Goal: Task Accomplishment & Management: Complete application form

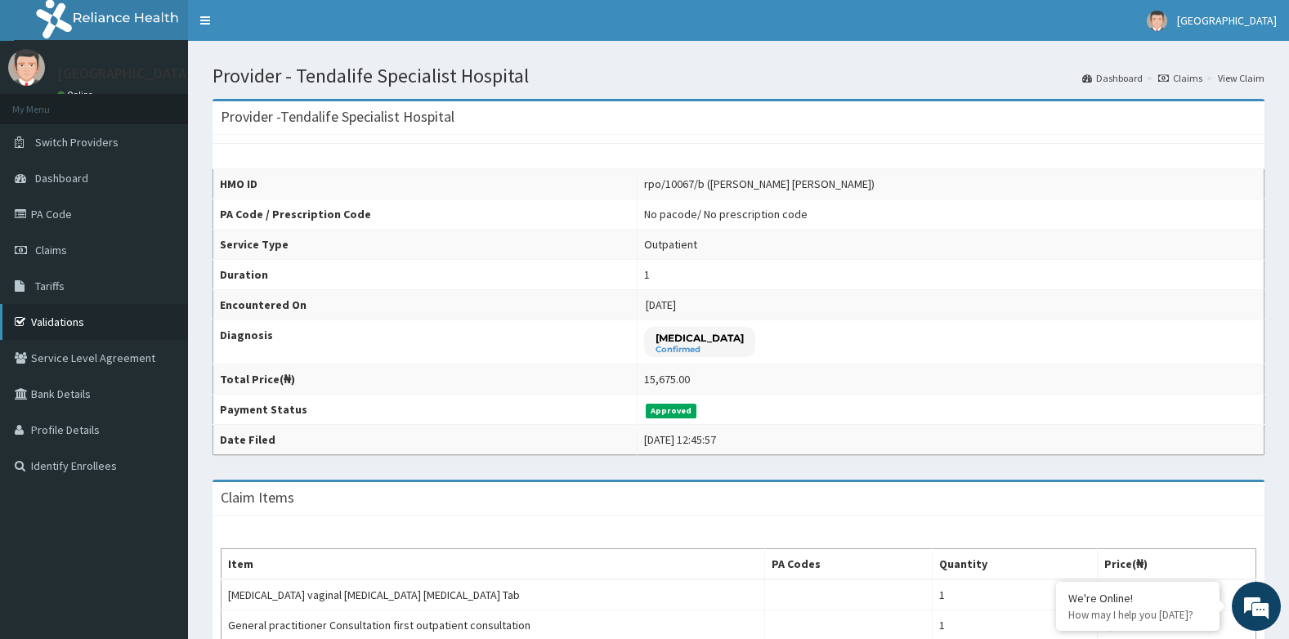
click at [51, 319] on link "Validations" at bounding box center [94, 322] width 188 height 36
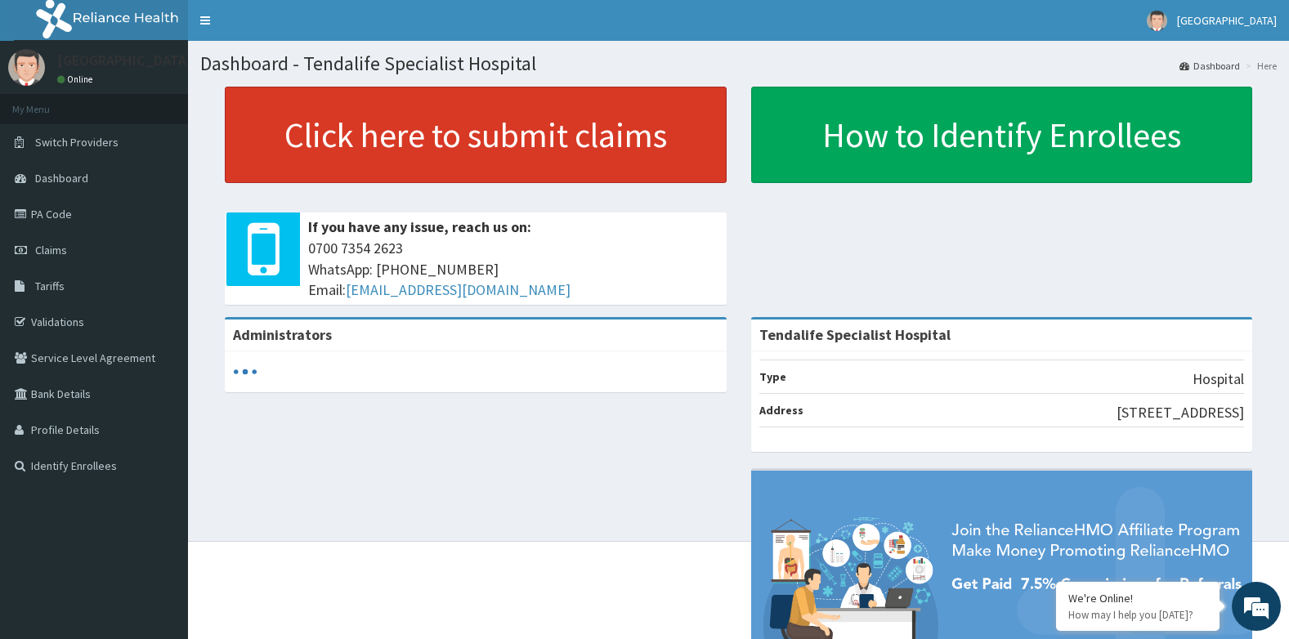
click at [408, 121] on link "Click here to submit claims" at bounding box center [476, 135] width 502 height 96
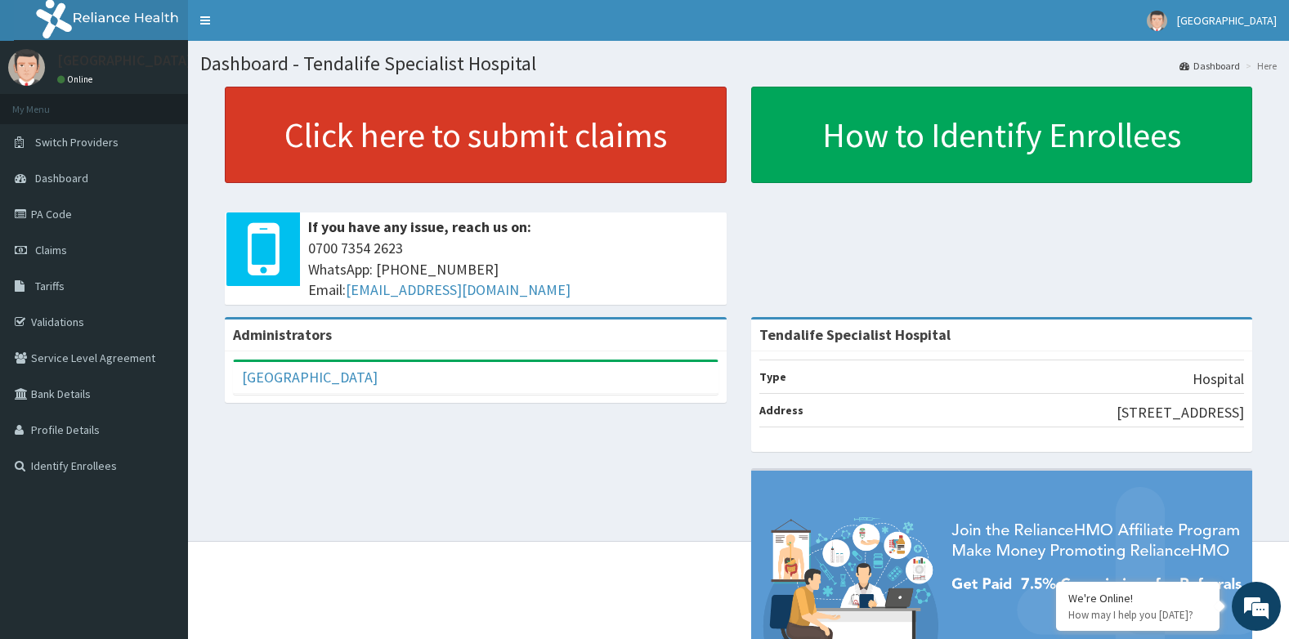
click at [410, 145] on link "Click here to submit claims" at bounding box center [476, 135] width 502 height 96
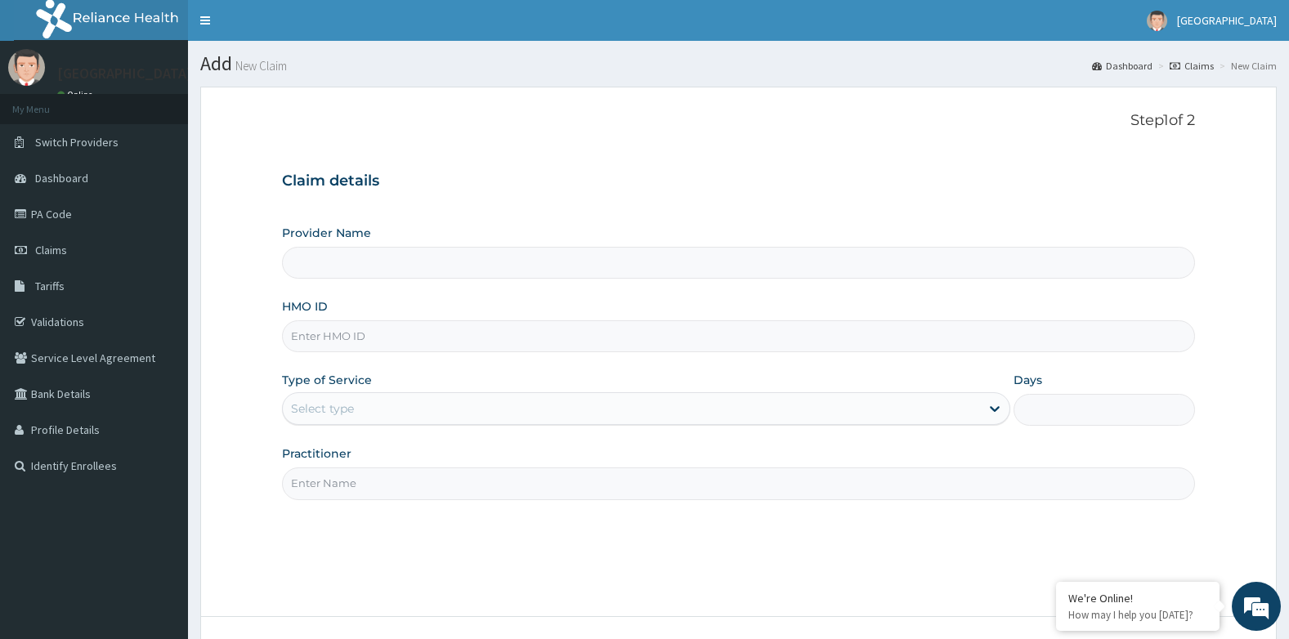
type input "Tendalife Specialist Hospital"
click at [440, 346] on input "HMO ID" at bounding box center [739, 336] width 914 height 32
type input "avo/10007/c"
click at [309, 411] on div "Select type" at bounding box center [322, 408] width 63 height 16
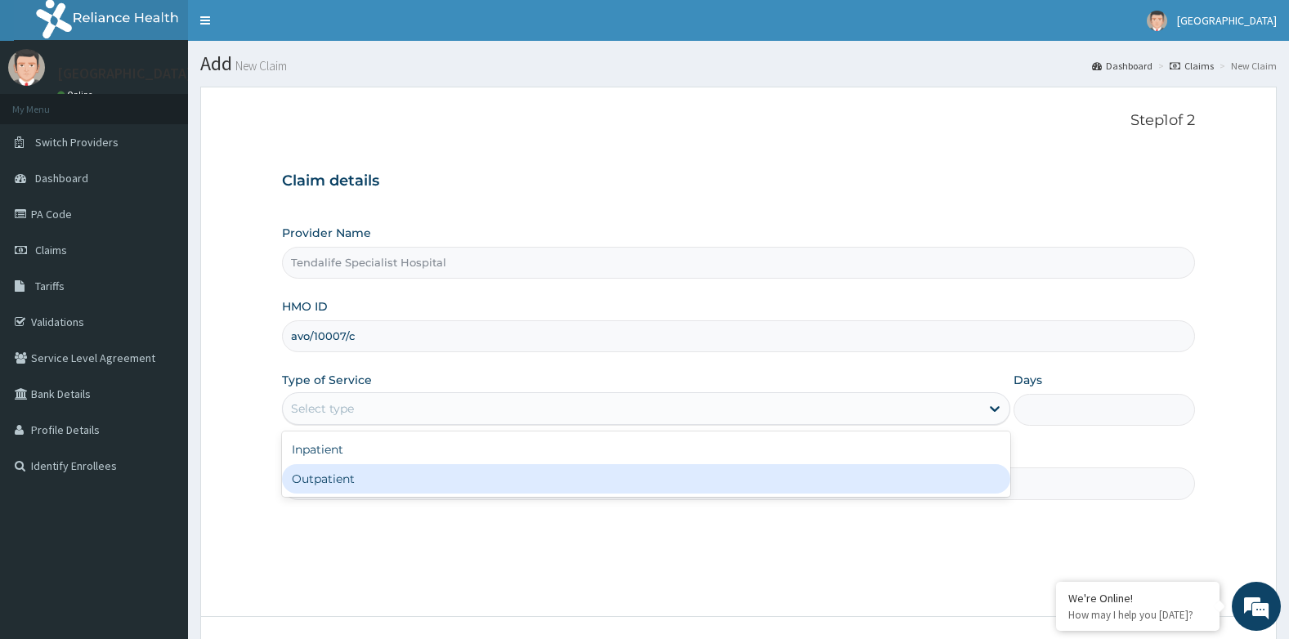
click at [324, 482] on div "Outpatient" at bounding box center [646, 478] width 728 height 29
type input "1"
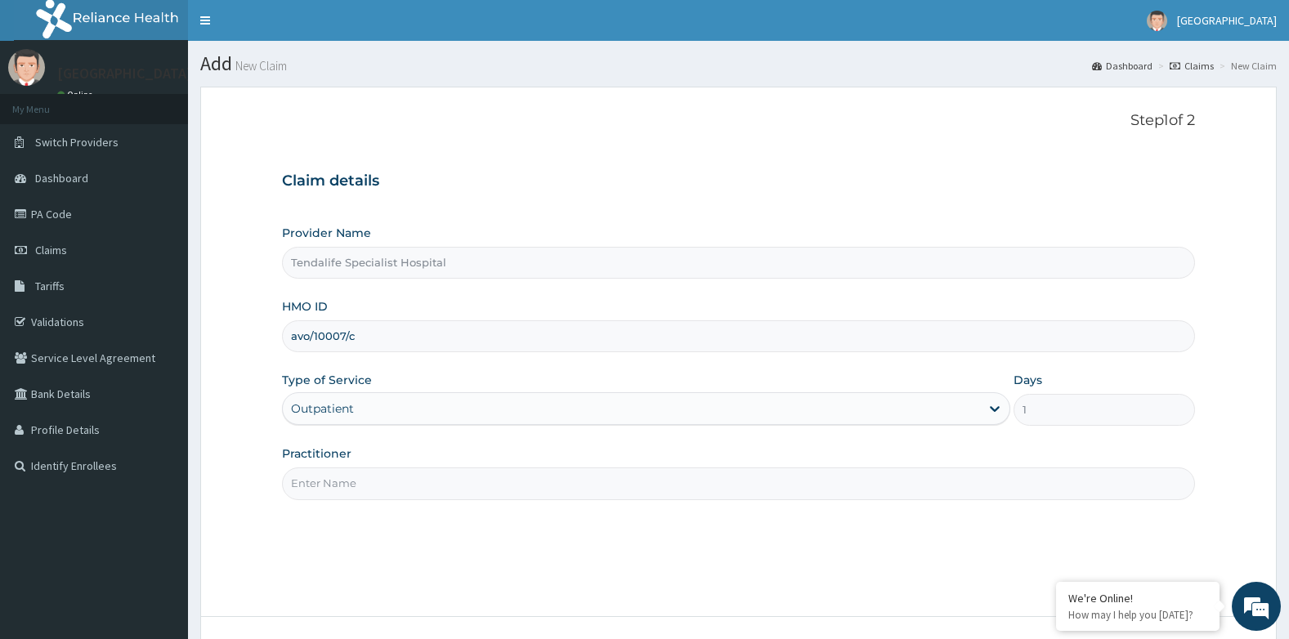
click at [360, 480] on input "Practitioner" at bounding box center [739, 483] width 914 height 32
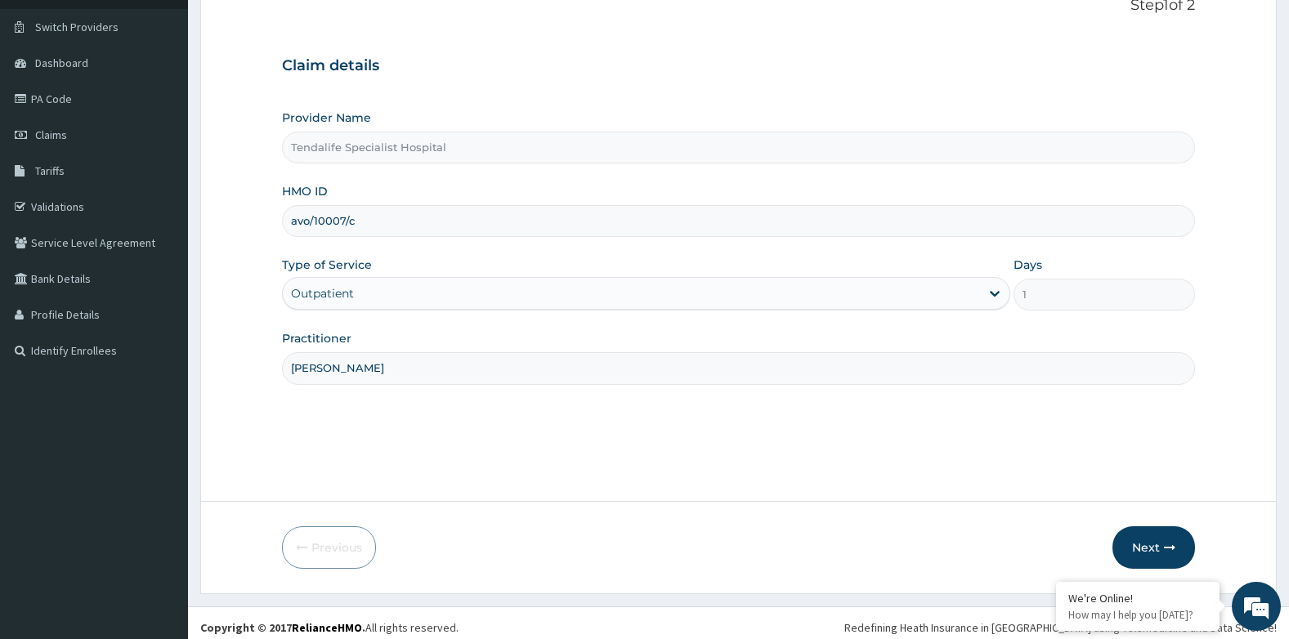
scroll to position [124, 0]
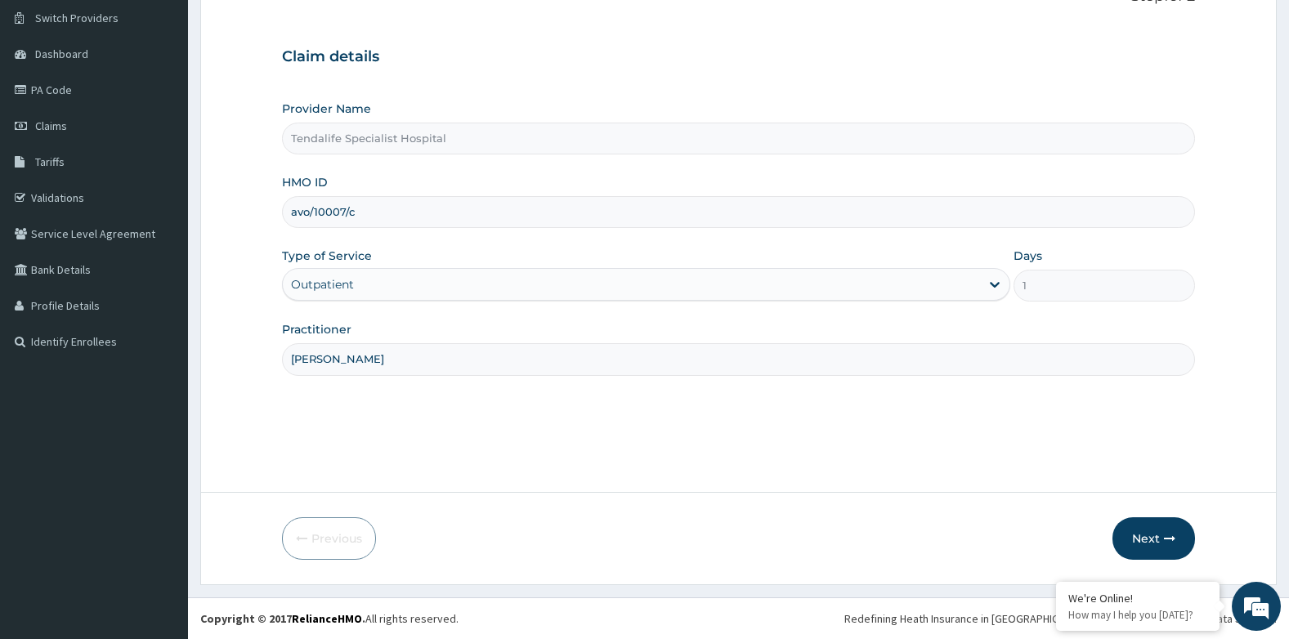
type input "dr Bamigboye"
click at [576, 427] on div "Step 1 of 2 Claim details Provider Name Tendalife Specialist Hospital HMO ID av…" at bounding box center [739, 228] width 914 height 480
click at [1142, 534] on button "Next" at bounding box center [1153, 538] width 83 height 42
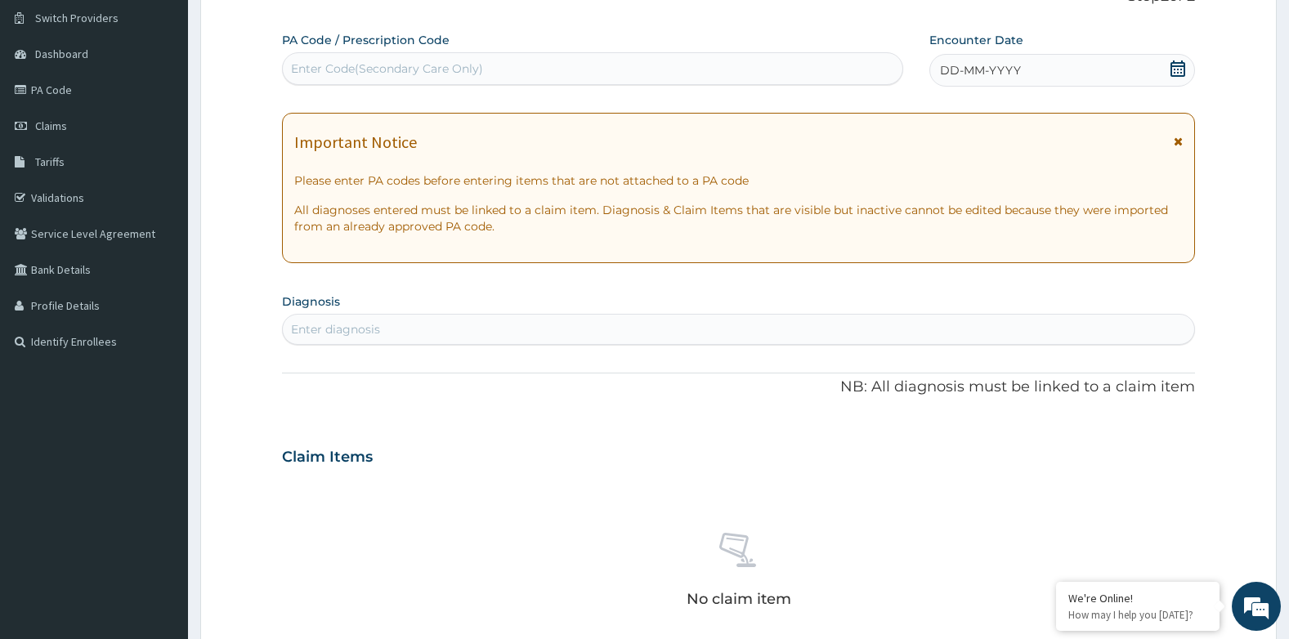
click at [1176, 66] on icon at bounding box center [1177, 68] width 15 height 16
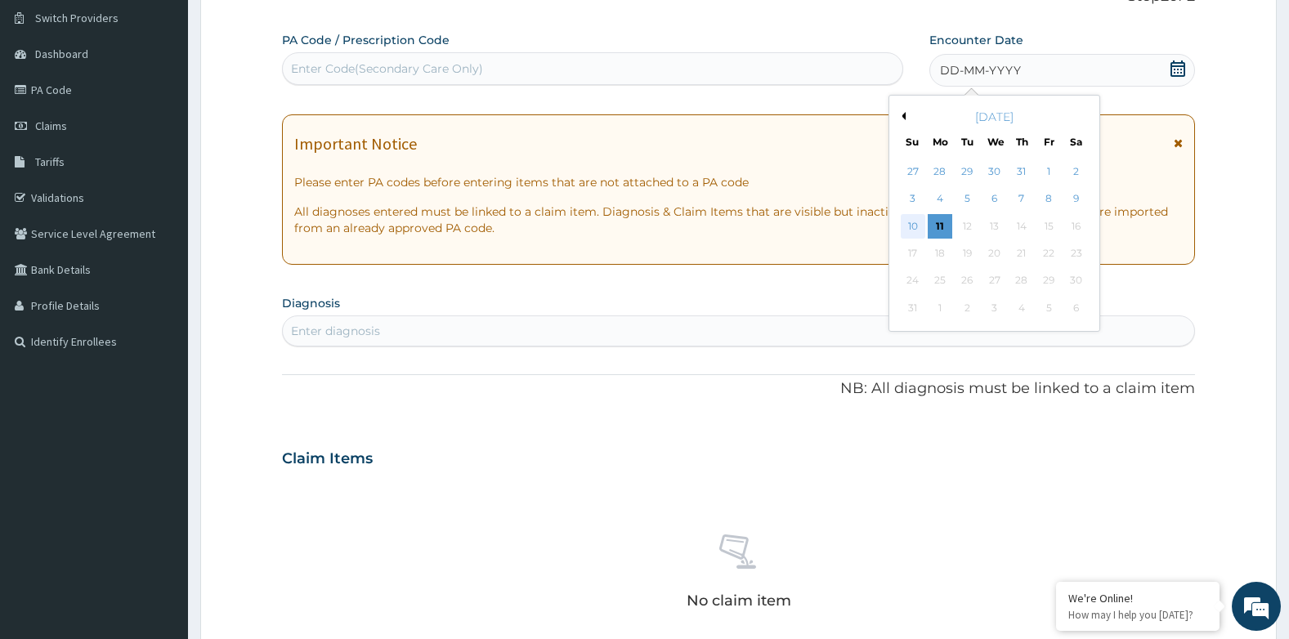
click at [907, 225] on div "10" at bounding box center [912, 226] width 25 height 25
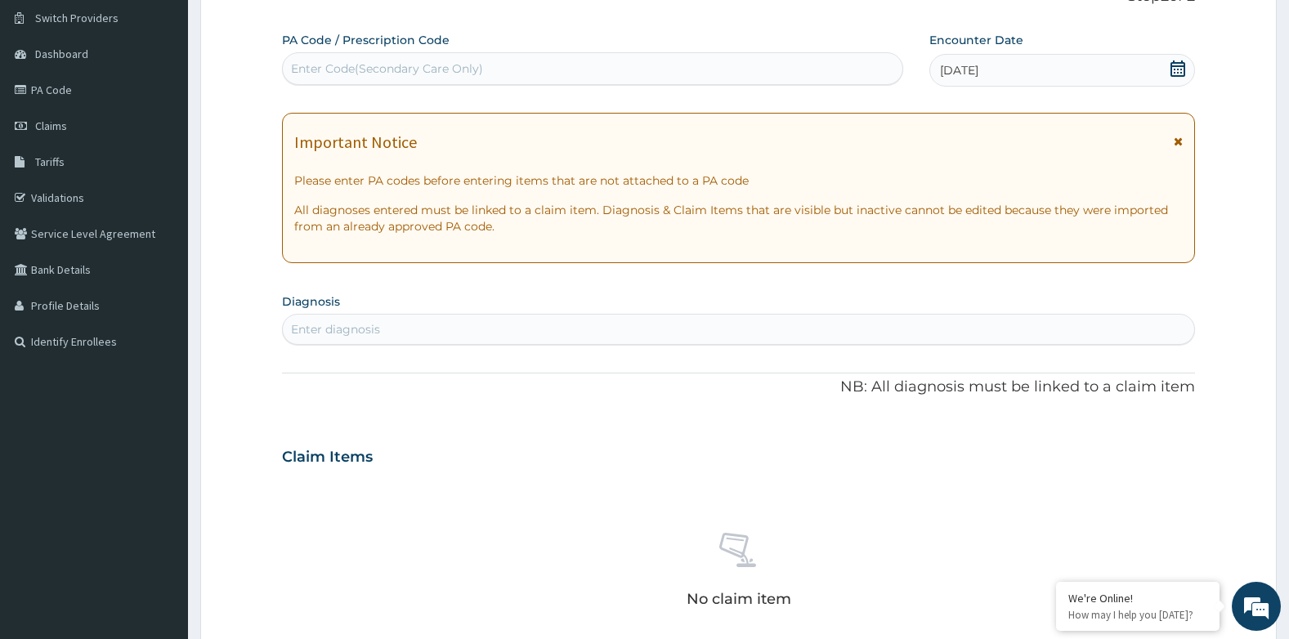
scroll to position [288, 0]
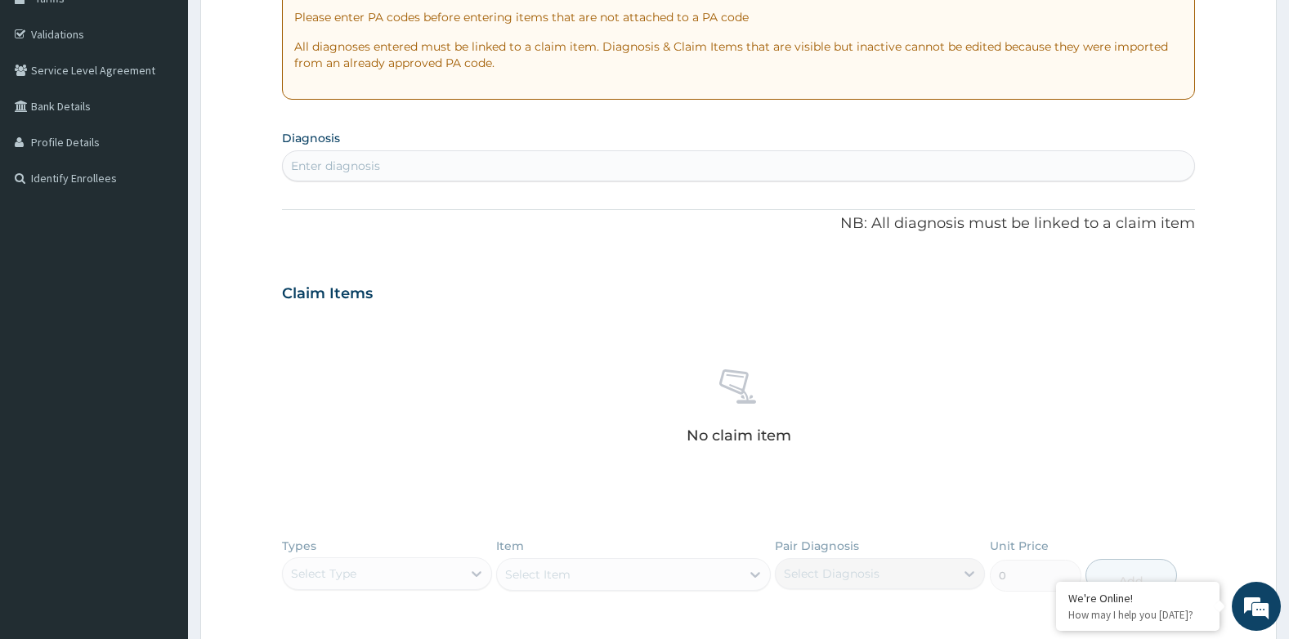
click at [378, 164] on div "Enter diagnosis" at bounding box center [335, 166] width 89 height 16
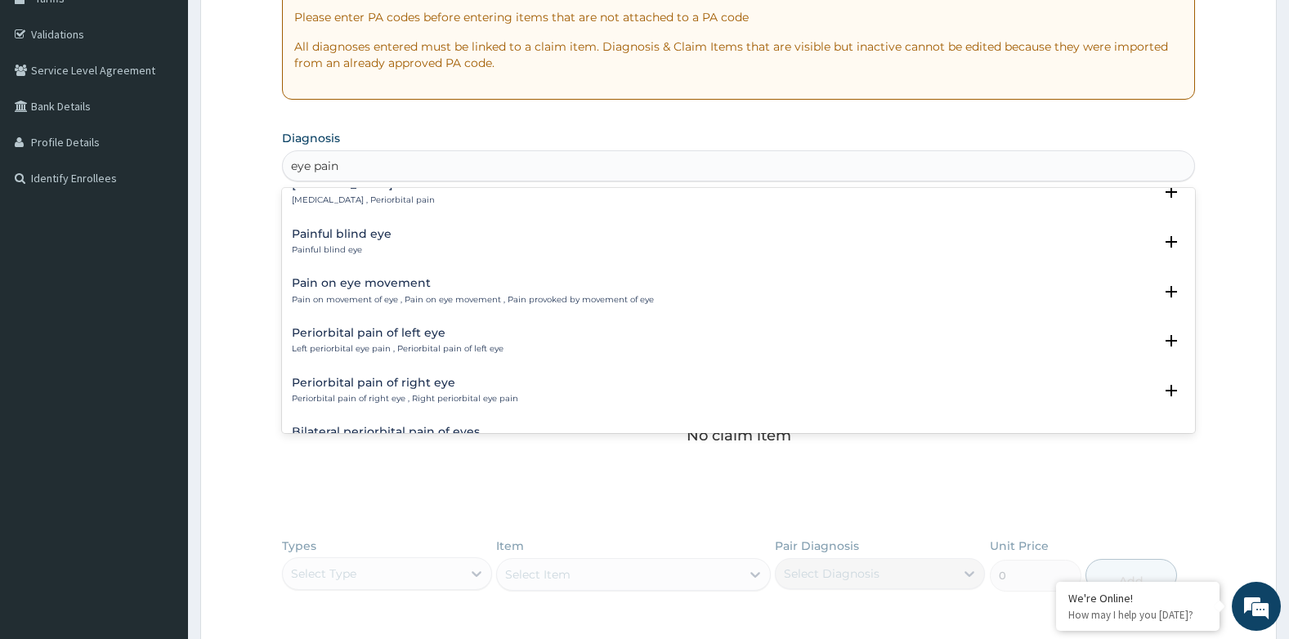
scroll to position [0, 0]
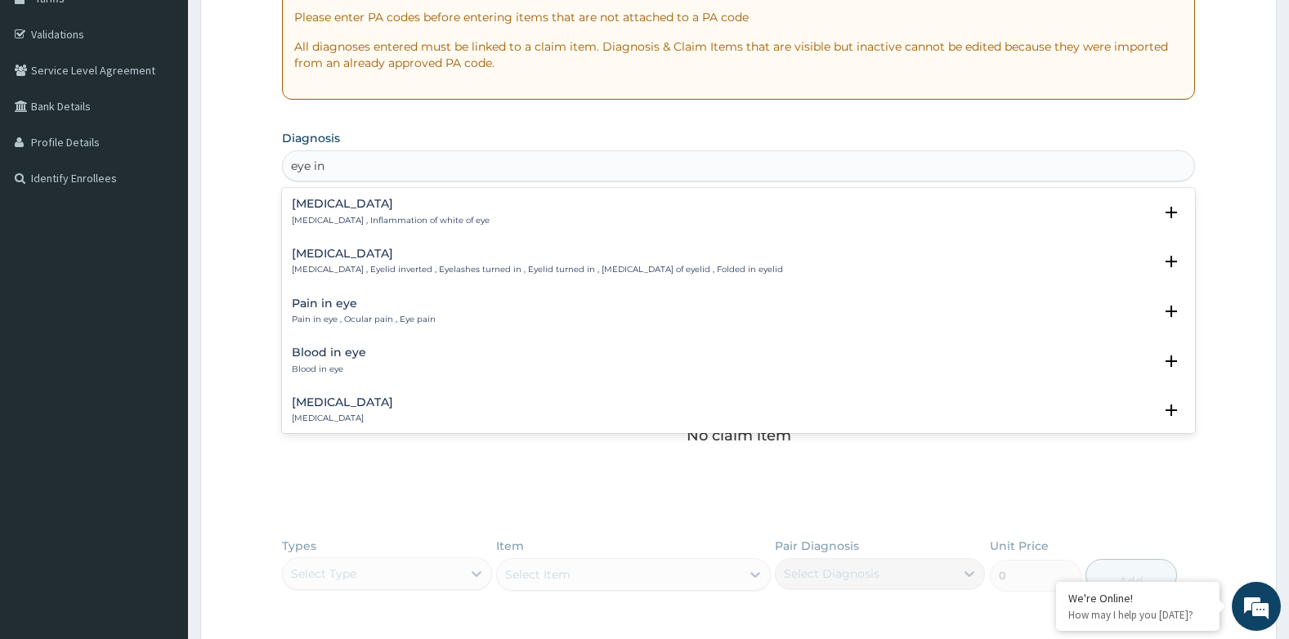
click at [325, 419] on p "Eye infection" at bounding box center [342, 418] width 101 height 11
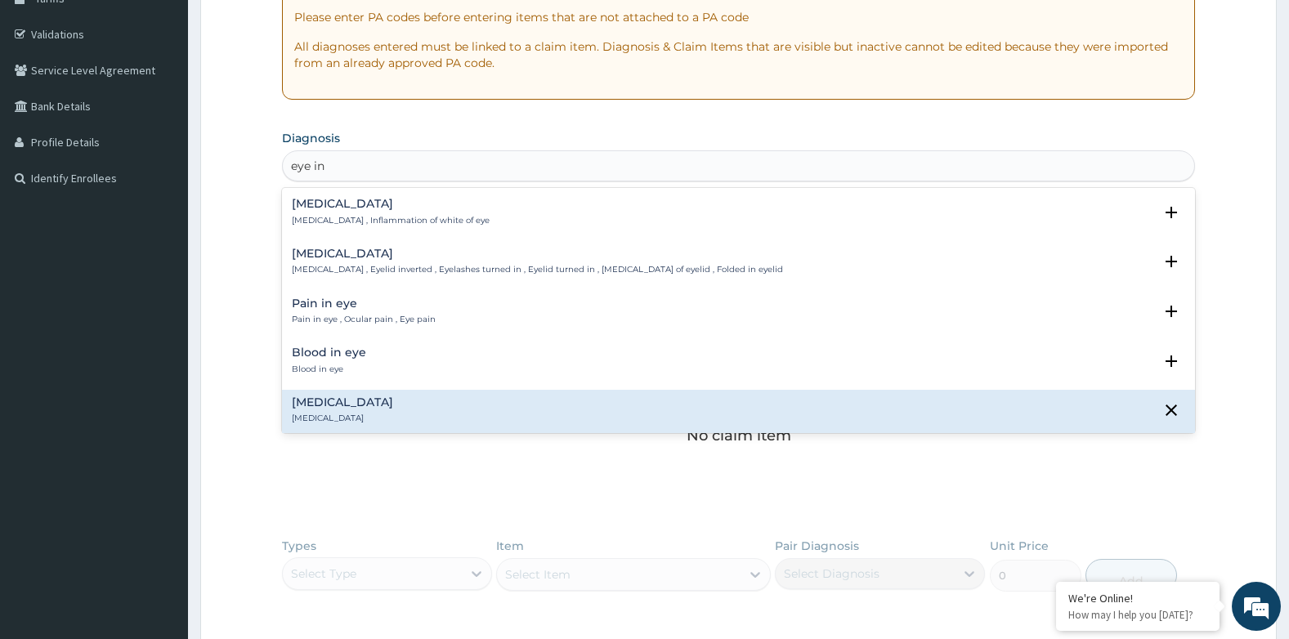
click at [329, 403] on h4 "Eye infection" at bounding box center [342, 402] width 101 height 12
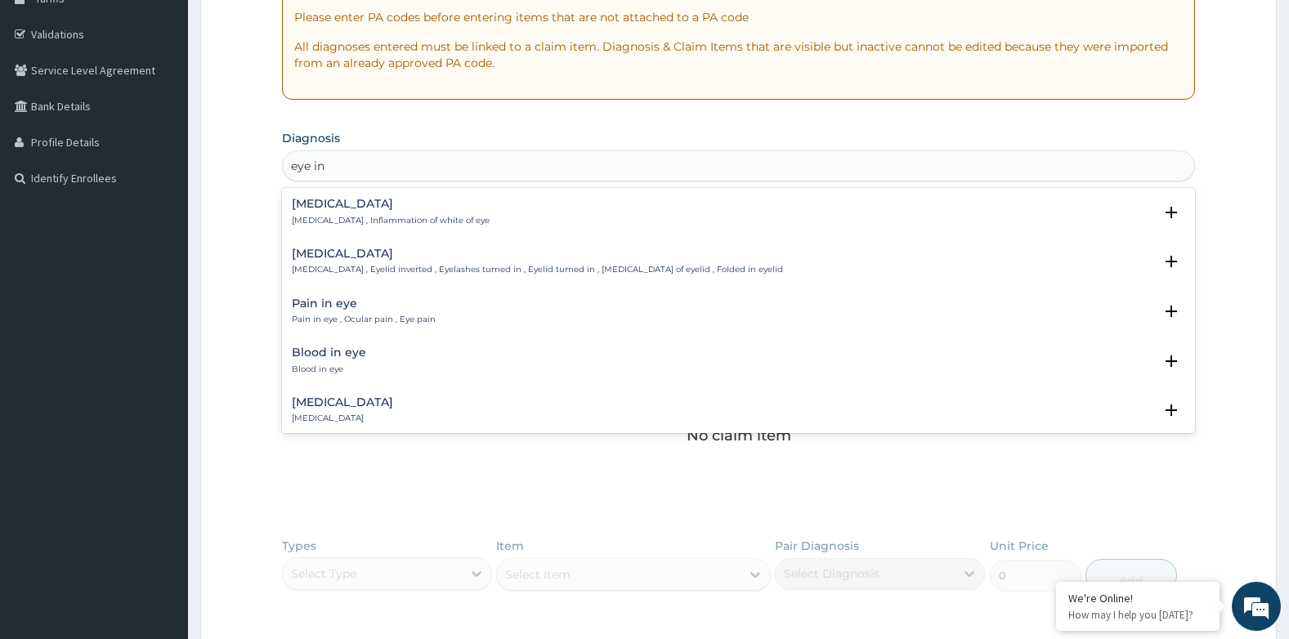
click at [297, 400] on h4 "Eye infection" at bounding box center [342, 402] width 101 height 12
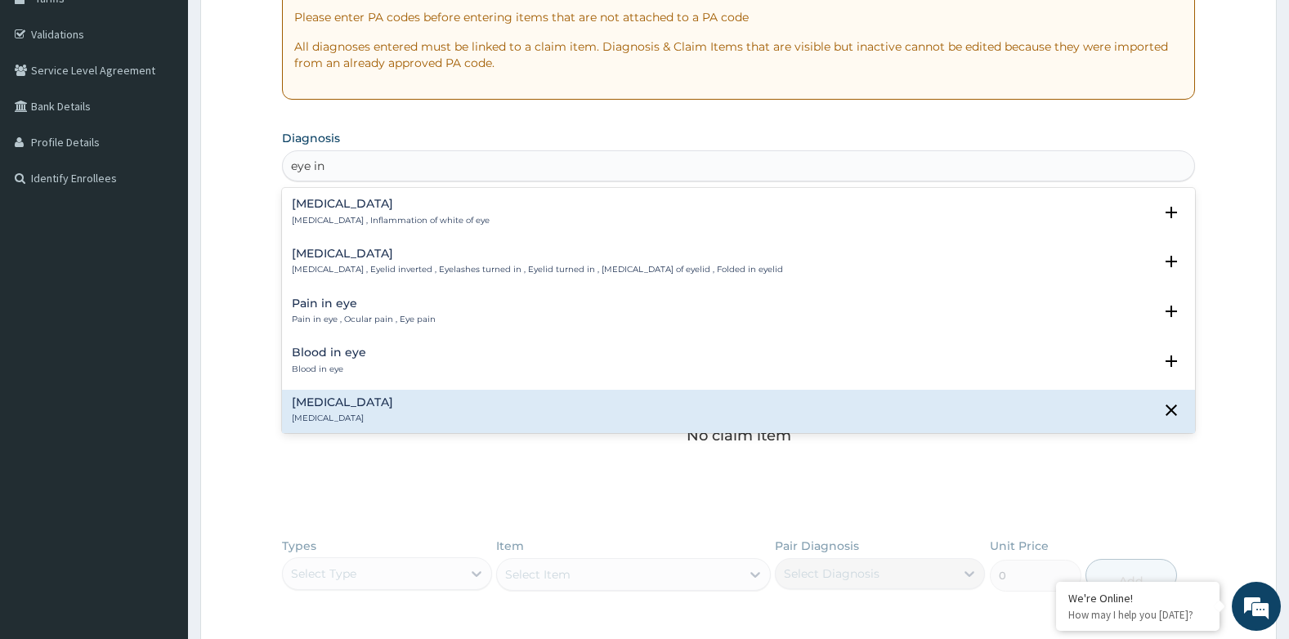
type input "eye in"
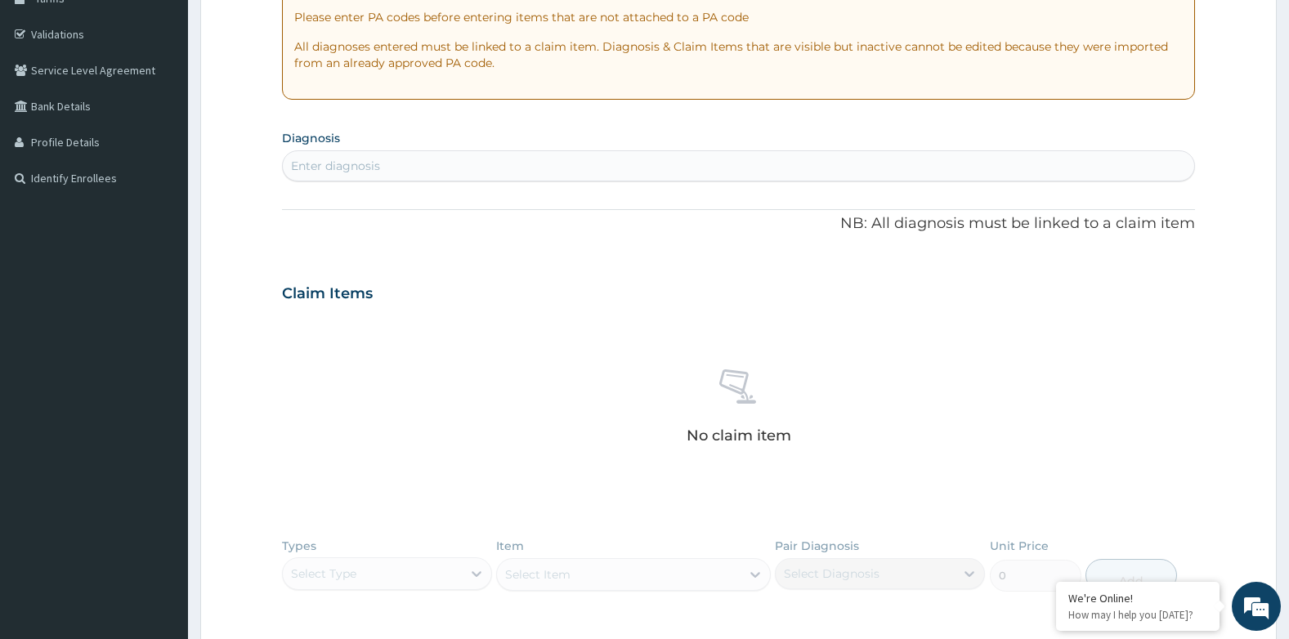
click at [349, 455] on div "No claim item" at bounding box center [739, 409] width 914 height 188
click at [333, 163] on div "Enter diagnosis" at bounding box center [335, 166] width 89 height 16
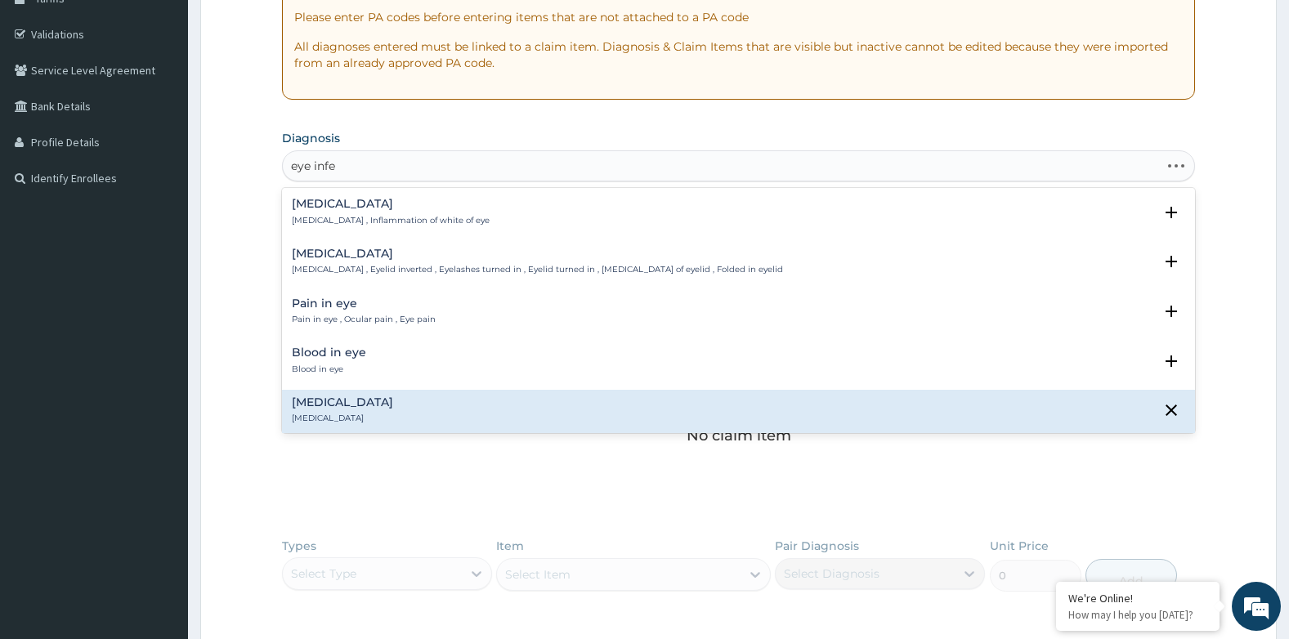
type input "eye infec"
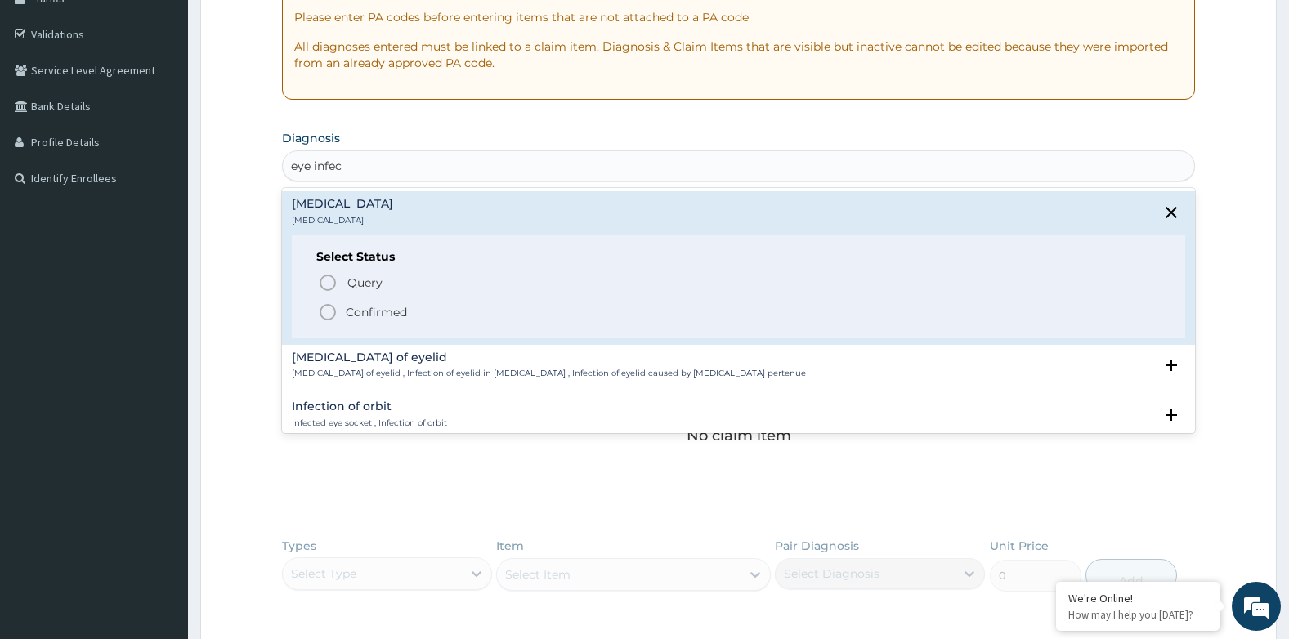
click at [317, 208] on h4 "[MEDICAL_DATA]" at bounding box center [342, 204] width 101 height 12
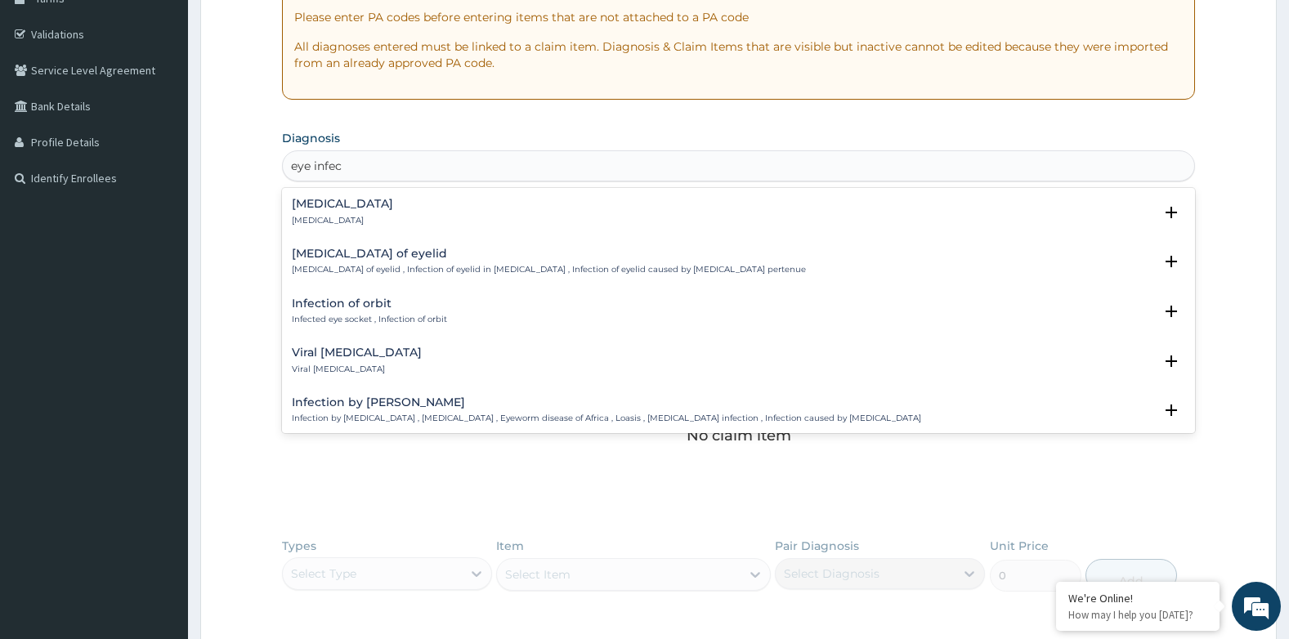
click at [322, 215] on p "[MEDICAL_DATA]" at bounding box center [342, 220] width 101 height 11
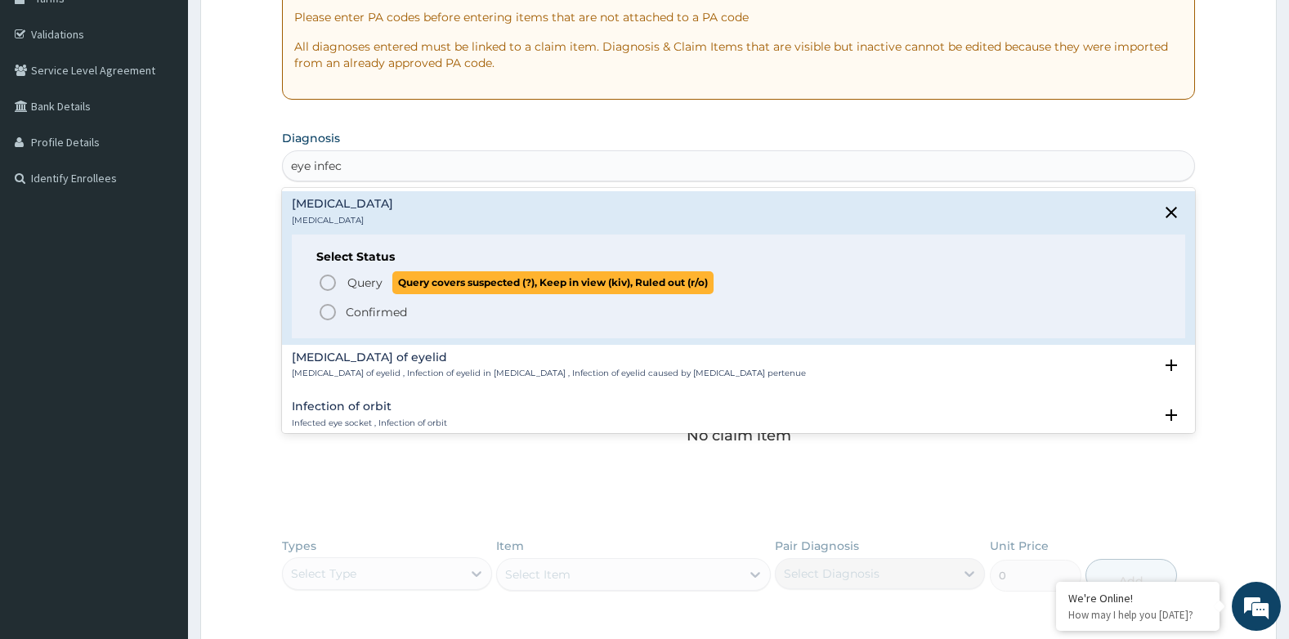
click at [322, 279] on circle "status option query" at bounding box center [327, 282] width 15 height 15
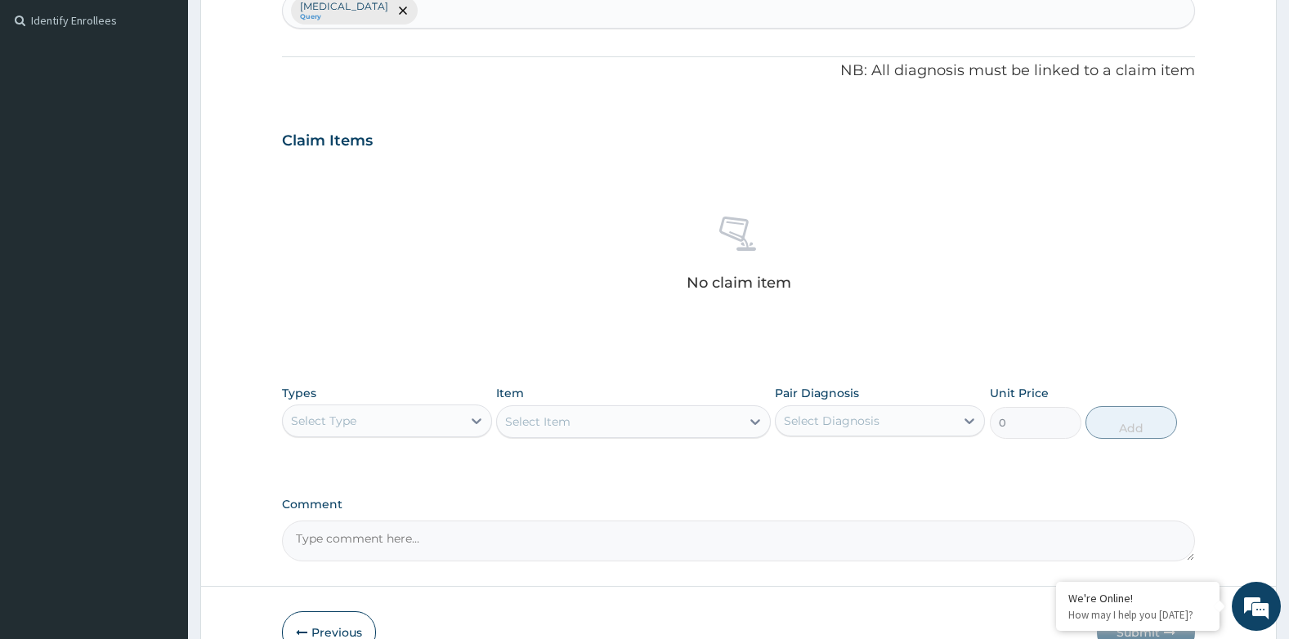
scroll to position [451, 0]
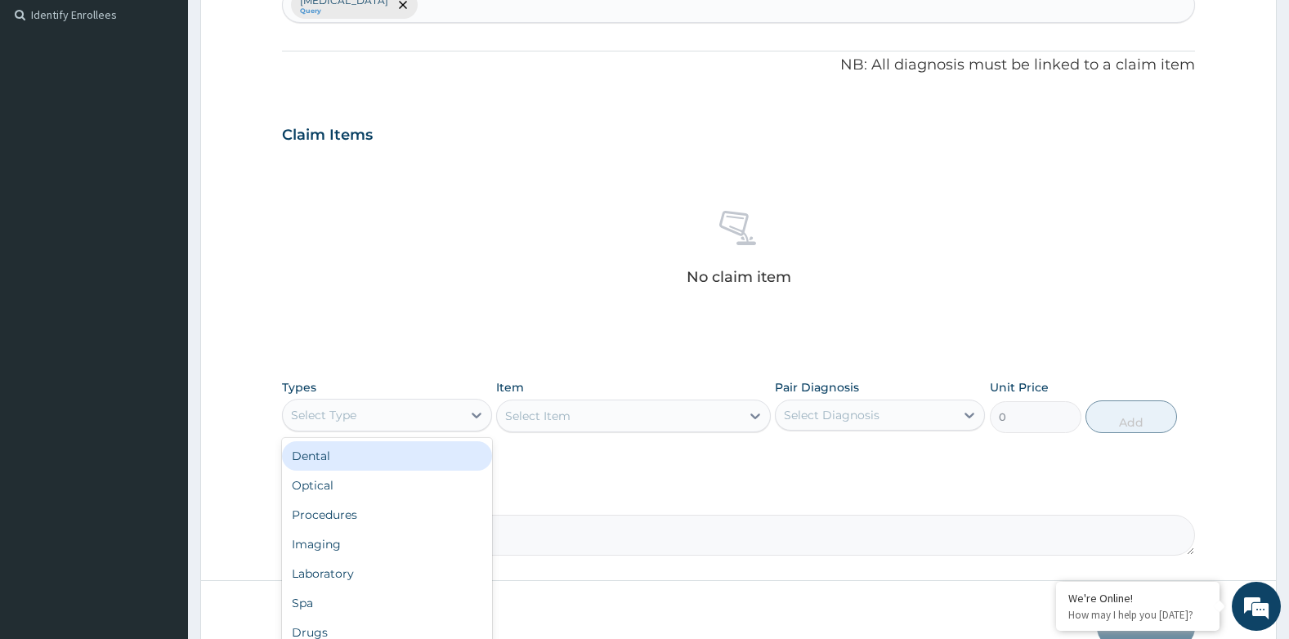
click at [357, 418] on div "Select Type" at bounding box center [372, 415] width 179 height 26
click at [314, 462] on div "Procedures" at bounding box center [387, 458] width 210 height 29
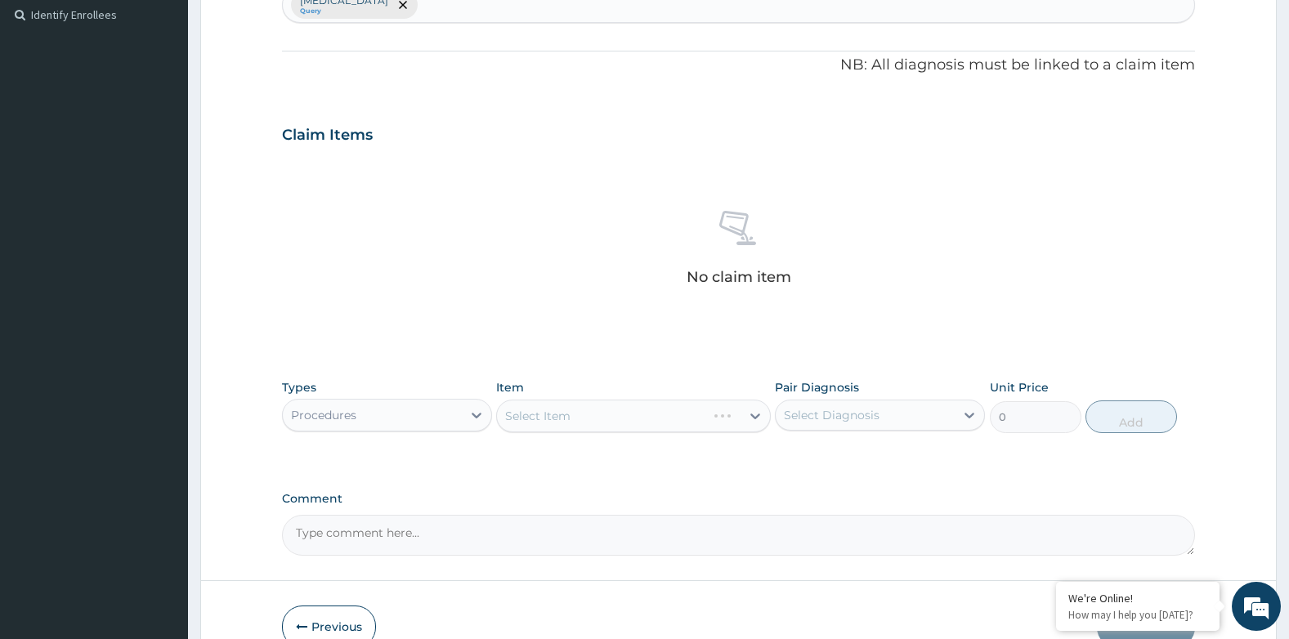
click at [556, 421] on div "Select Item" at bounding box center [633, 416] width 274 height 33
click at [570, 417] on div "Select Item" at bounding box center [633, 416] width 274 height 33
click at [558, 413] on div "Select Item" at bounding box center [537, 416] width 65 height 16
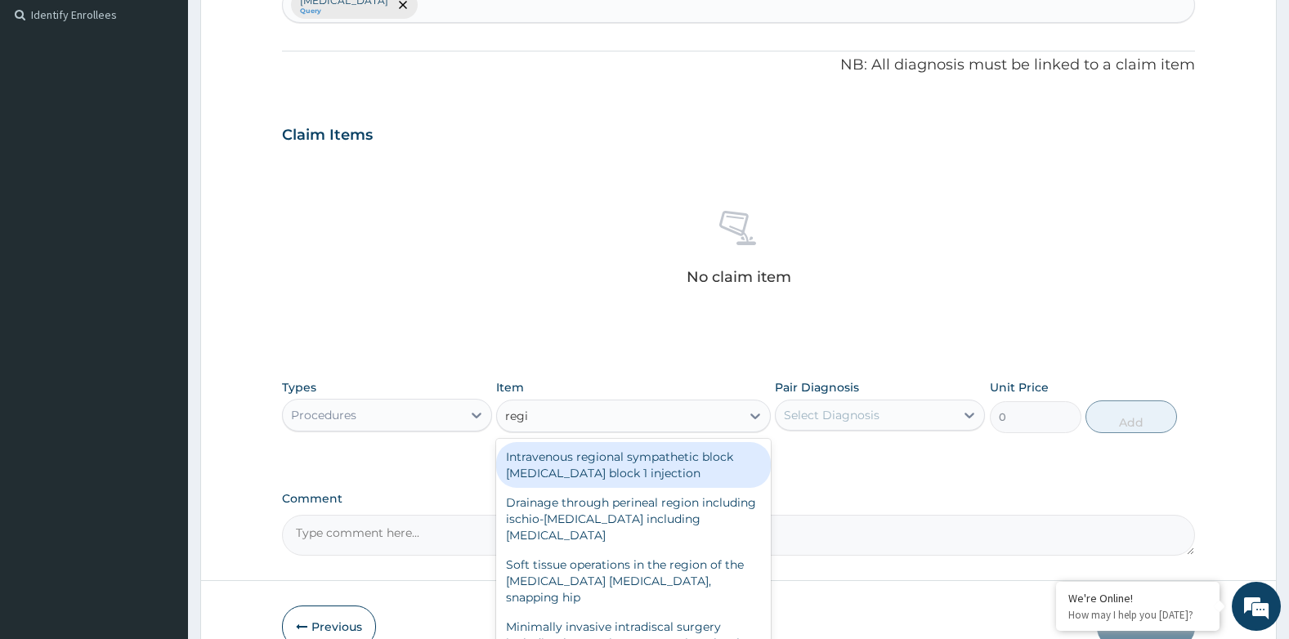
type input "regis"
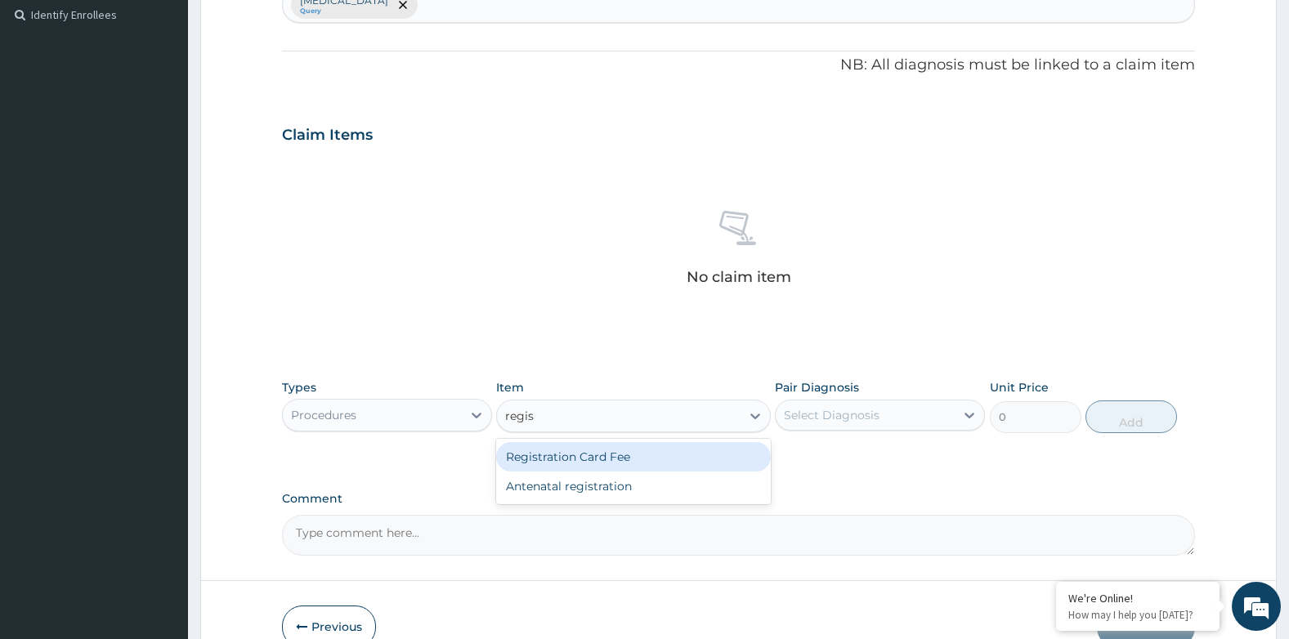
click at [550, 454] on div "Registration Card Fee" at bounding box center [633, 456] width 274 height 29
type input "2900"
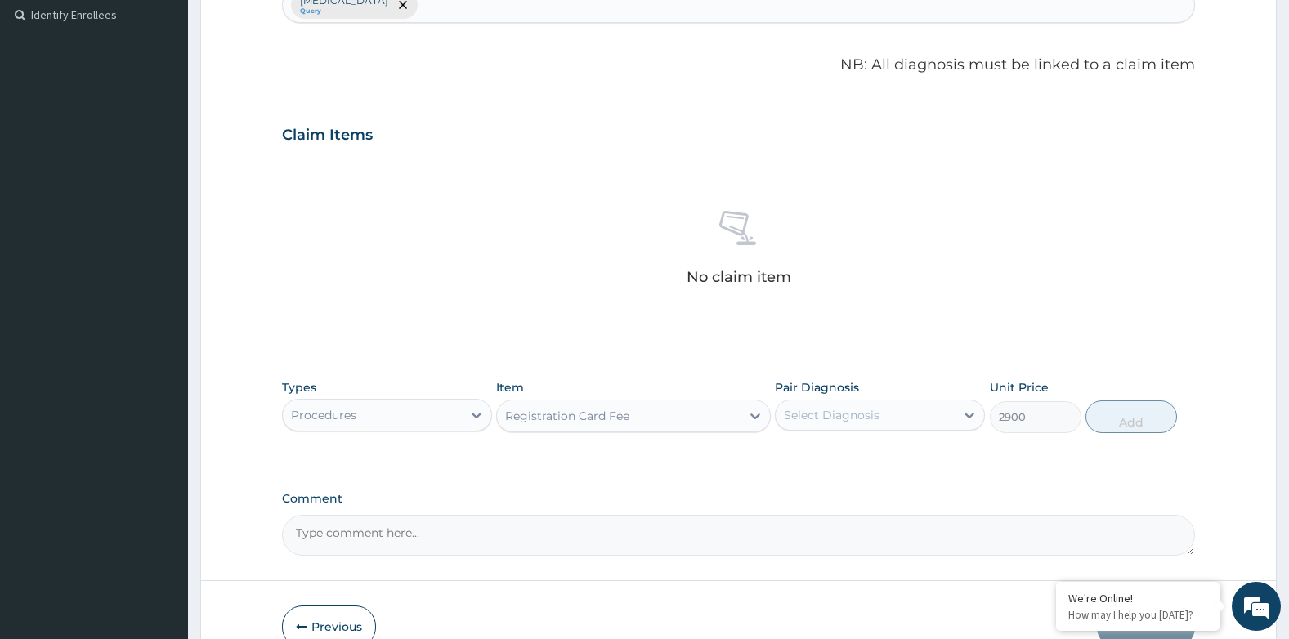
click at [861, 421] on div "Select Diagnosis" at bounding box center [832, 415] width 96 height 16
click at [783, 452] on div "[MEDICAL_DATA]" at bounding box center [880, 457] width 210 height 34
checkbox input "true"
click at [1132, 419] on button "Add" at bounding box center [1131, 416] width 92 height 33
type input "0"
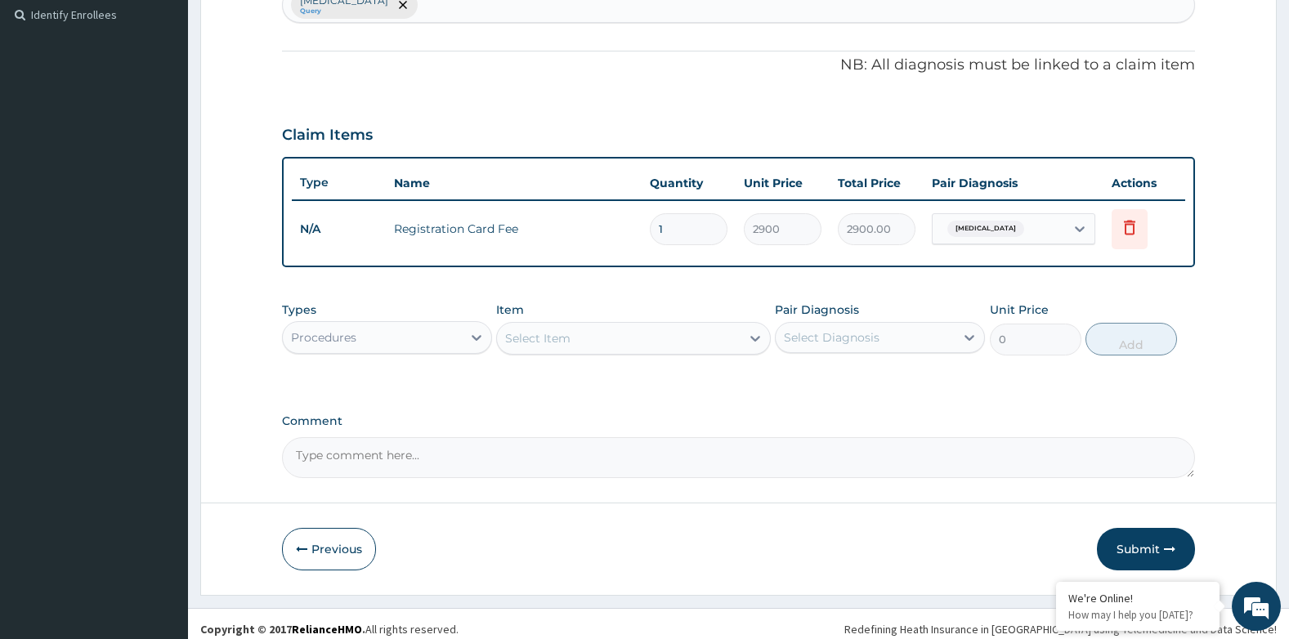
click at [561, 337] on div "Select Item" at bounding box center [537, 338] width 65 height 16
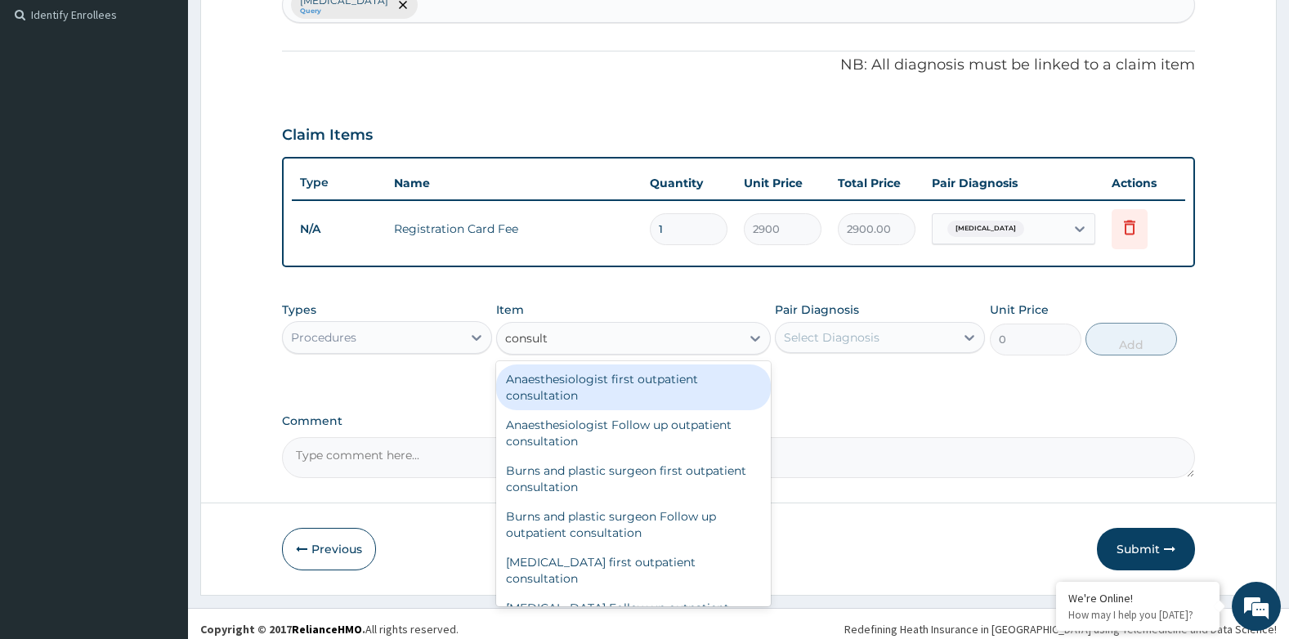
type input "consulta"
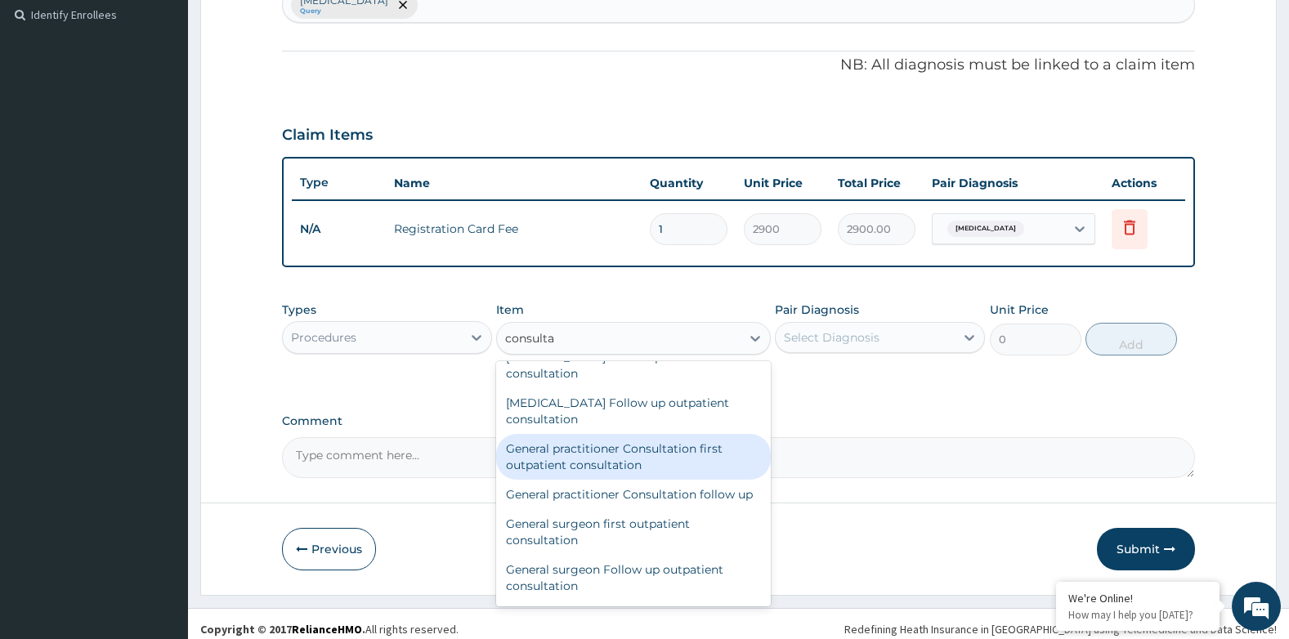
scroll to position [817, 0]
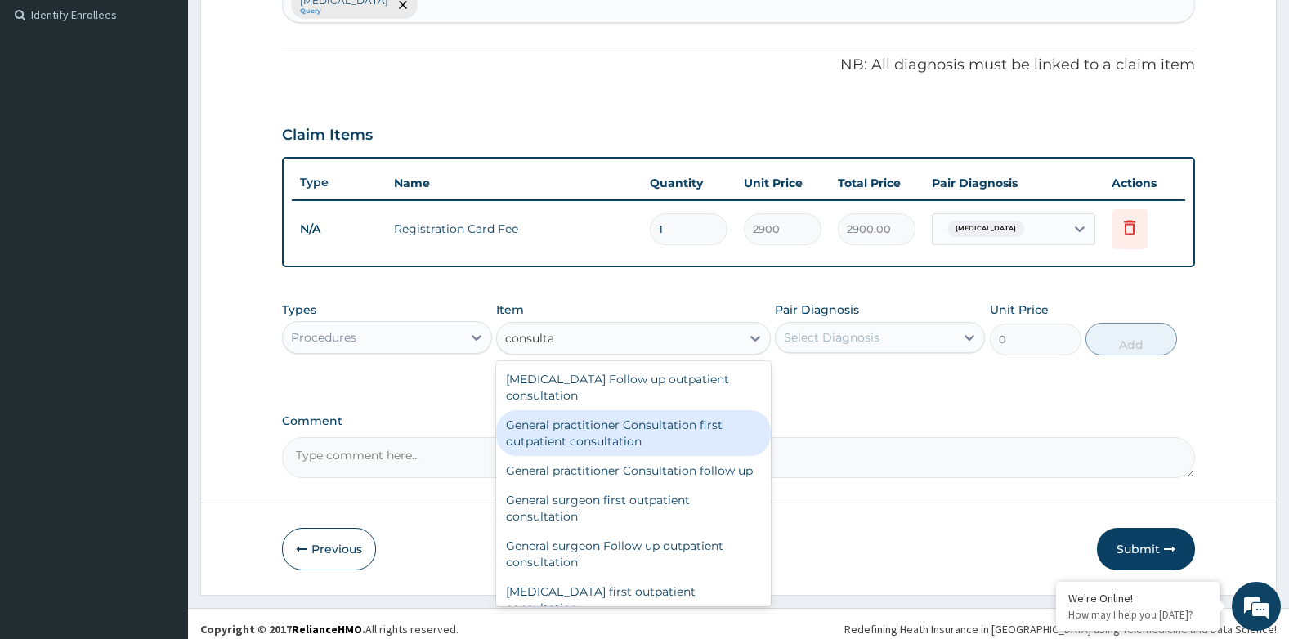
click at [547, 431] on div "General practitioner Consultation first outpatient consultation" at bounding box center [633, 433] width 274 height 46
type input "3600"
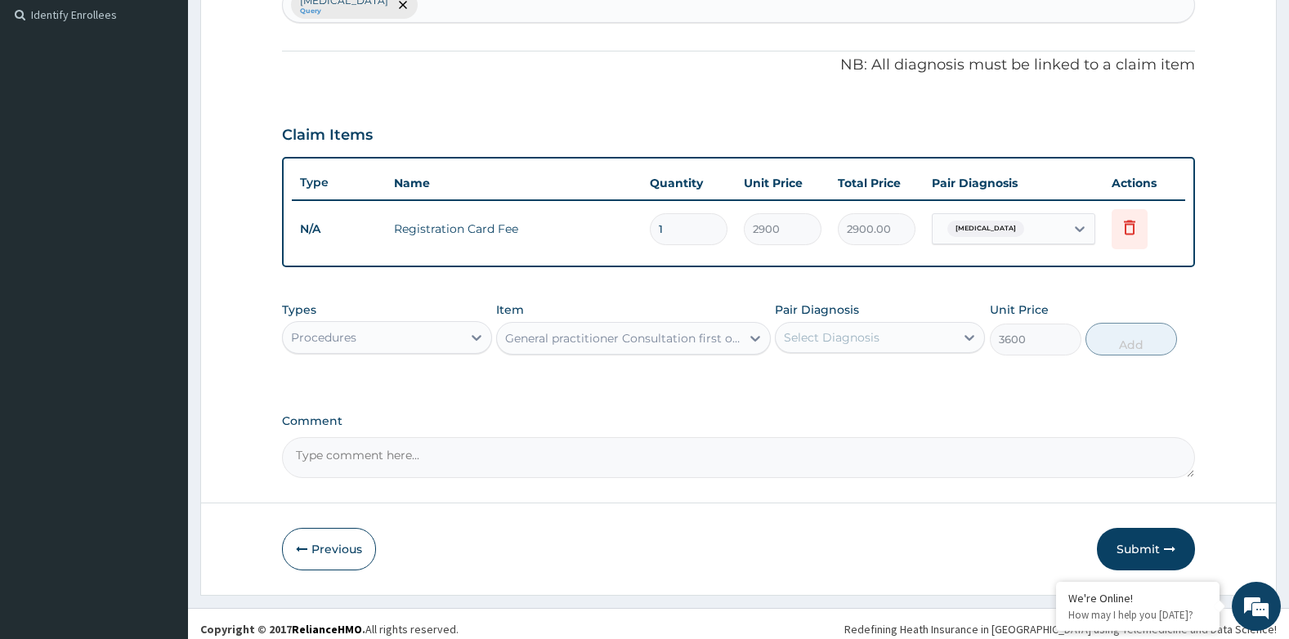
click at [821, 333] on div "Select Diagnosis" at bounding box center [832, 337] width 96 height 16
click at [793, 380] on input "checkbox" at bounding box center [789, 378] width 11 height 11
checkbox input "true"
click at [1146, 344] on button "Add" at bounding box center [1131, 339] width 92 height 33
type input "0"
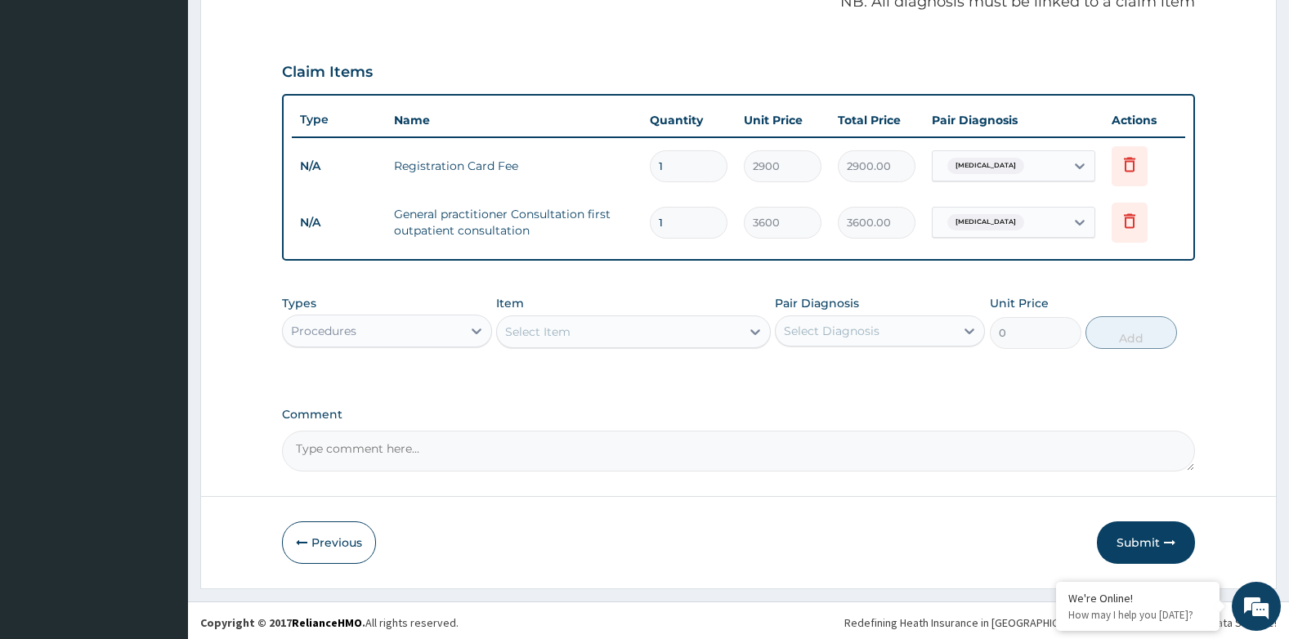
scroll to position [518, 0]
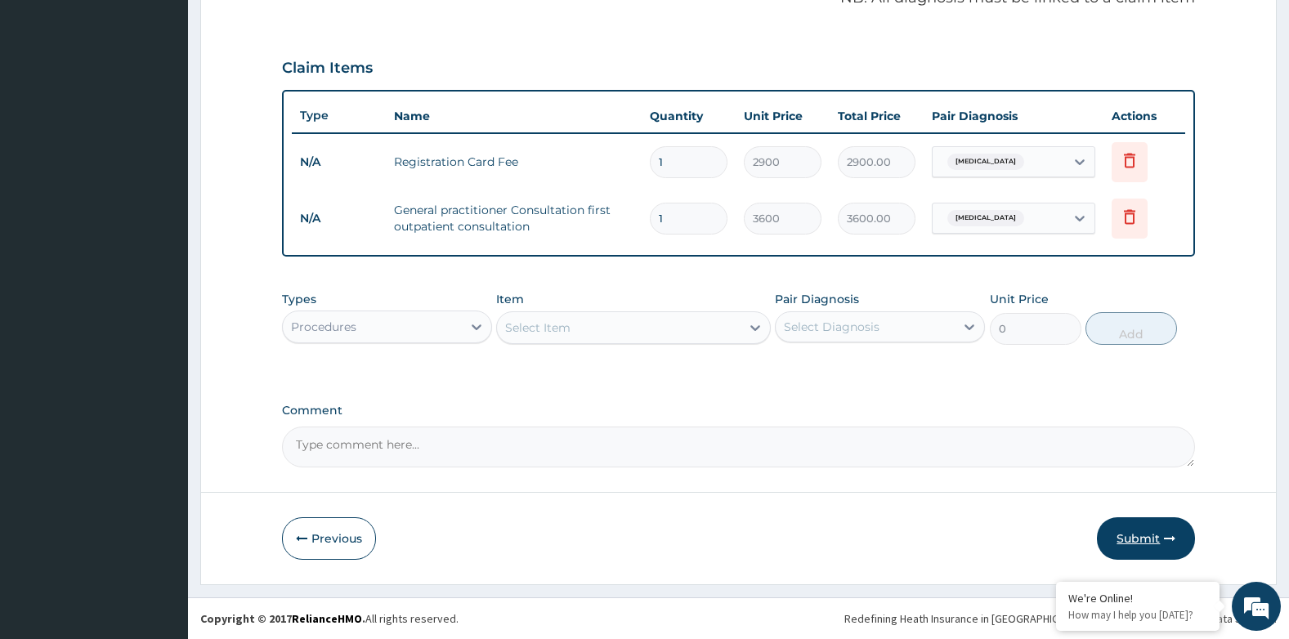
click at [1130, 534] on button "Submit" at bounding box center [1146, 538] width 98 height 42
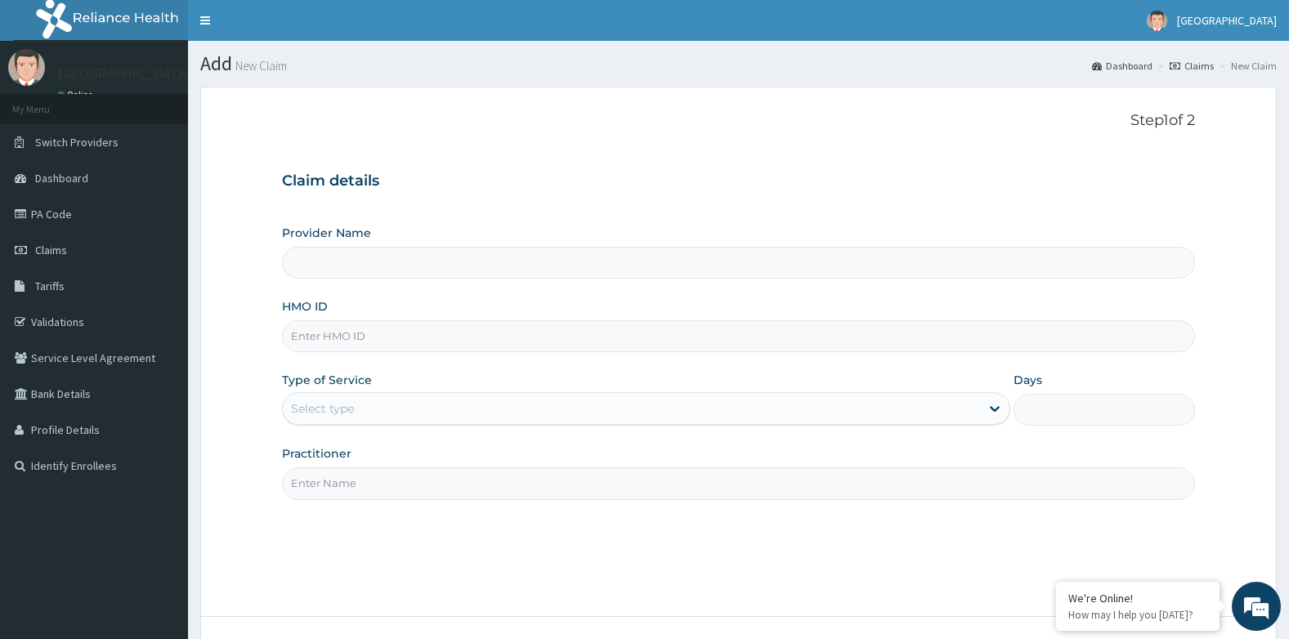
click at [364, 342] on input "HMO ID" at bounding box center [739, 336] width 914 height 32
type input "Tendalife Specialist Hospital"
type input "avo/10007/d"
click at [427, 454] on div "Practitioner" at bounding box center [739, 472] width 914 height 54
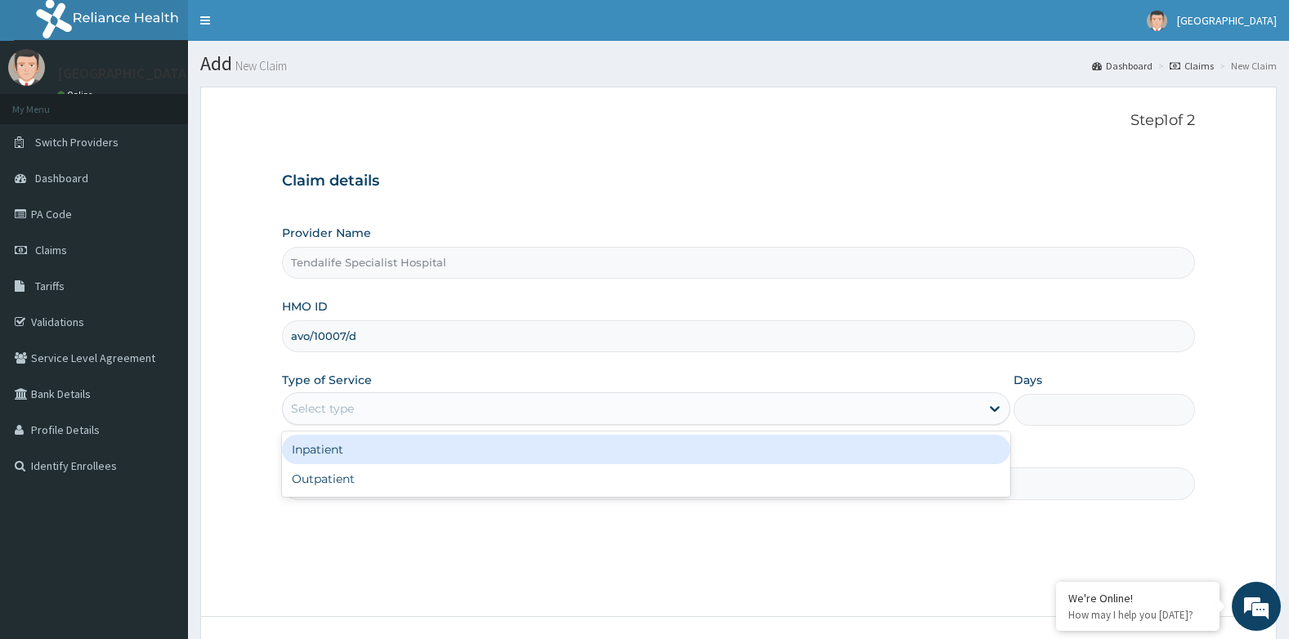
click at [329, 411] on div "Select type" at bounding box center [322, 408] width 63 height 16
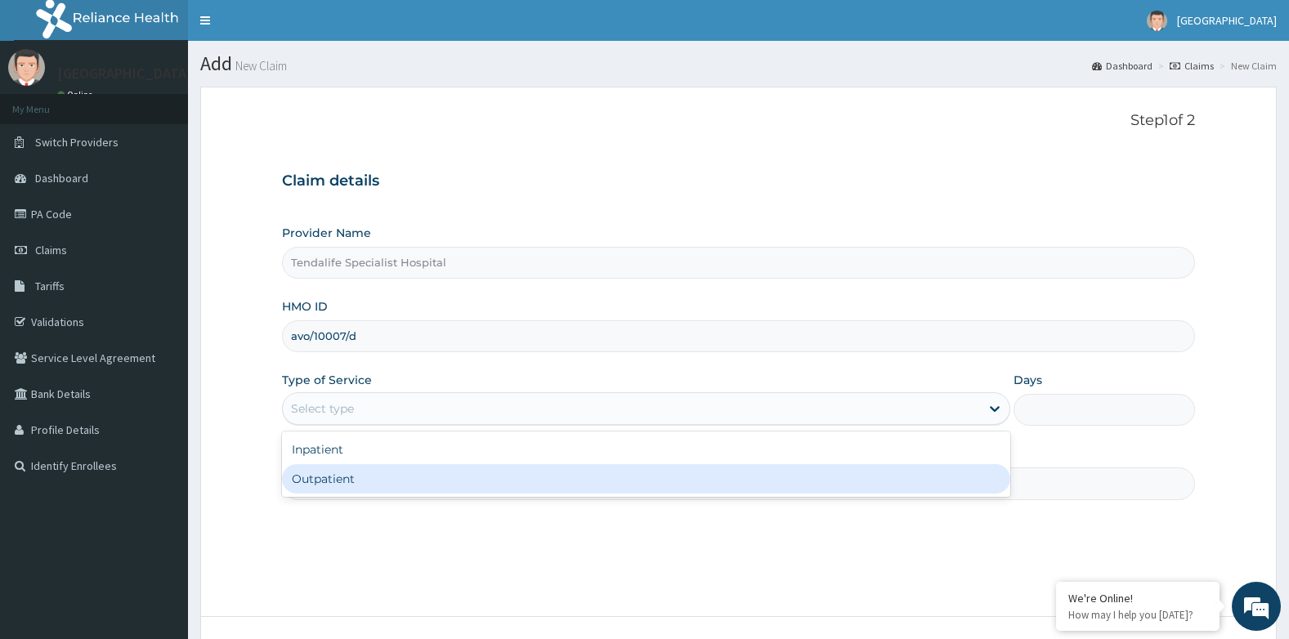
click at [331, 485] on div "Outpatient" at bounding box center [646, 478] width 728 height 29
type input "1"
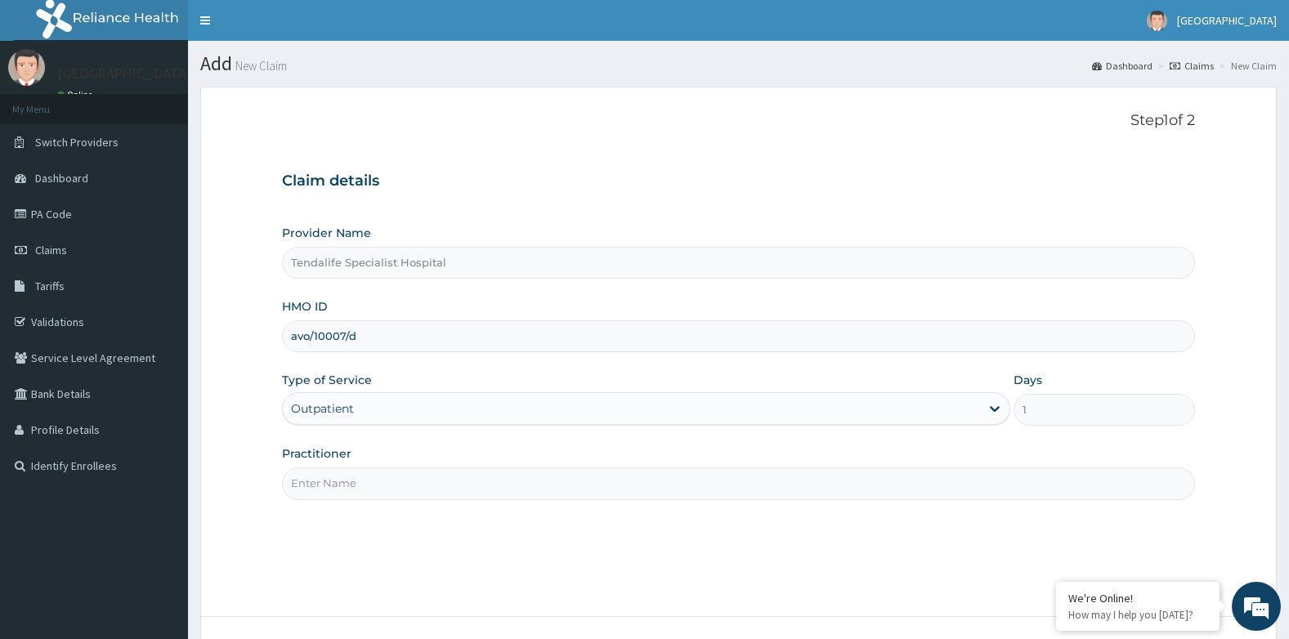
click at [342, 486] on input "Practitioner" at bounding box center [739, 483] width 914 height 32
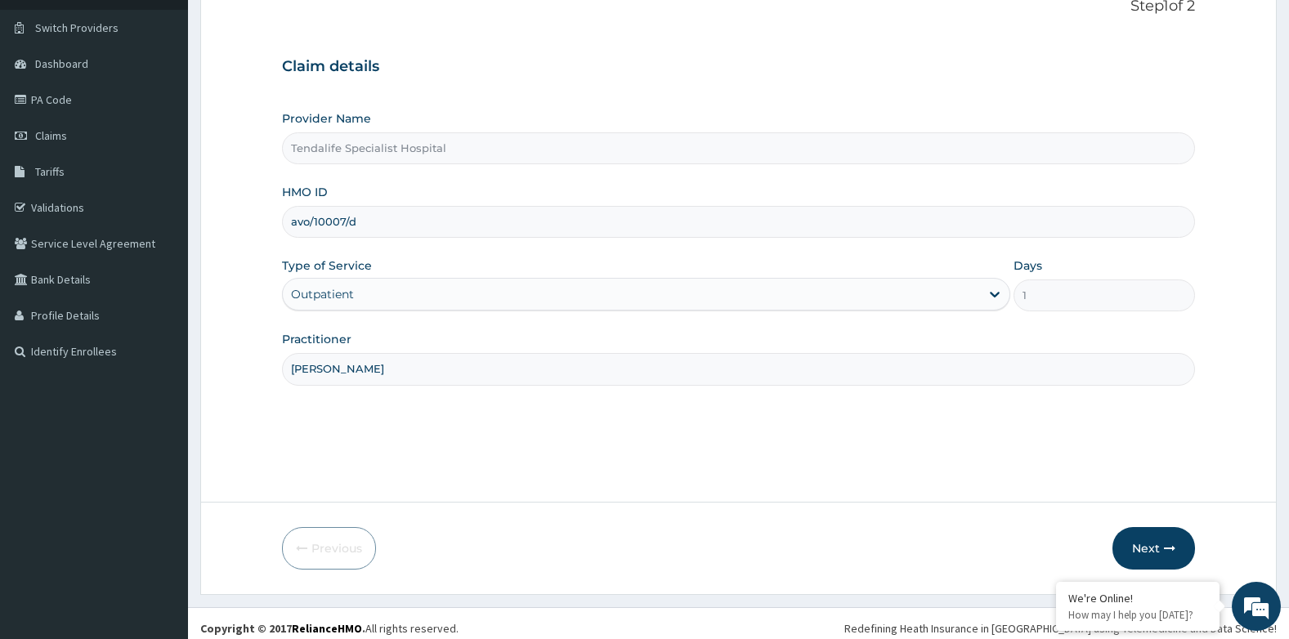
scroll to position [124, 0]
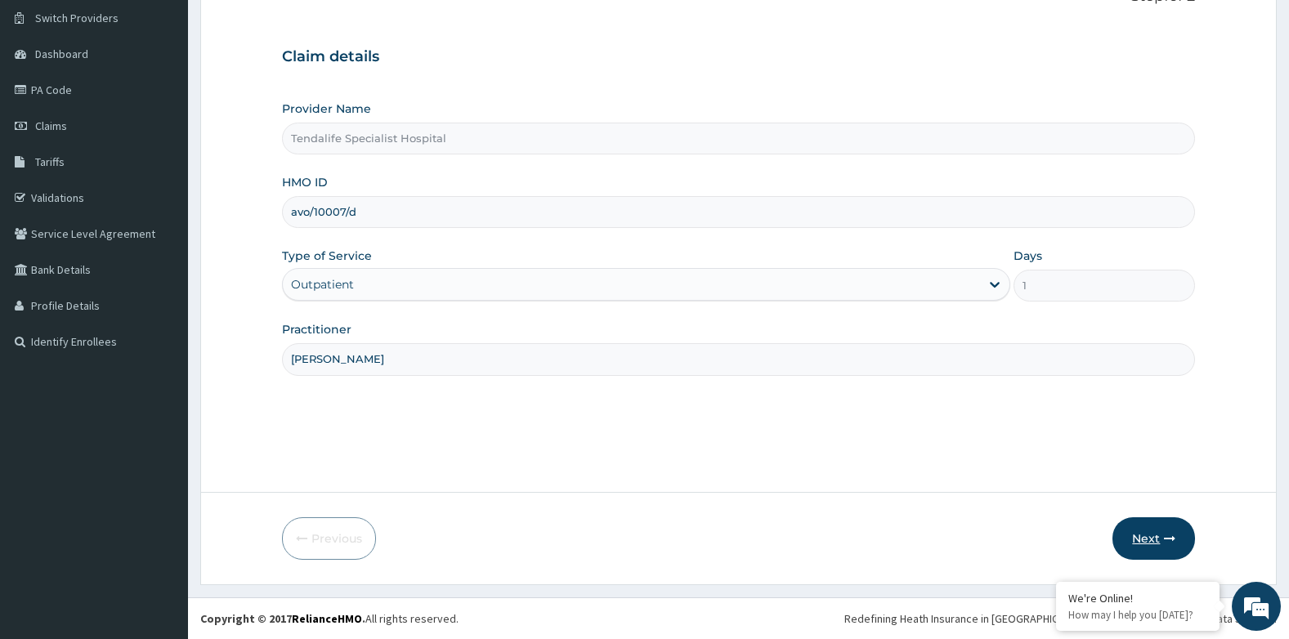
type input "dr Bamigboje"
click at [1146, 535] on button "Next" at bounding box center [1153, 538] width 83 height 42
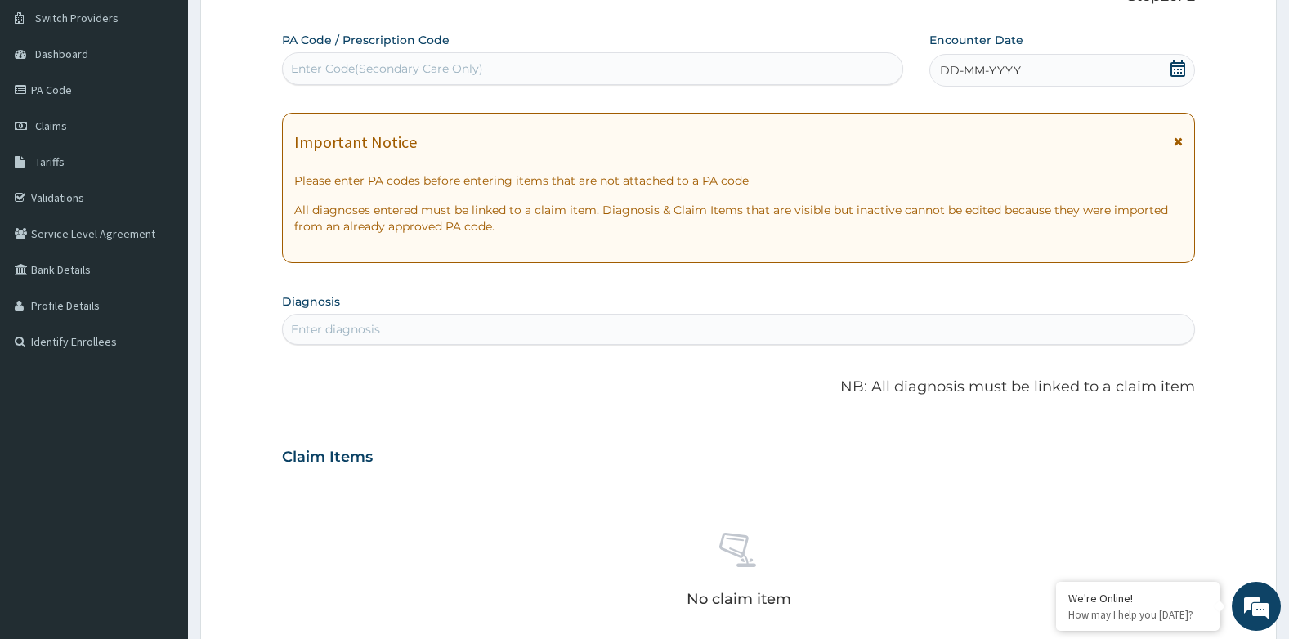
click at [1174, 65] on icon at bounding box center [1177, 68] width 16 height 16
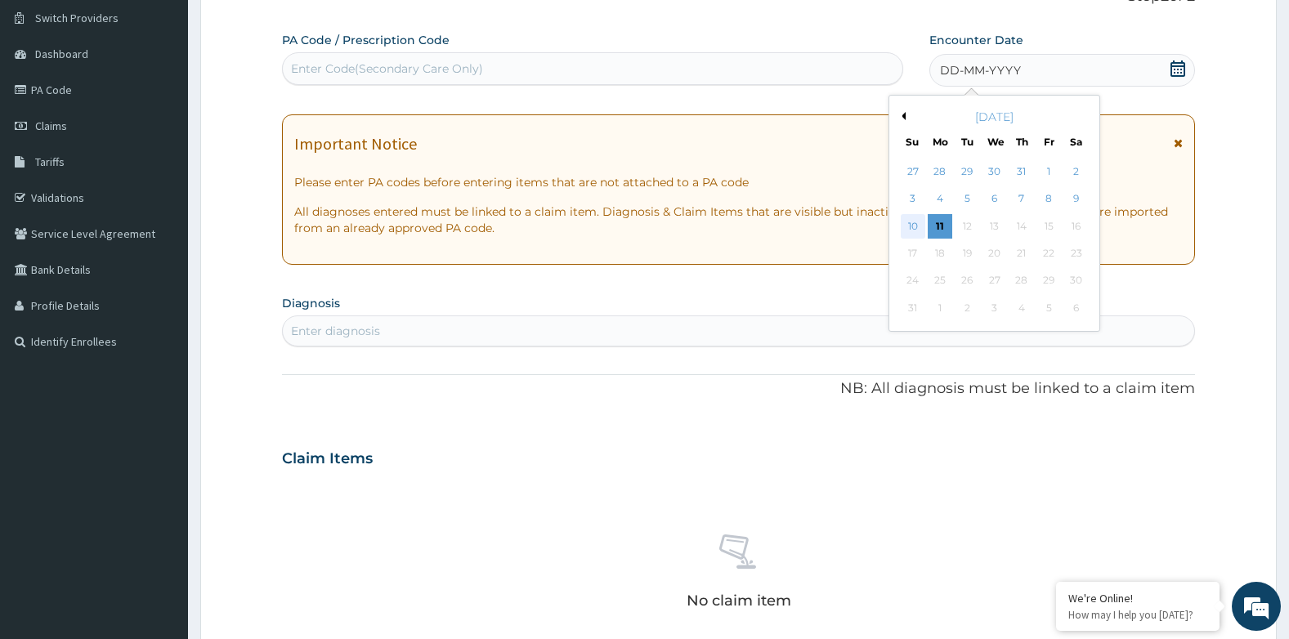
click at [911, 226] on div "10" at bounding box center [912, 226] width 25 height 25
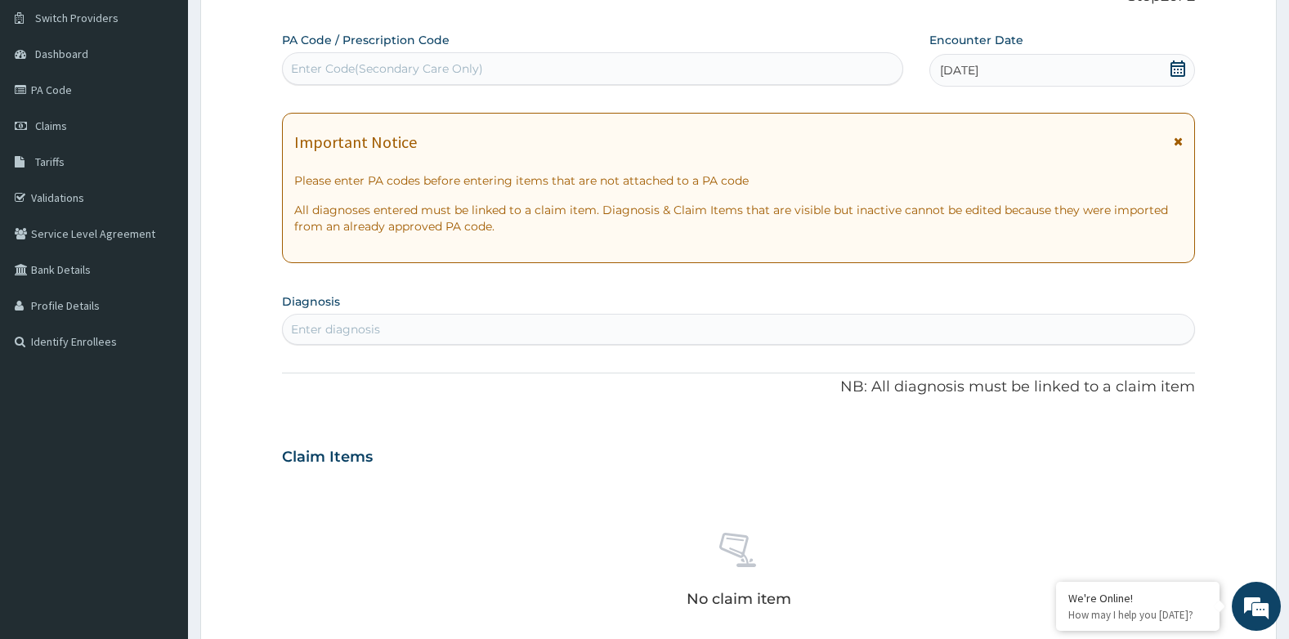
click at [434, 74] on div "Enter Code(Secondary Care Only)" at bounding box center [387, 68] width 192 height 16
click at [458, 332] on div "Enter diagnosis" at bounding box center [739, 329] width 912 height 26
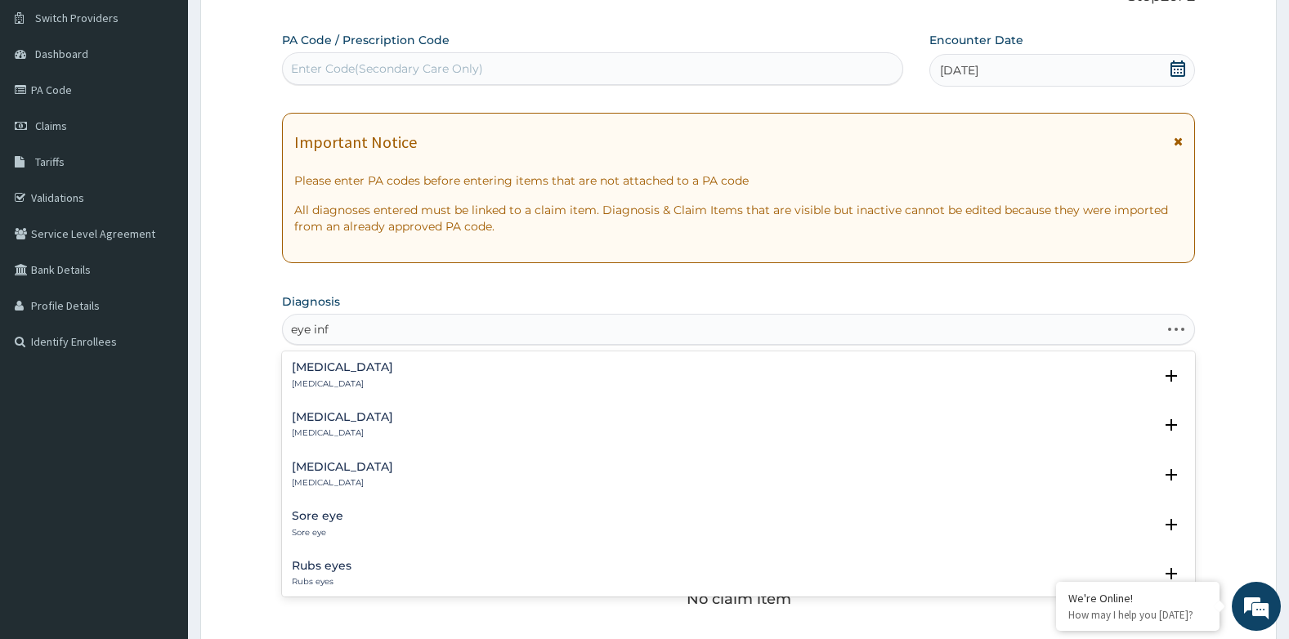
type input "eye infe"
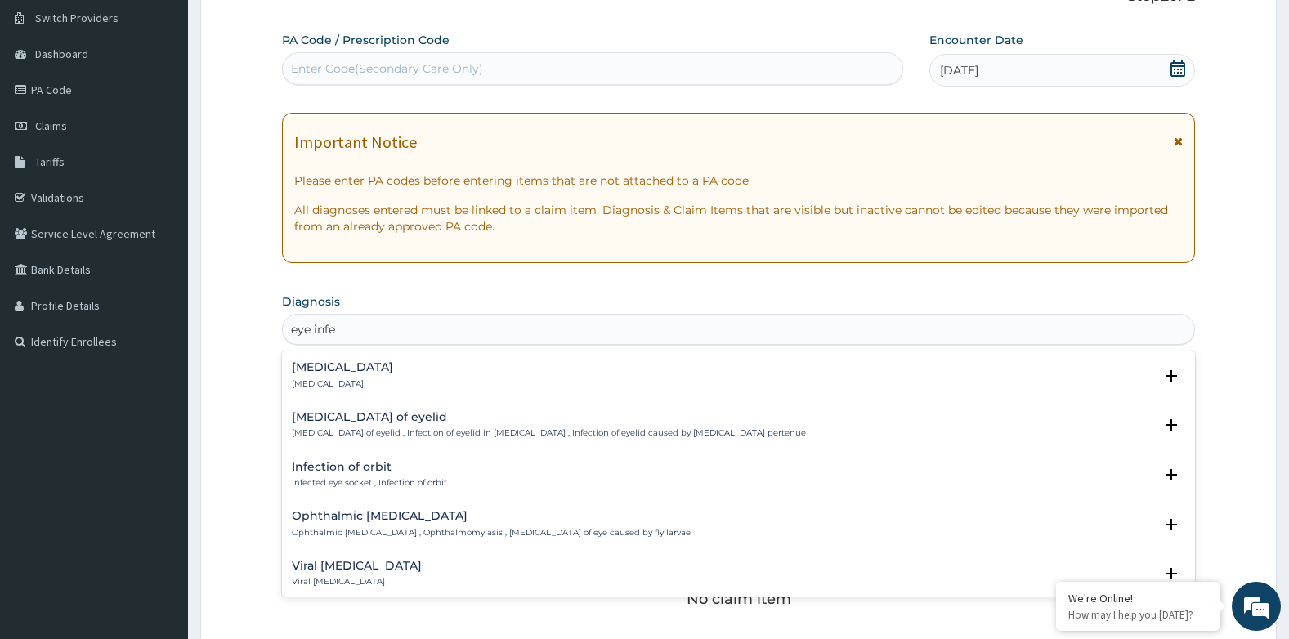
click at [309, 382] on p "[MEDICAL_DATA]" at bounding box center [342, 383] width 101 height 11
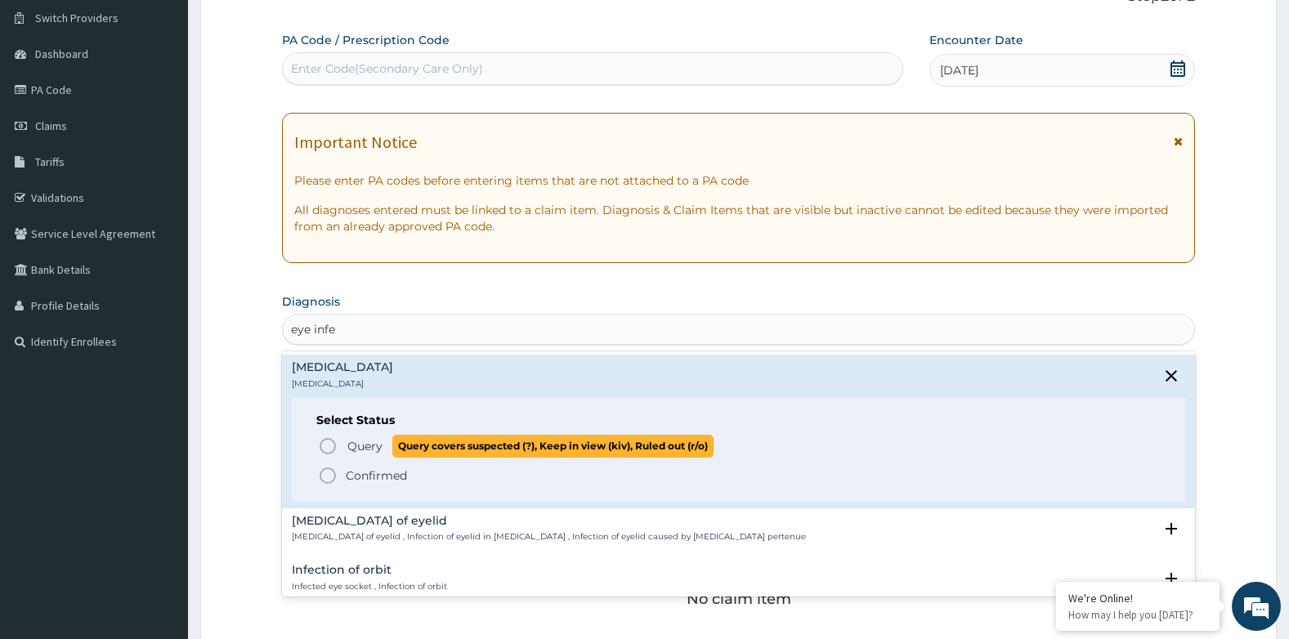
click at [323, 444] on icon "status option query" at bounding box center [328, 446] width 20 height 20
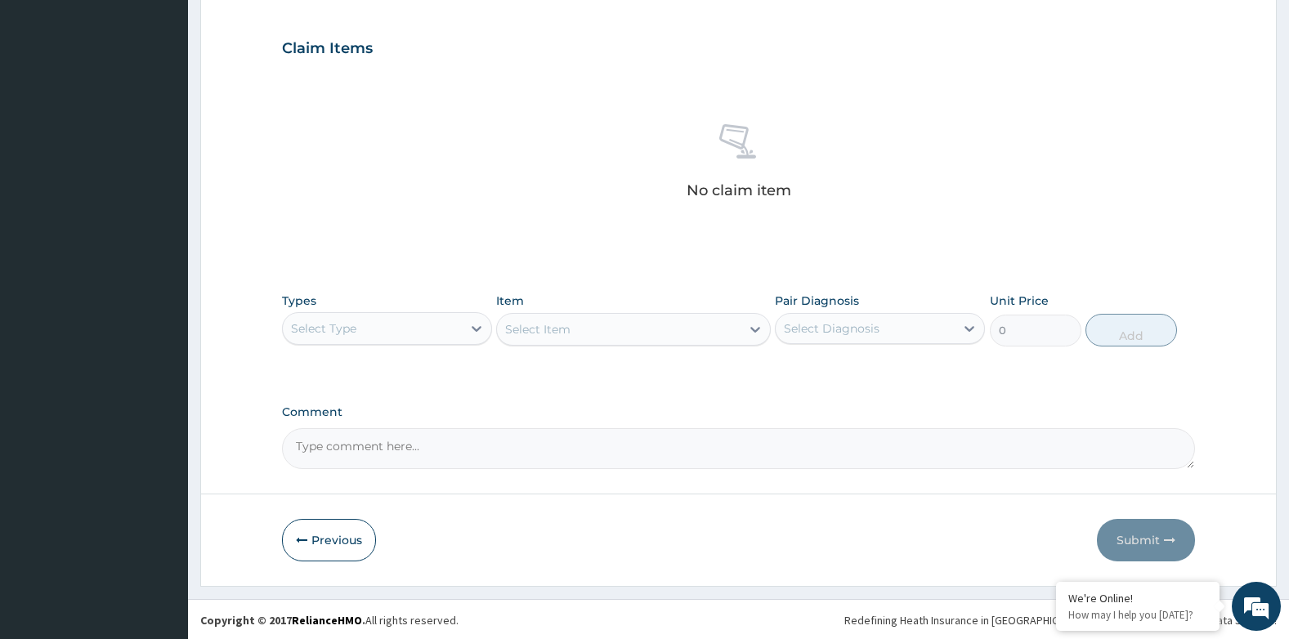
scroll to position [539, 0]
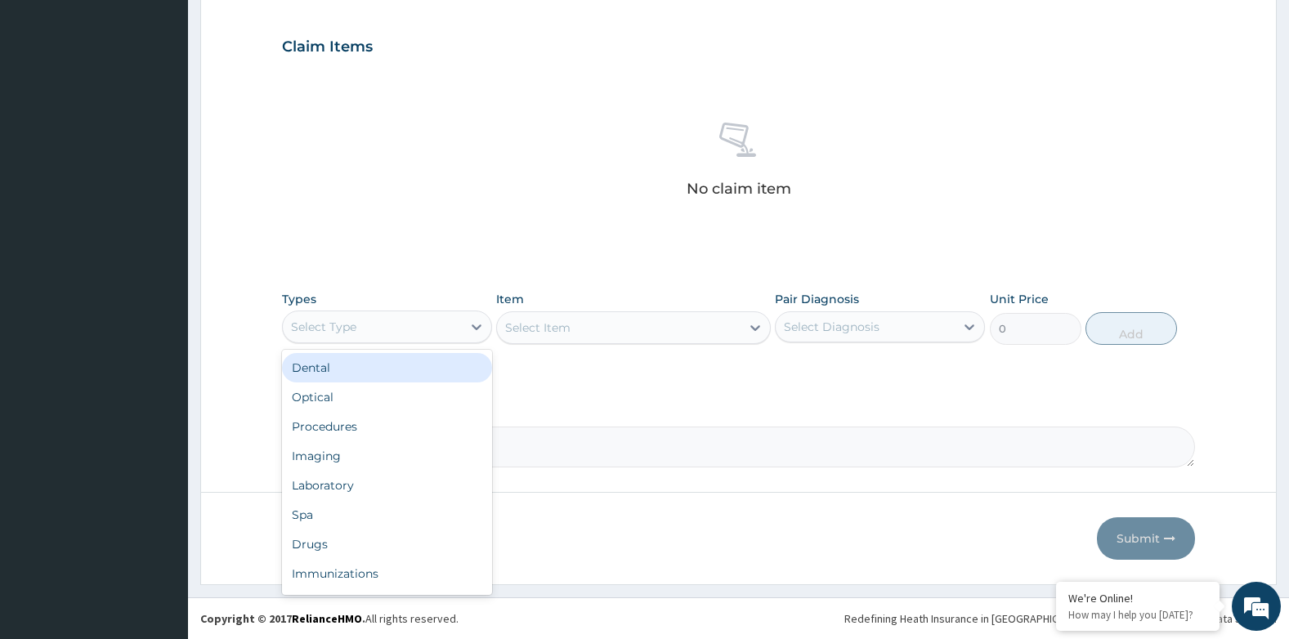
click at [344, 325] on div "Select Type" at bounding box center [323, 327] width 65 height 16
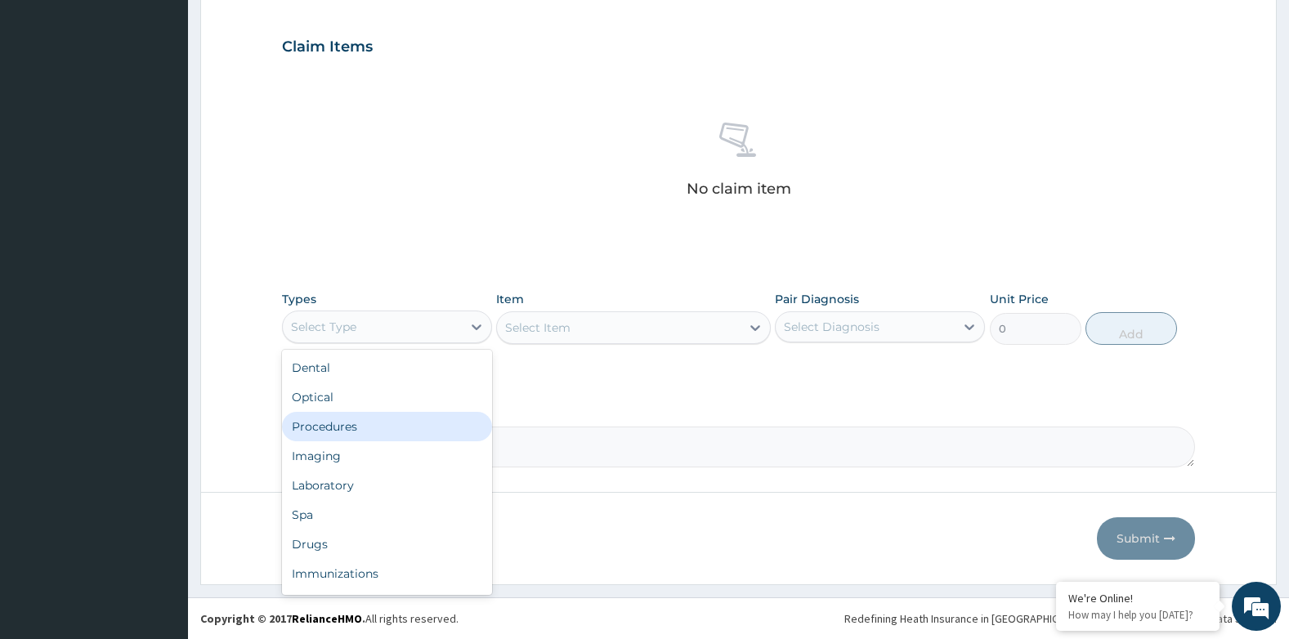
click at [312, 422] on div "Procedures" at bounding box center [387, 426] width 210 height 29
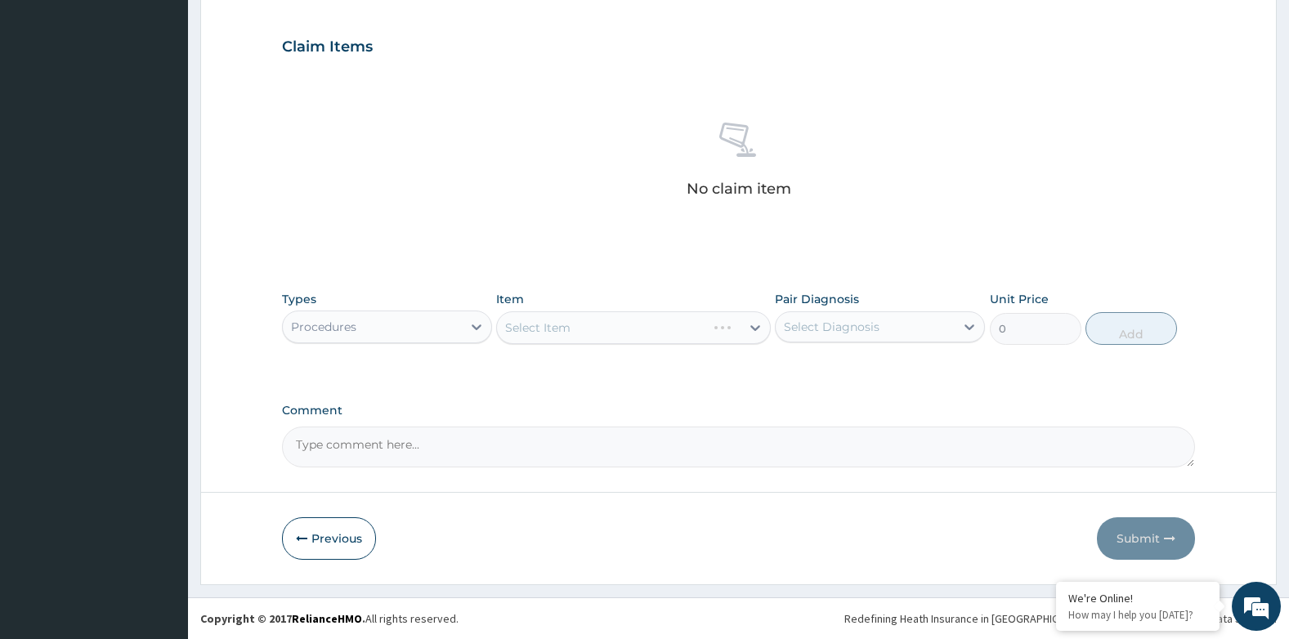
click at [567, 325] on div "Select Item" at bounding box center [633, 327] width 274 height 33
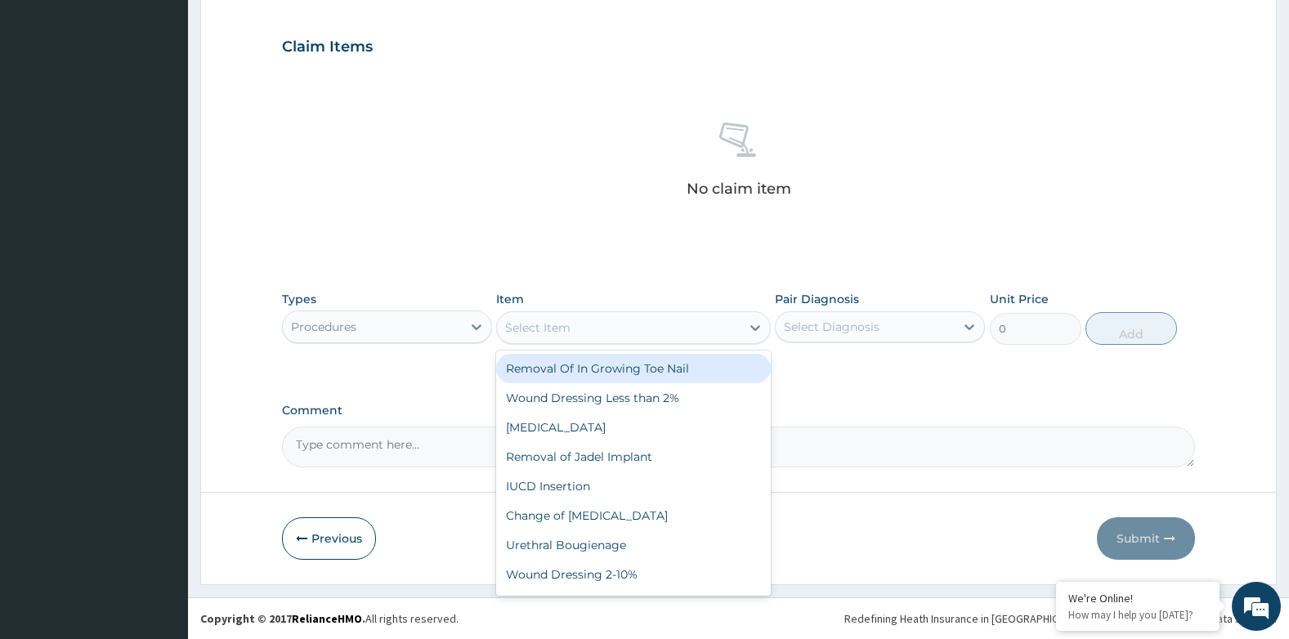
click at [544, 329] on div "Select Item" at bounding box center [537, 327] width 65 height 16
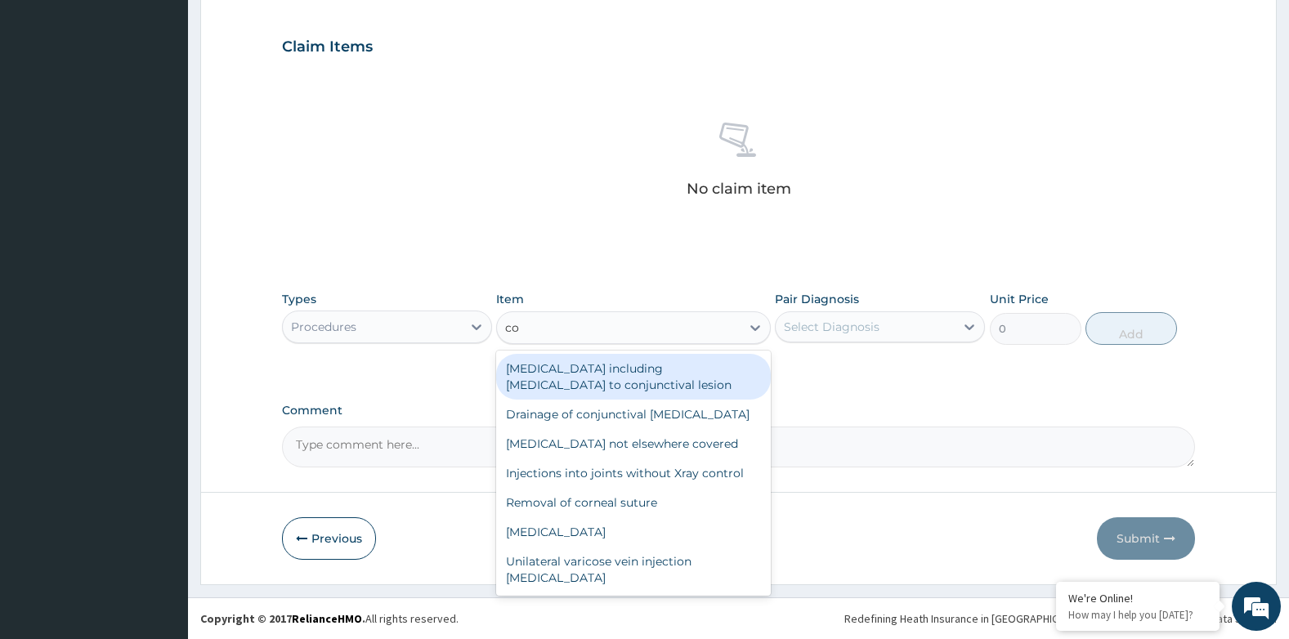
type input "c"
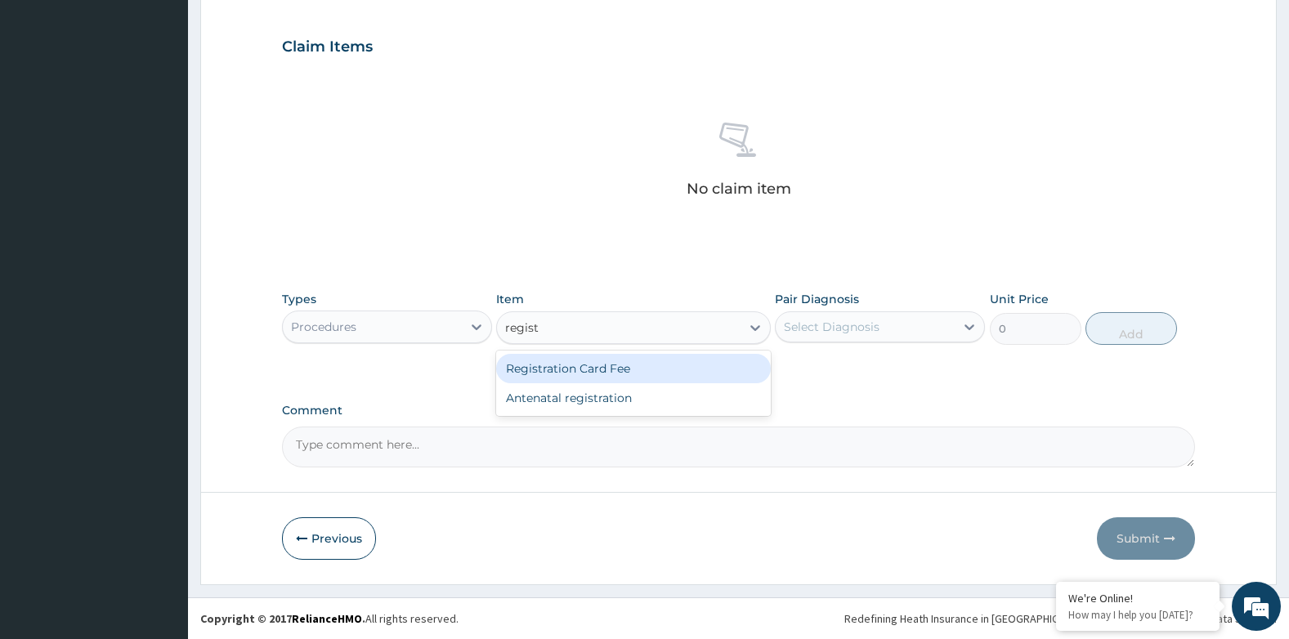
type input "registr"
click at [614, 373] on div "Registration Card Fee" at bounding box center [633, 368] width 274 height 29
type input "2900"
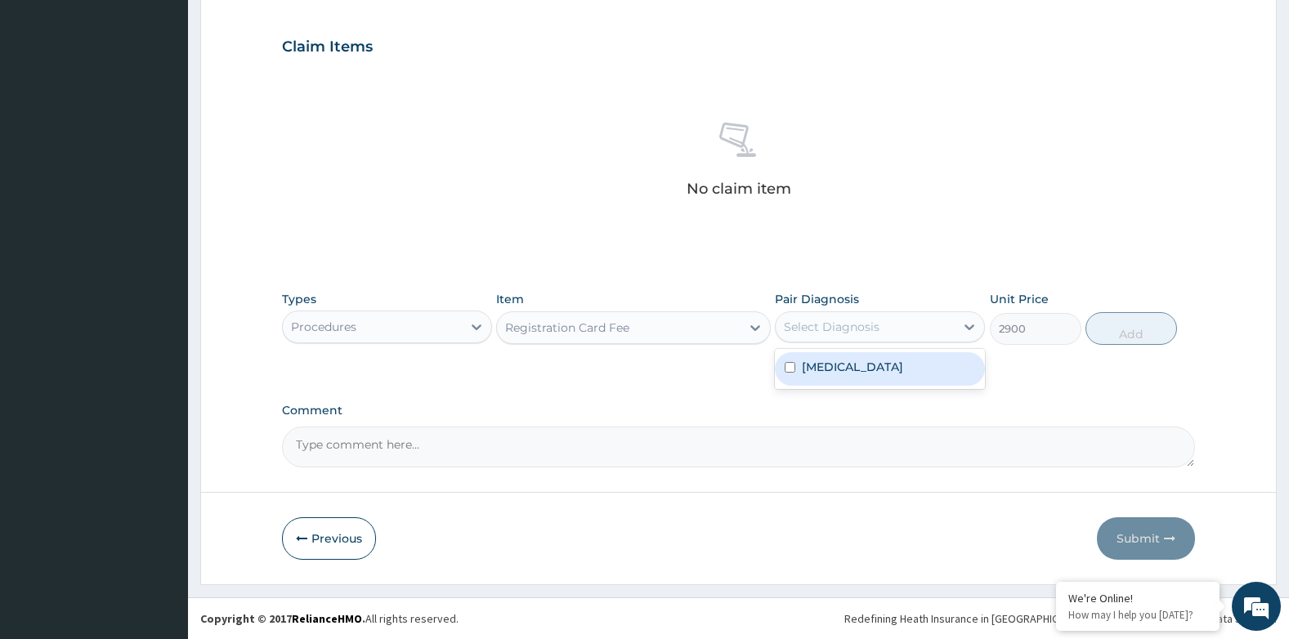
click at [867, 332] on div "Select Diagnosis" at bounding box center [832, 327] width 96 height 16
click at [789, 368] on input "checkbox" at bounding box center [789, 367] width 11 height 11
checkbox input "true"
click at [1138, 329] on button "Add" at bounding box center [1131, 328] width 92 height 33
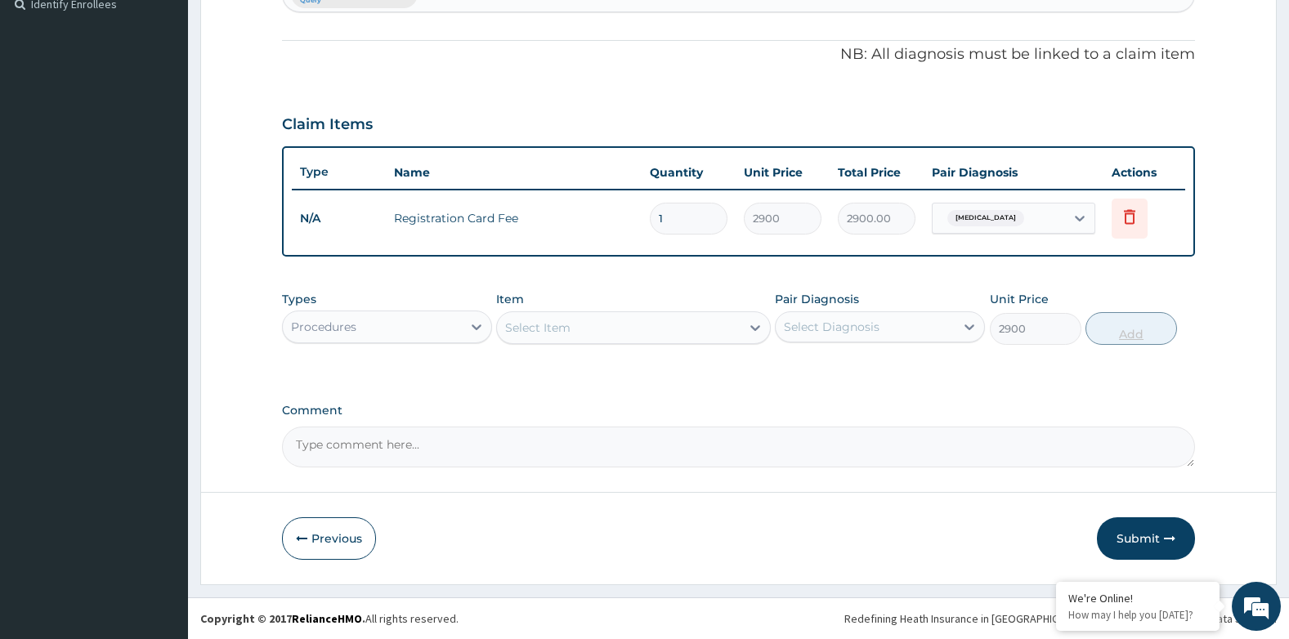
type input "0"
click at [593, 331] on div "Select Item" at bounding box center [618, 328] width 243 height 26
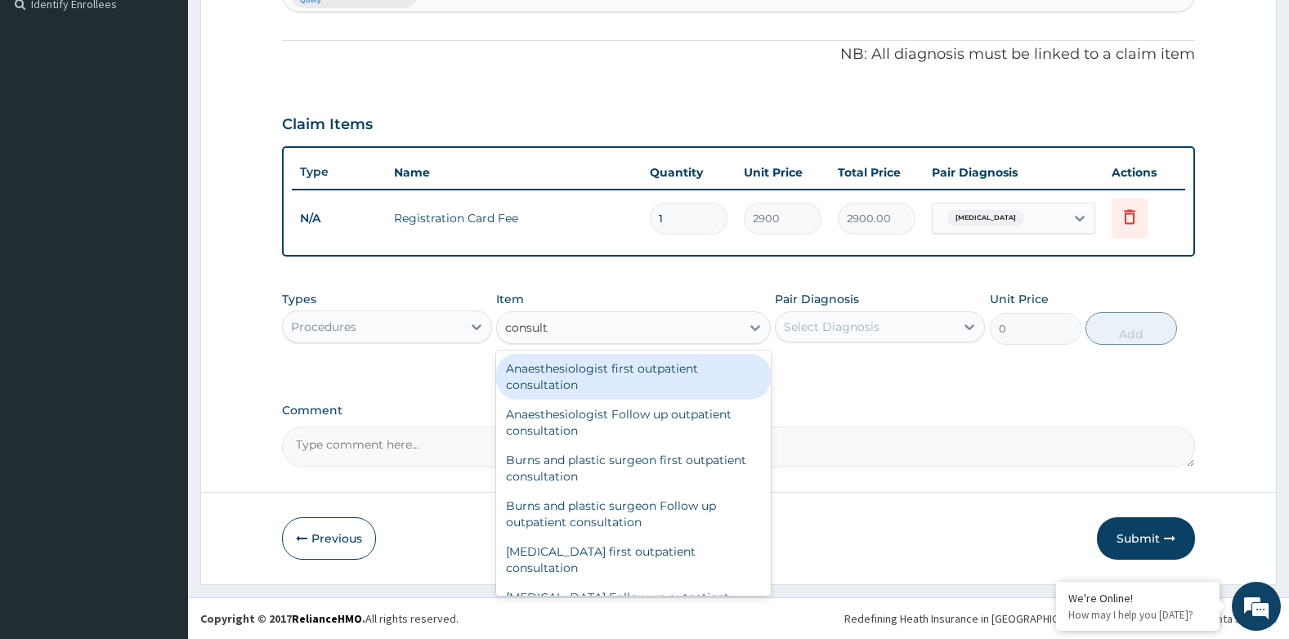
type input "consulta"
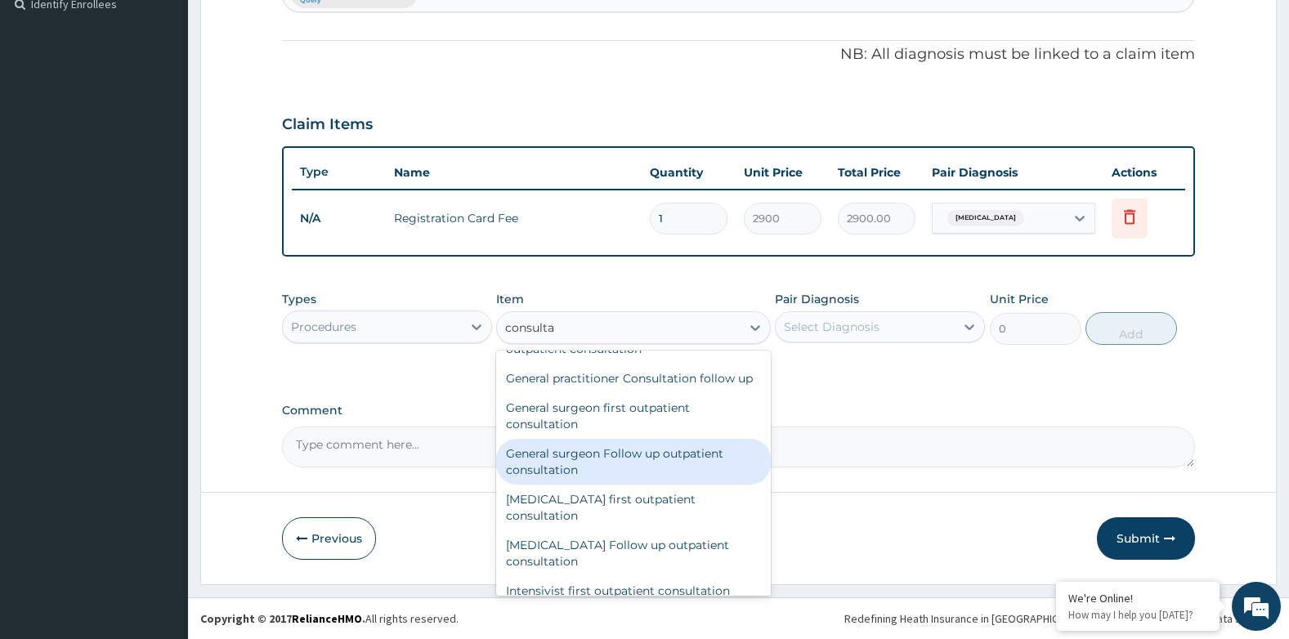
scroll to position [735, 0]
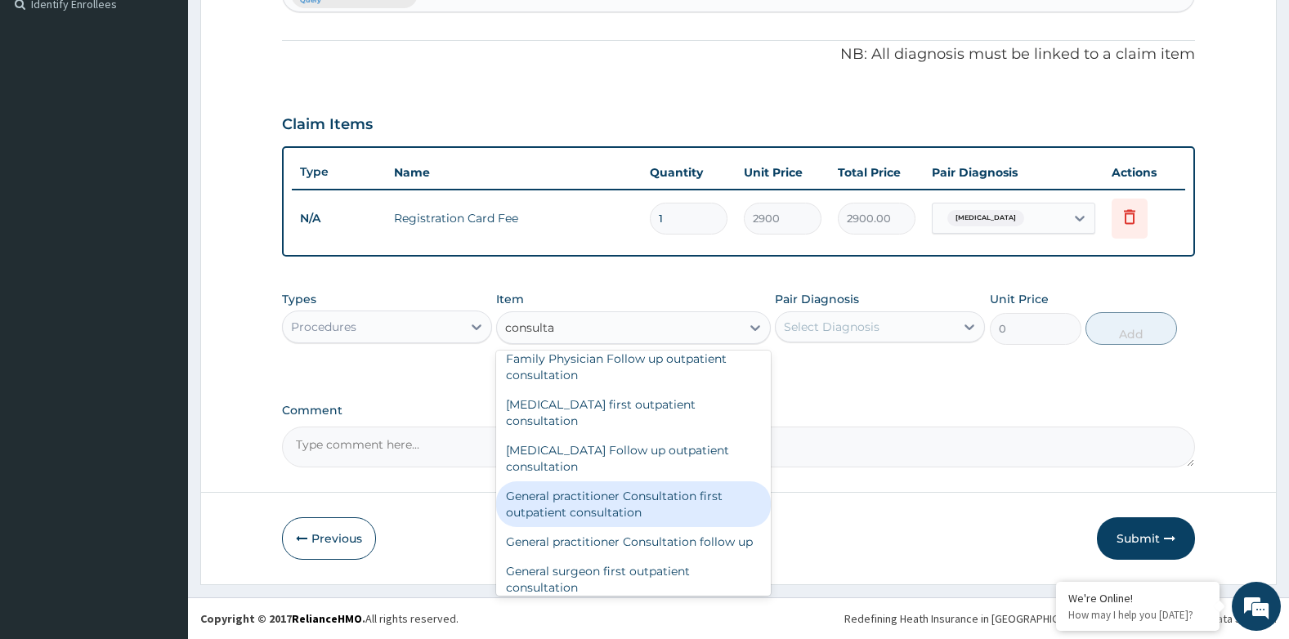
click at [582, 502] on div "General practitioner Consultation first outpatient consultation" at bounding box center [633, 504] width 274 height 46
type input "3600"
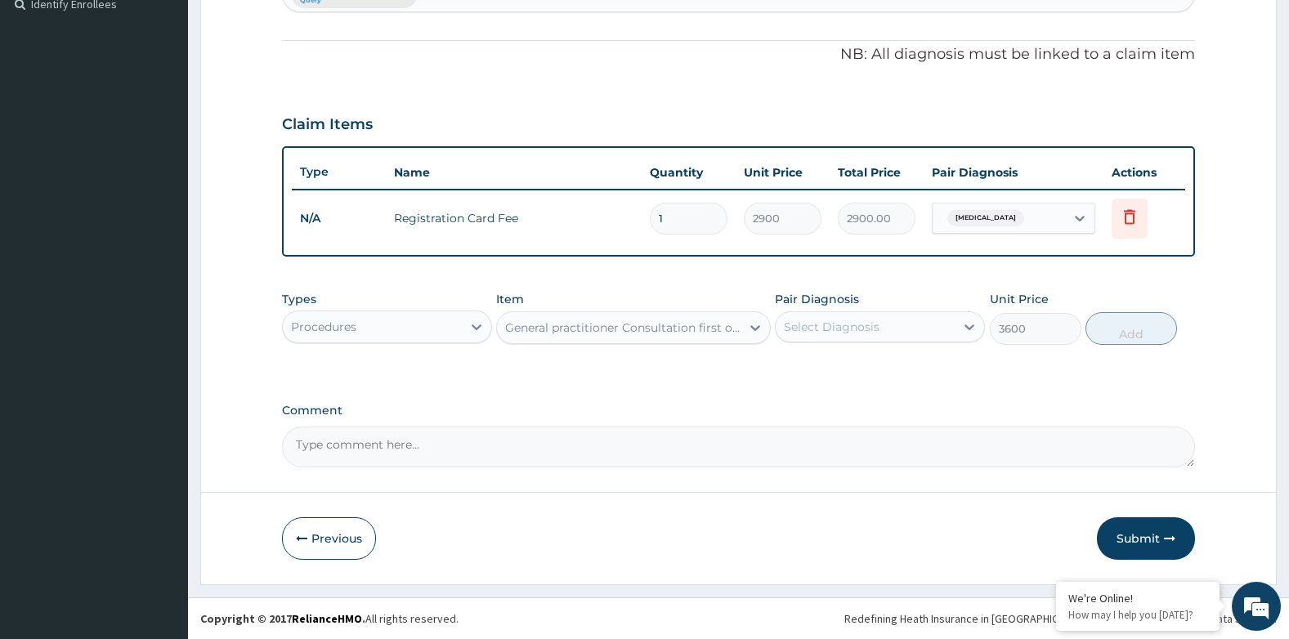
click at [863, 330] on div "Select Diagnosis" at bounding box center [832, 327] width 96 height 16
click at [790, 368] on input "checkbox" at bounding box center [789, 367] width 11 height 11
checkbox input "true"
click at [1124, 328] on button "Add" at bounding box center [1131, 328] width 92 height 33
type input "0"
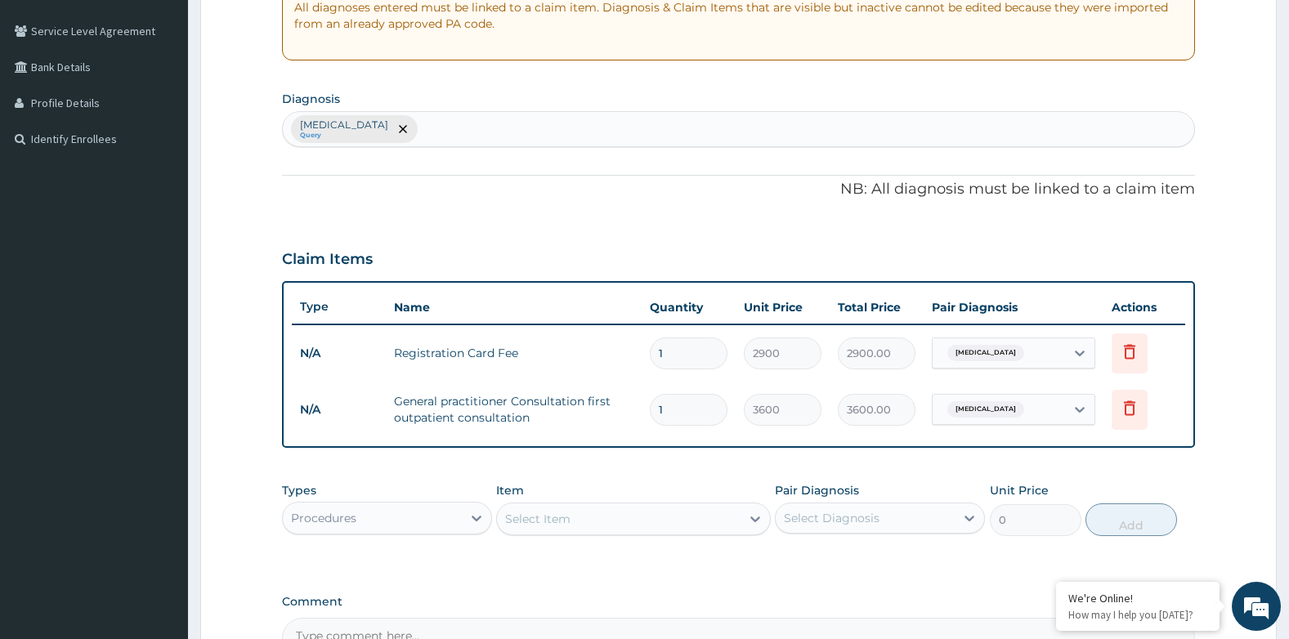
scroll to position [518, 0]
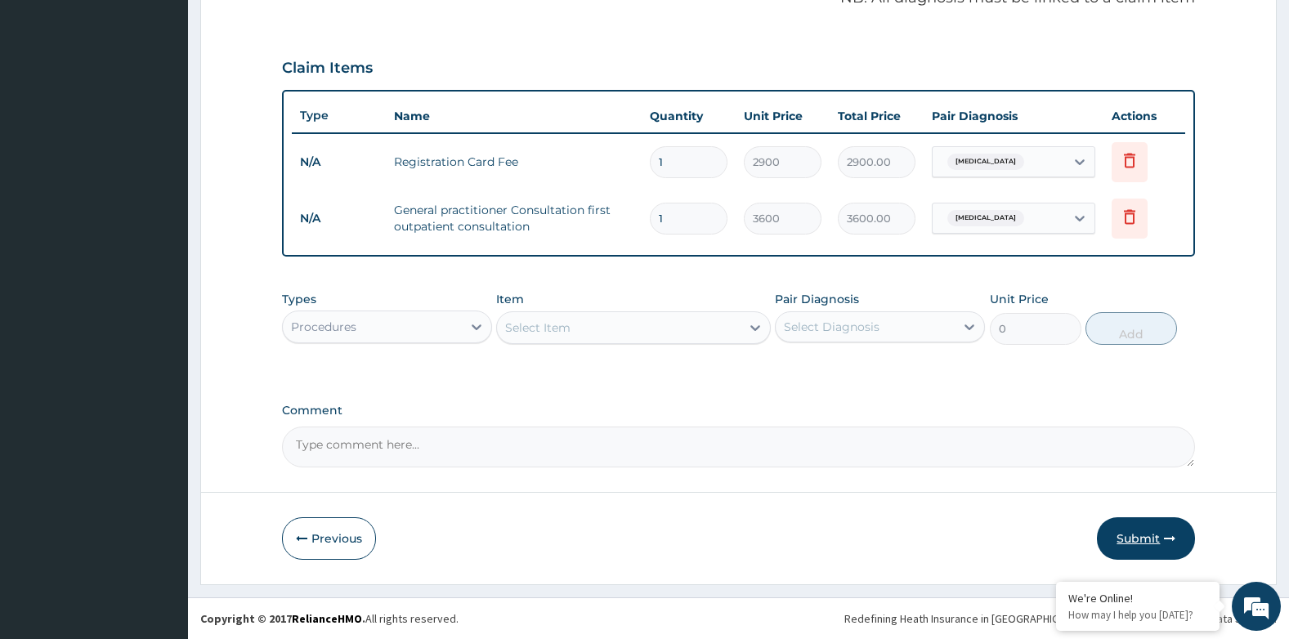
click at [1142, 542] on button "Submit" at bounding box center [1146, 538] width 98 height 42
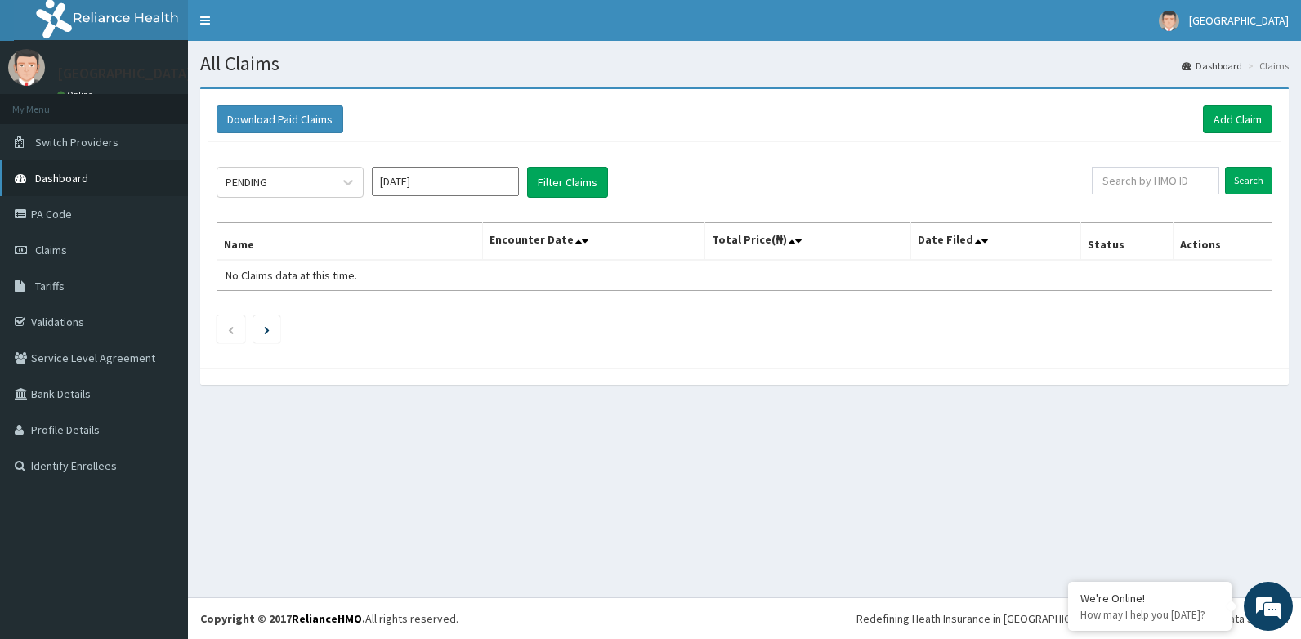
click at [63, 175] on span "Dashboard" at bounding box center [61, 178] width 53 height 15
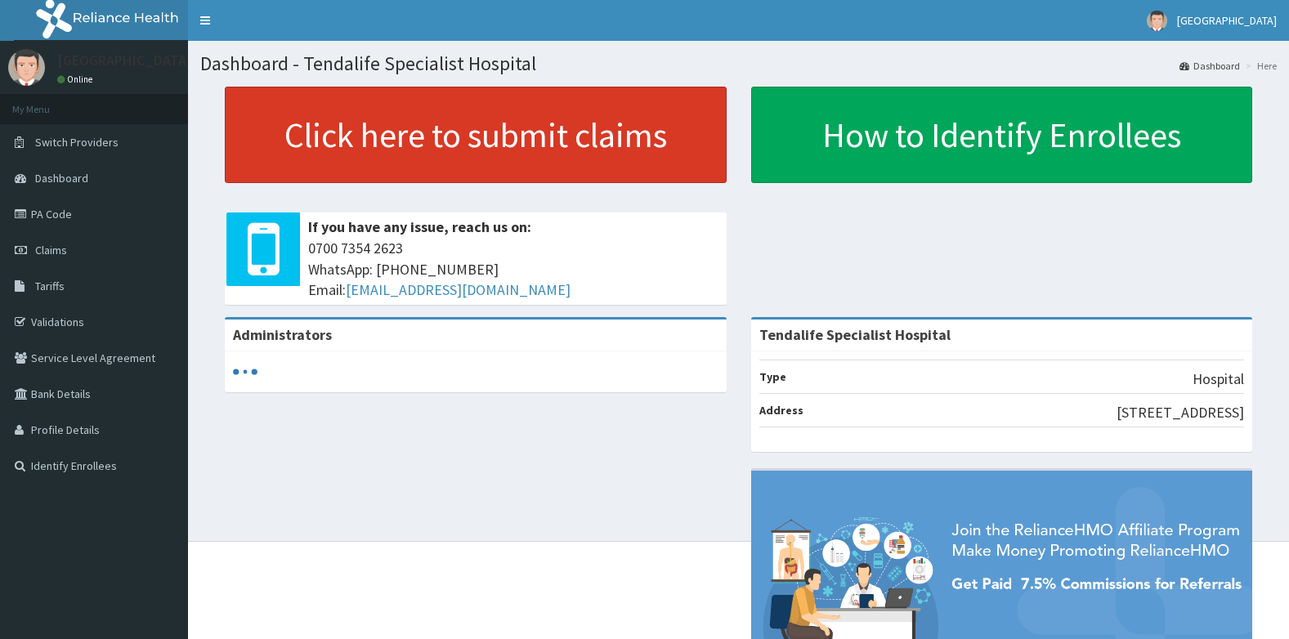
click at [418, 134] on link "Click here to submit claims" at bounding box center [476, 135] width 502 height 96
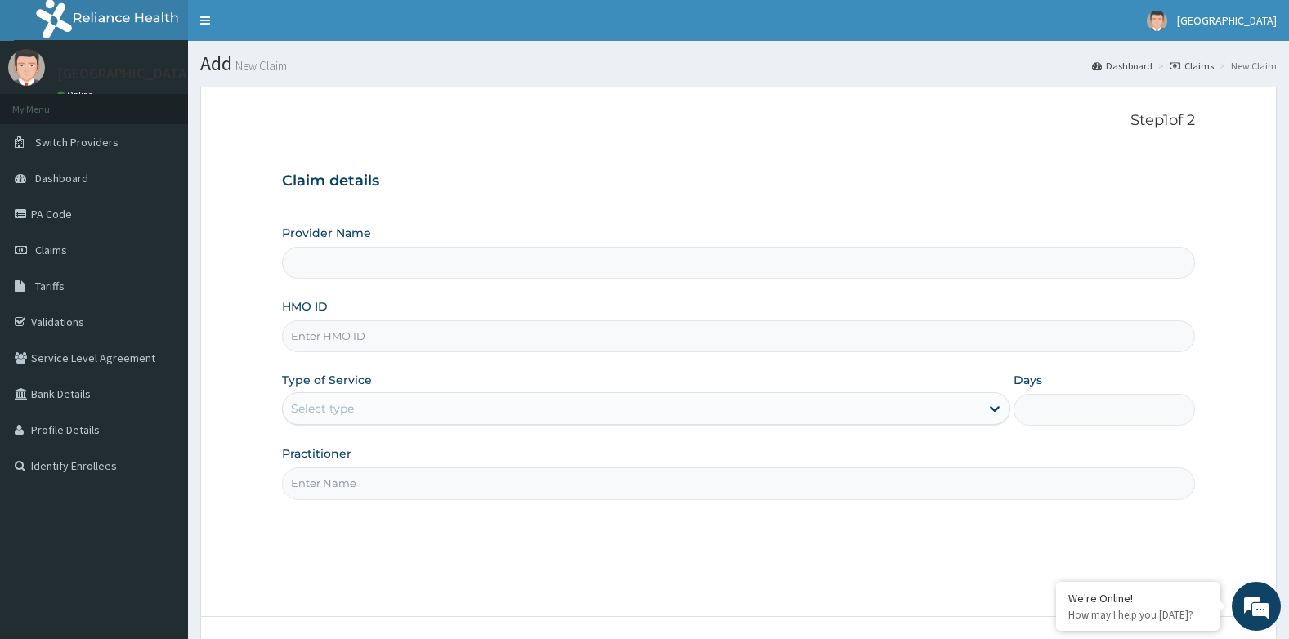
type input "Tendalife Specialist Hospital"
click at [383, 335] on input "HMO ID" at bounding box center [739, 336] width 914 height 32
type input "avo/10007/b"
click at [614, 460] on div "Practitioner" at bounding box center [739, 472] width 914 height 54
click at [341, 406] on div "Select type" at bounding box center [322, 408] width 63 height 16
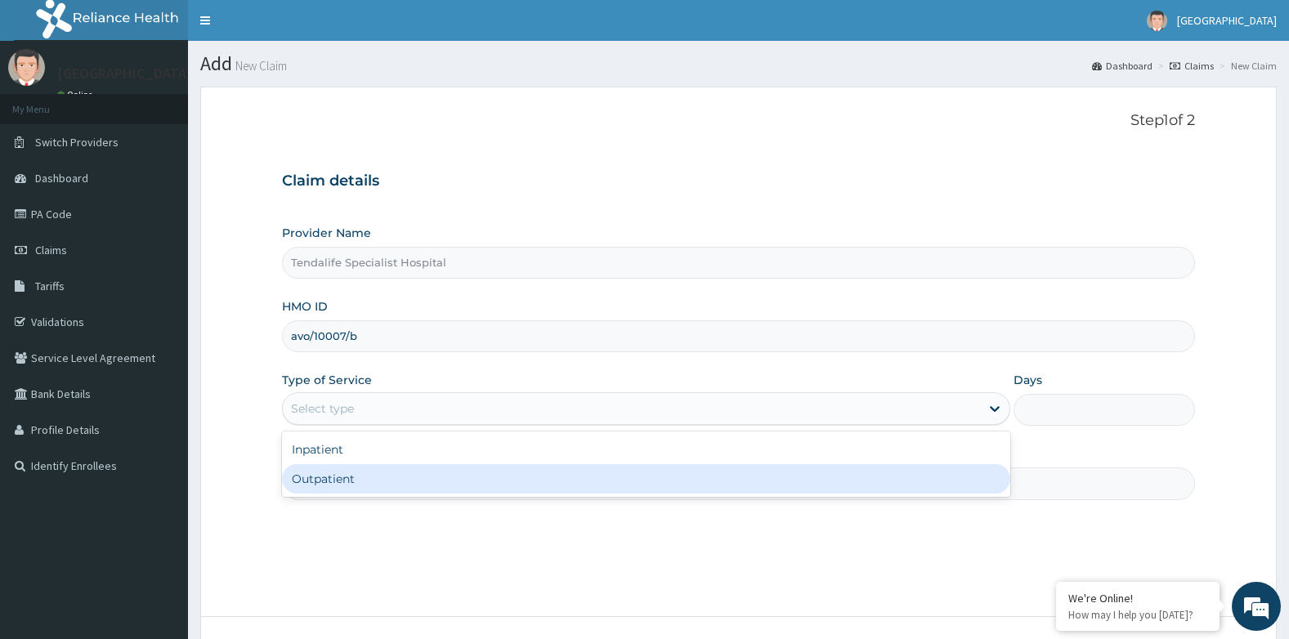
click at [338, 486] on div "Outpatient" at bounding box center [646, 478] width 728 height 29
type input "1"
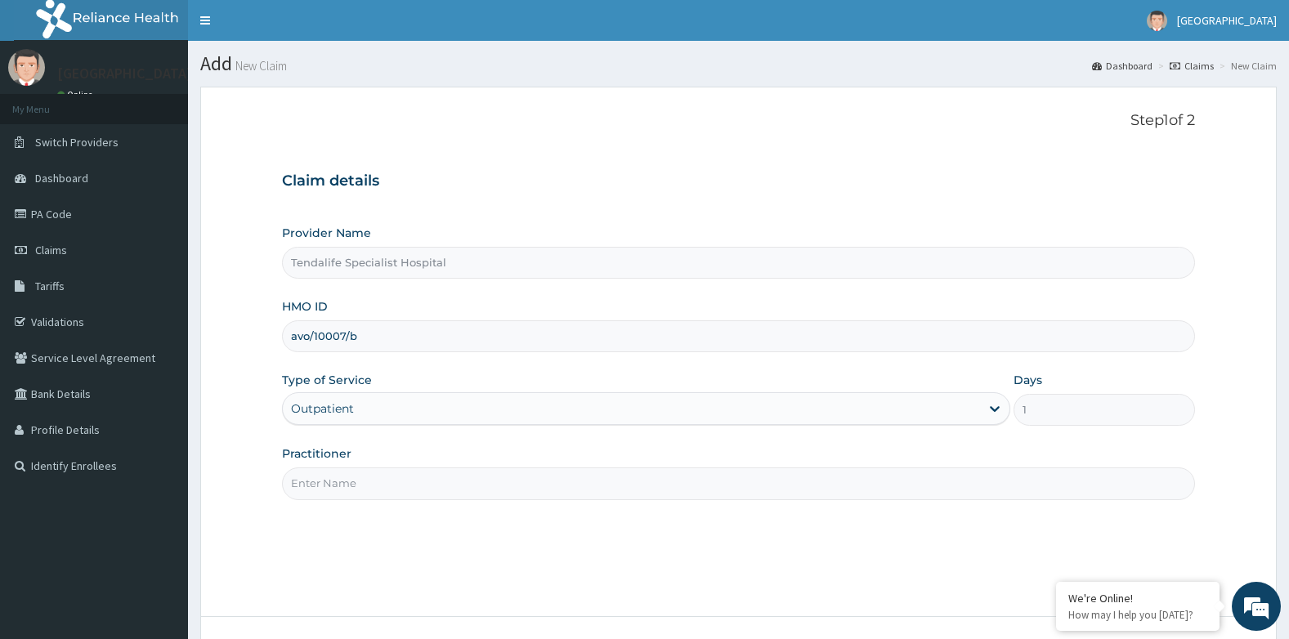
click at [337, 485] on input "Practitioner" at bounding box center [739, 483] width 914 height 32
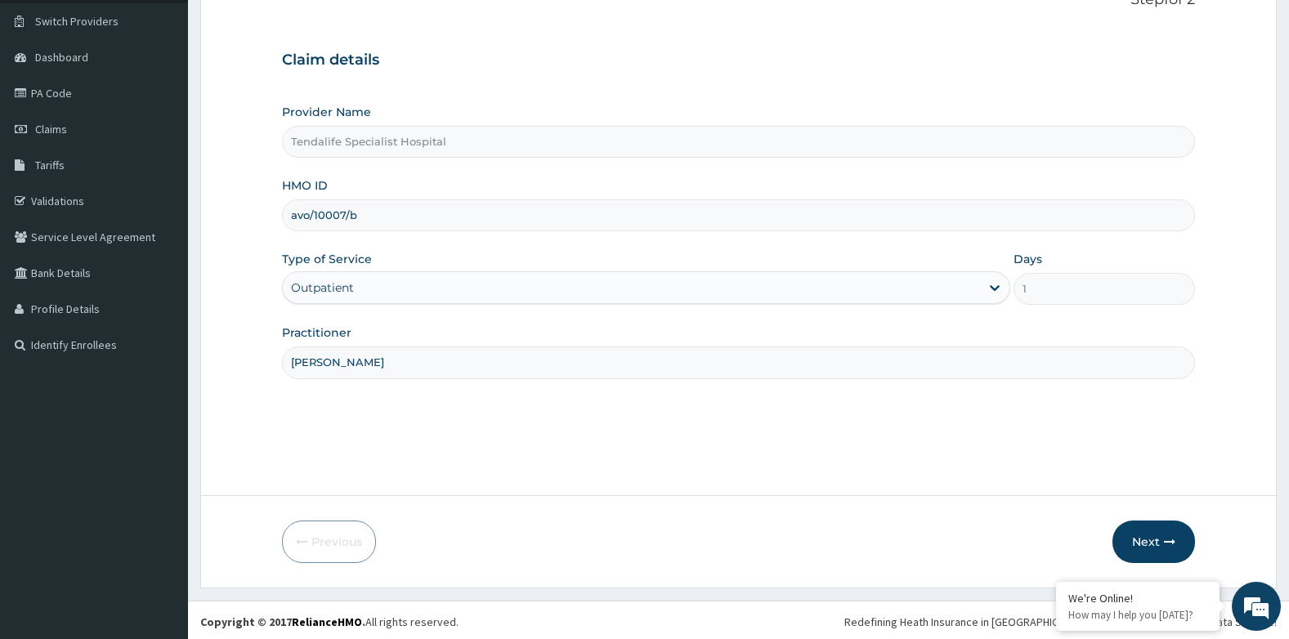
scroll to position [124, 0]
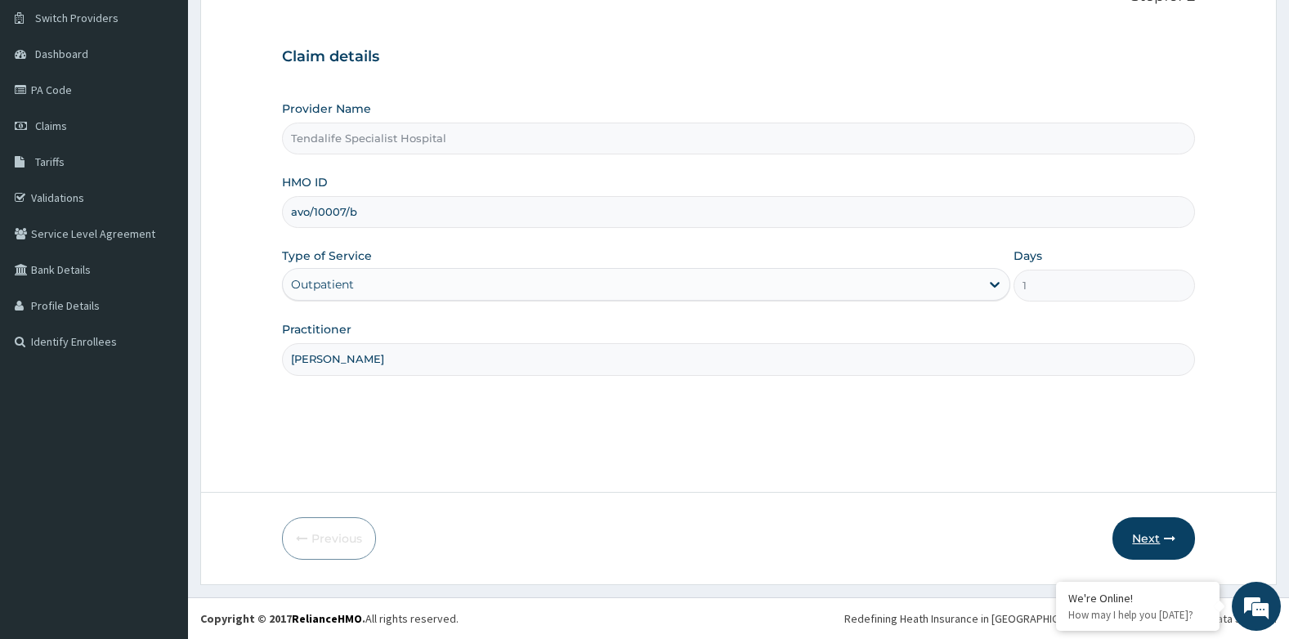
type input "[PERSON_NAME]"
click at [1141, 529] on button "Next" at bounding box center [1153, 538] width 83 height 42
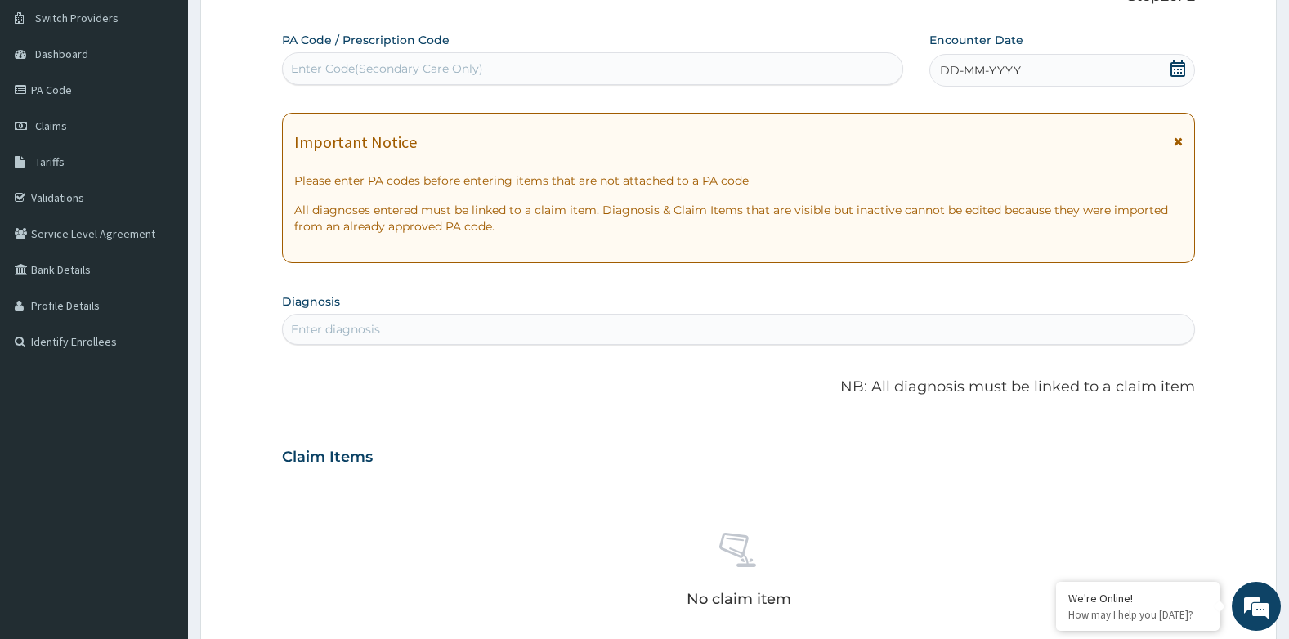
click at [1107, 72] on div "DD-MM-YYYY" at bounding box center [1062, 70] width 266 height 33
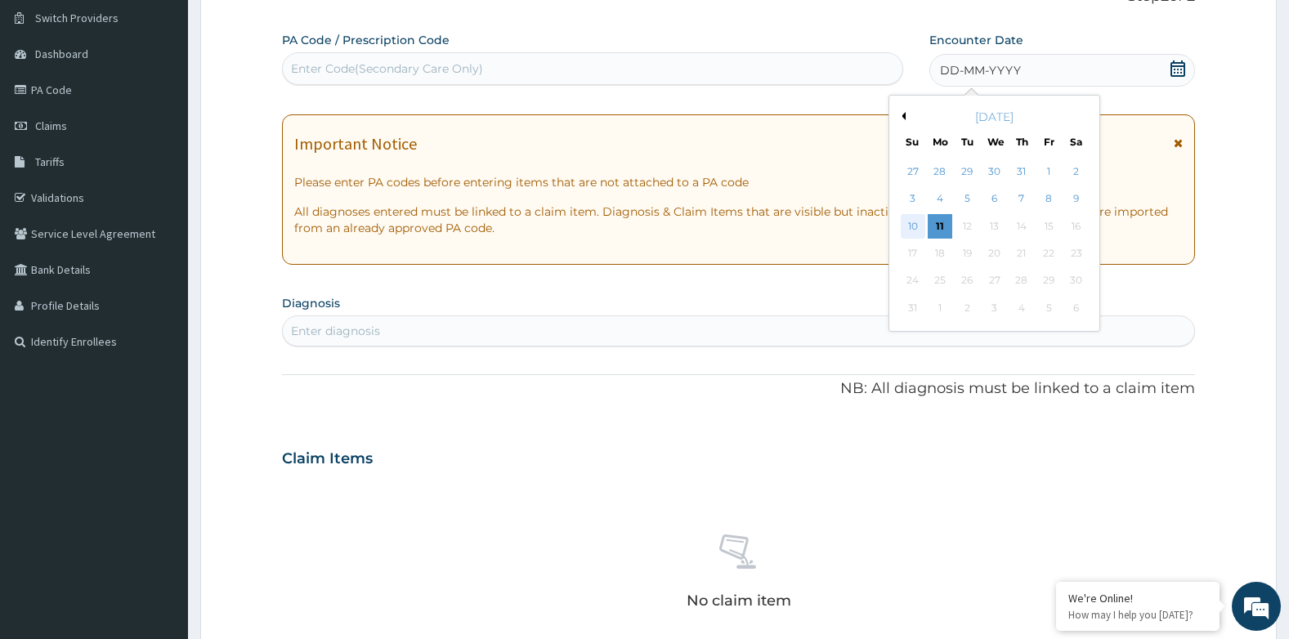
click at [912, 226] on div "10" at bounding box center [912, 226] width 25 height 25
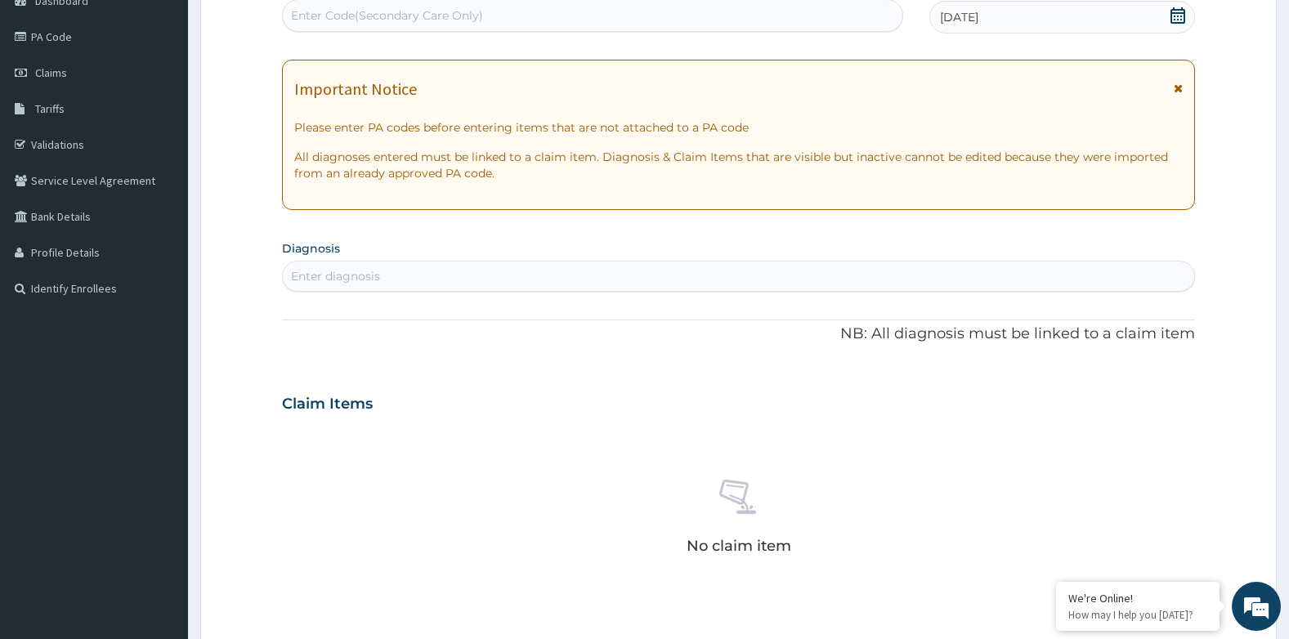
scroll to position [206, 0]
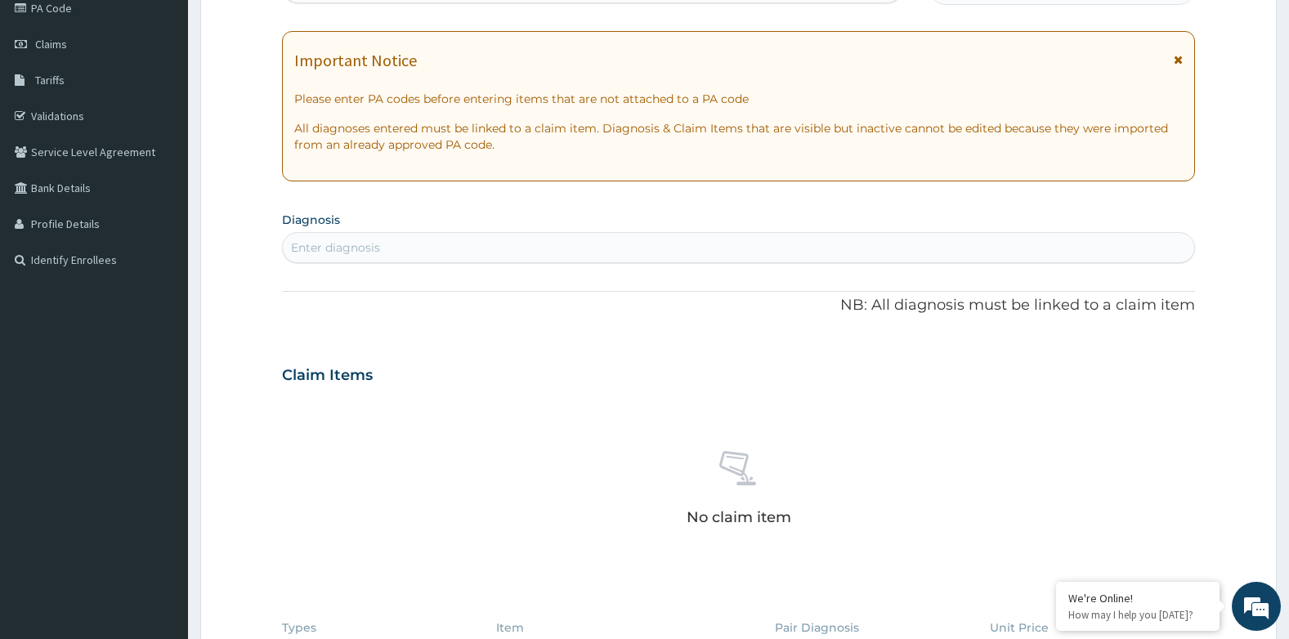
click at [360, 243] on div "Enter diagnosis" at bounding box center [335, 247] width 89 height 16
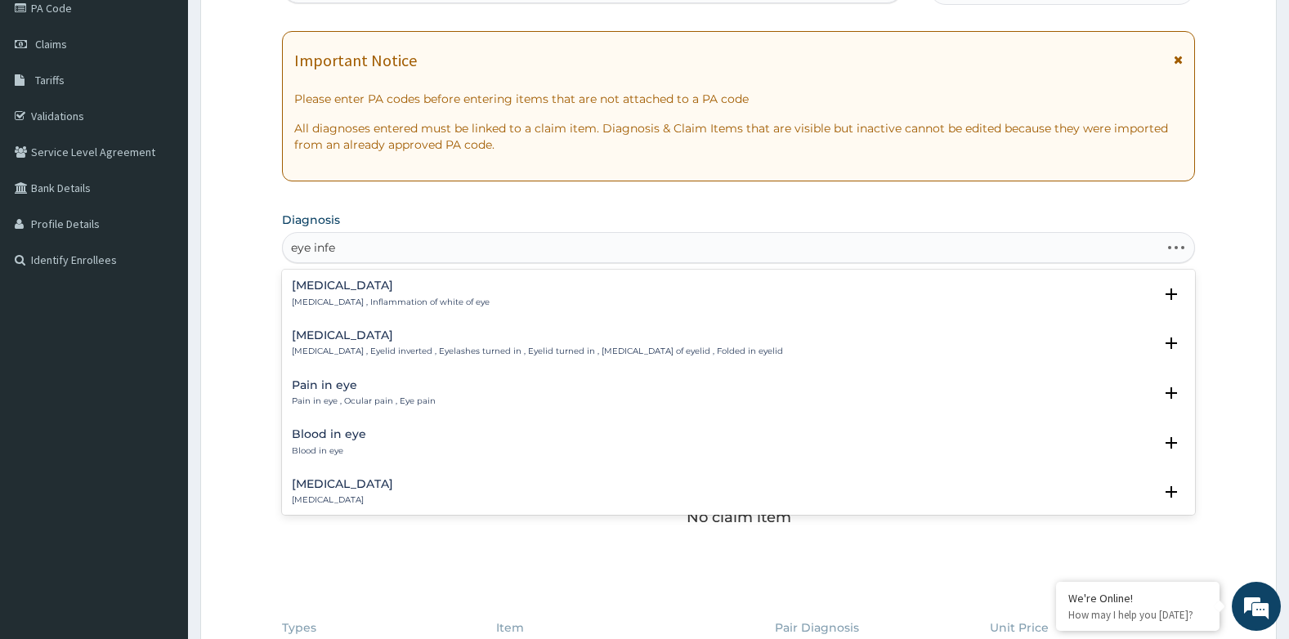
type input "eye infec"
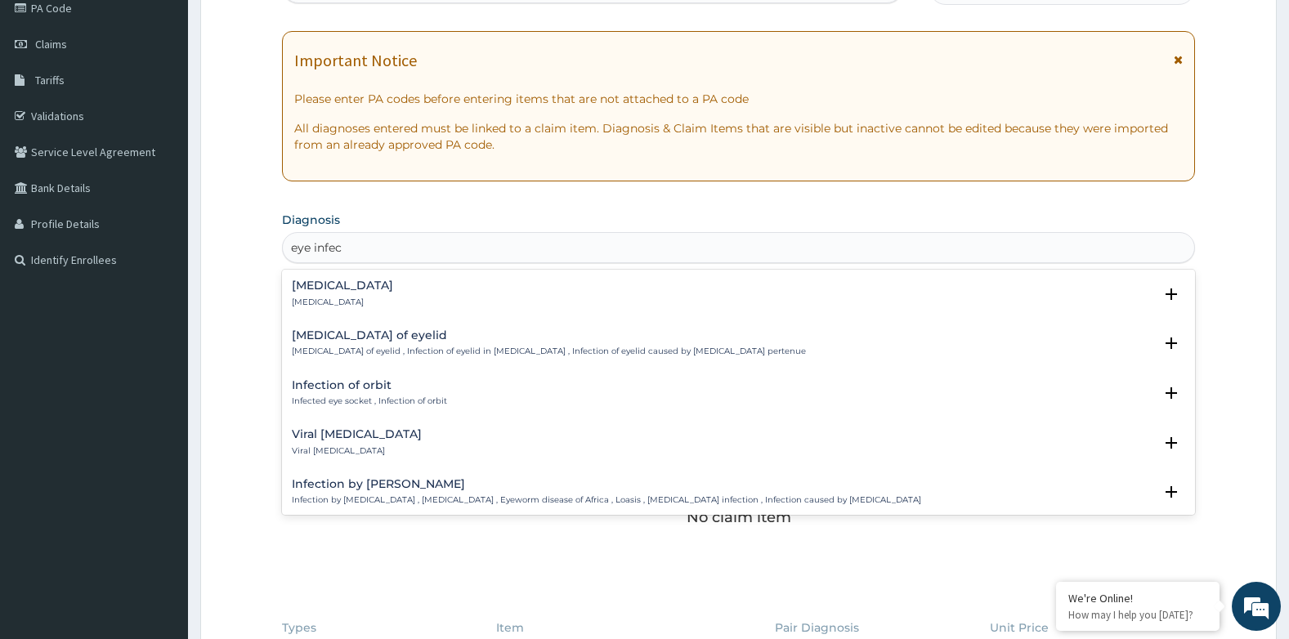
click at [315, 301] on p "[MEDICAL_DATA]" at bounding box center [342, 302] width 101 height 11
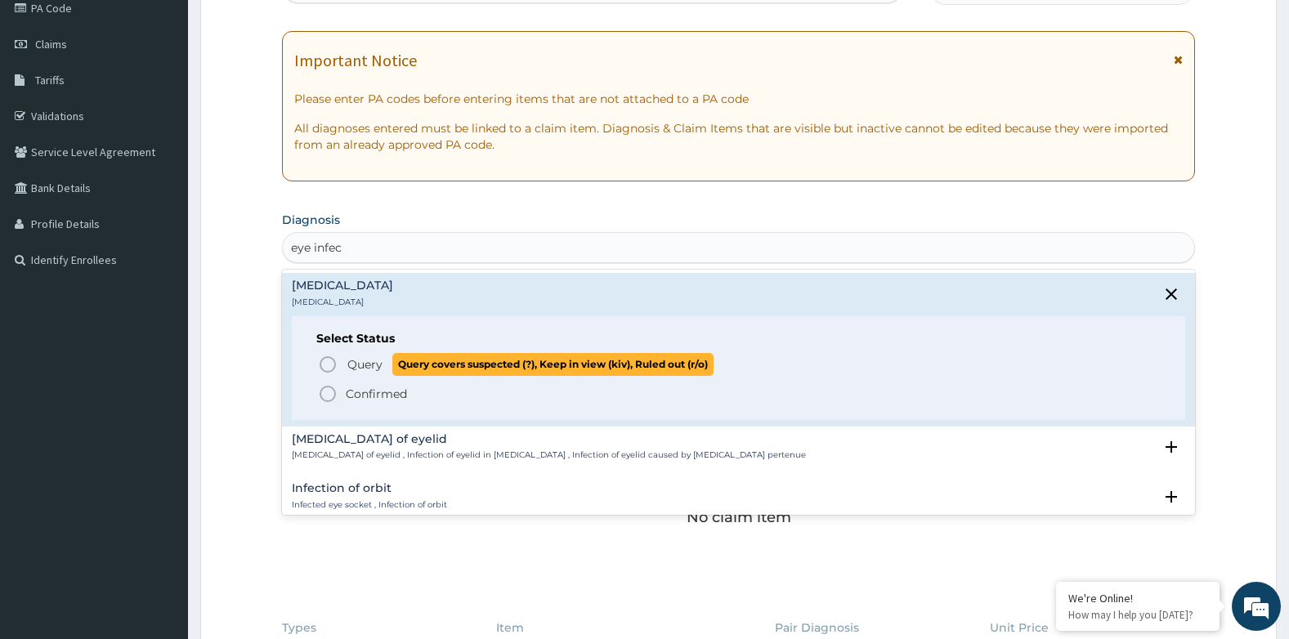
click at [328, 365] on icon "status option query" at bounding box center [328, 365] width 20 height 20
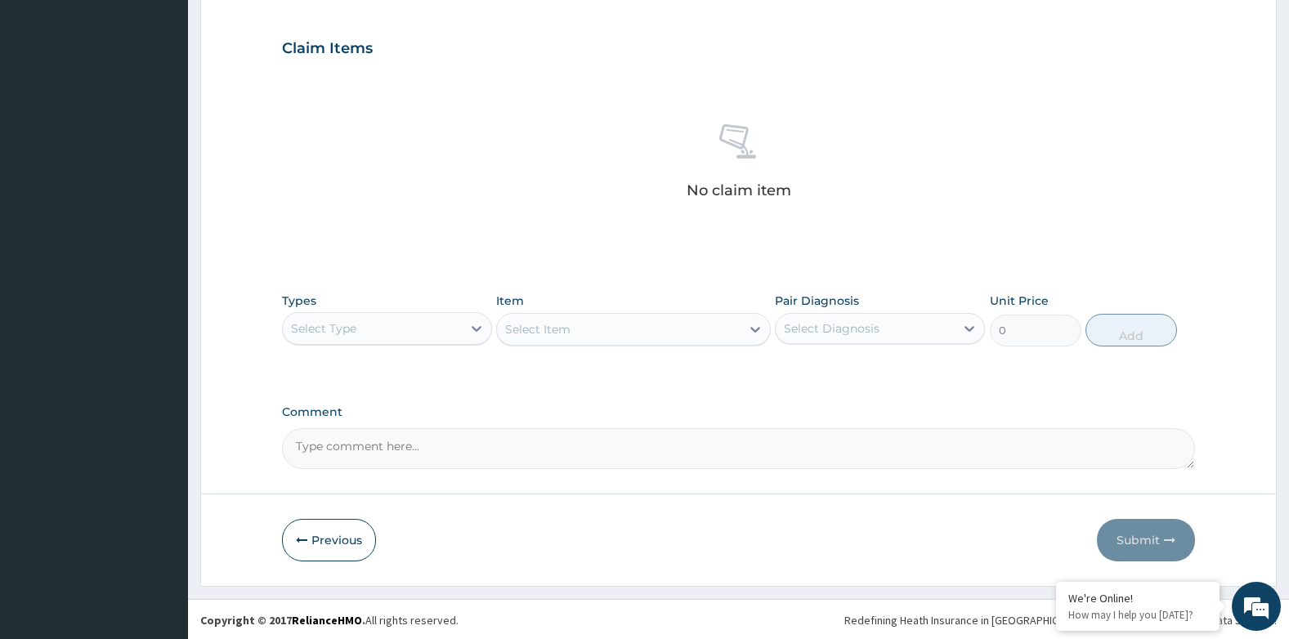
scroll to position [539, 0]
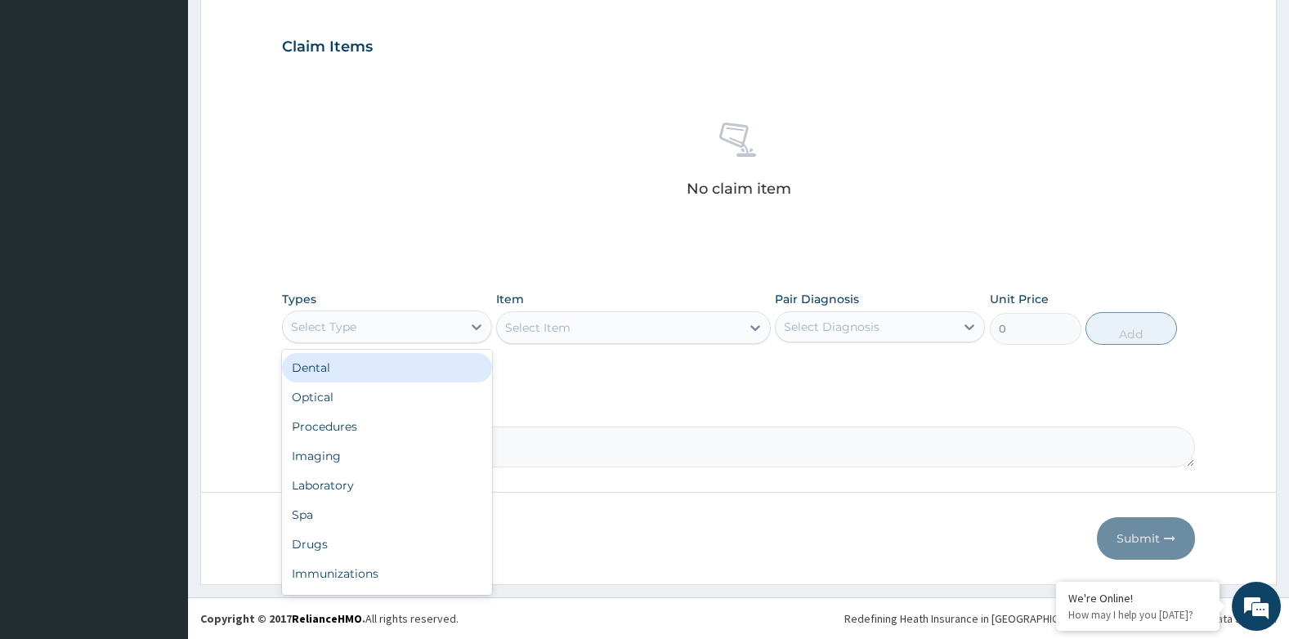
click at [371, 328] on div "Select Type" at bounding box center [372, 327] width 179 height 26
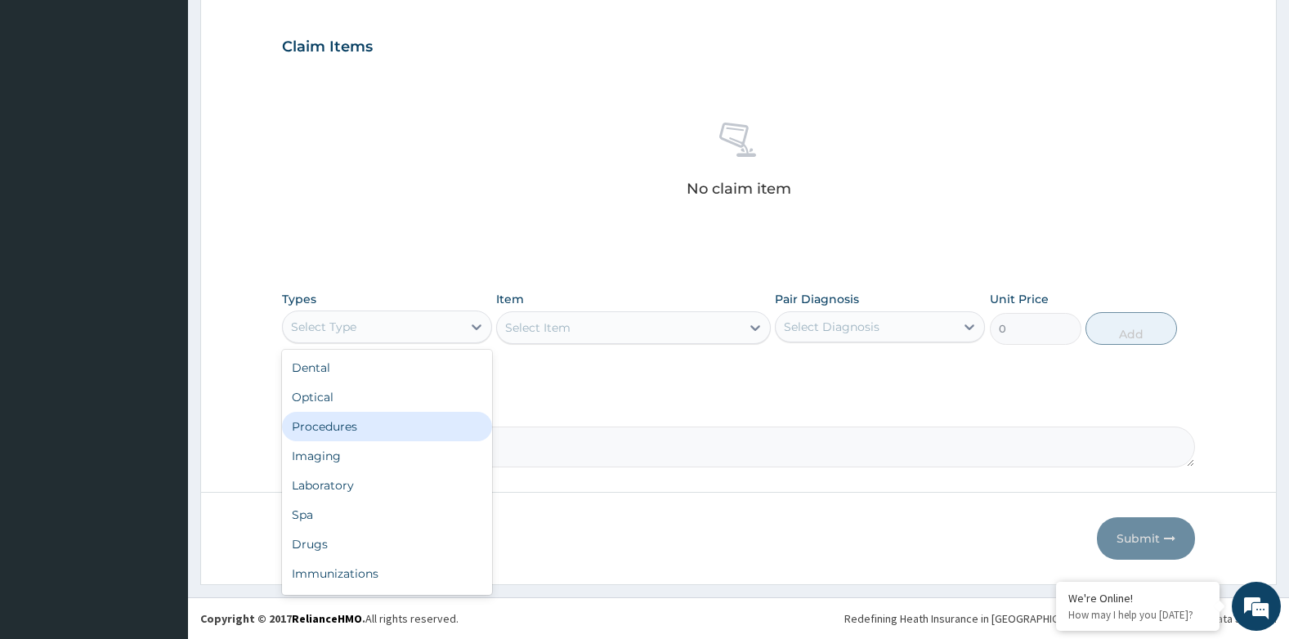
click at [337, 427] on div "Procedures" at bounding box center [387, 426] width 210 height 29
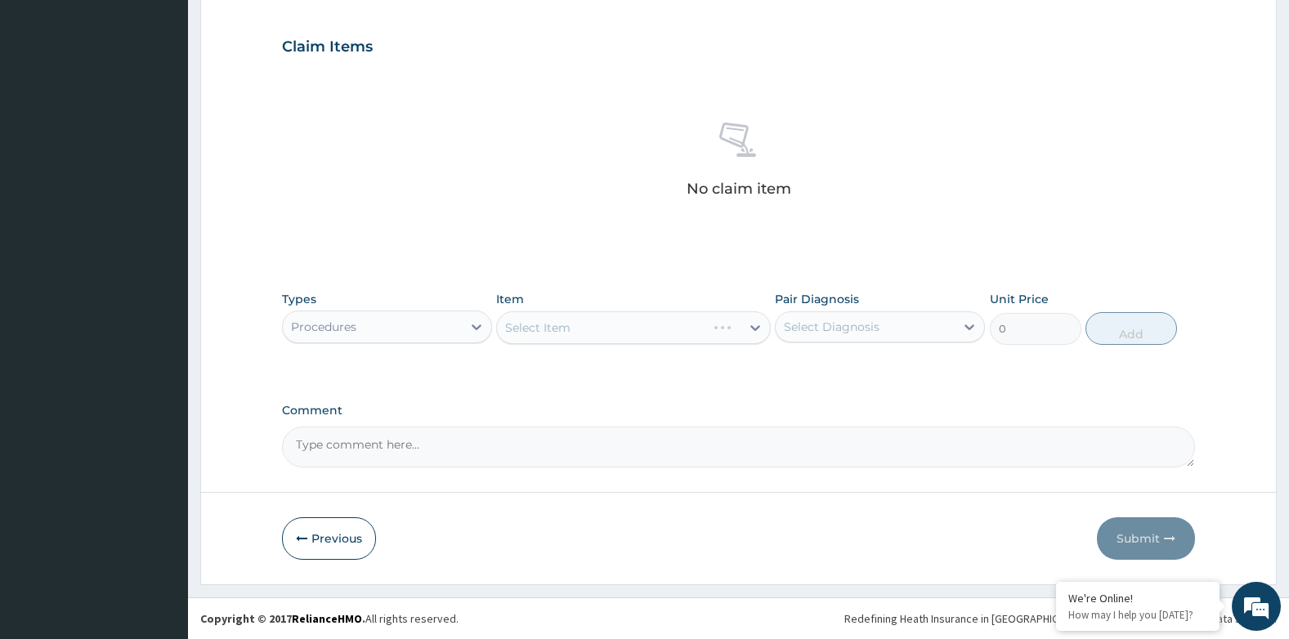
click at [579, 331] on div "Select Item" at bounding box center [633, 327] width 274 height 33
click at [583, 328] on div "Select Item" at bounding box center [618, 328] width 243 height 26
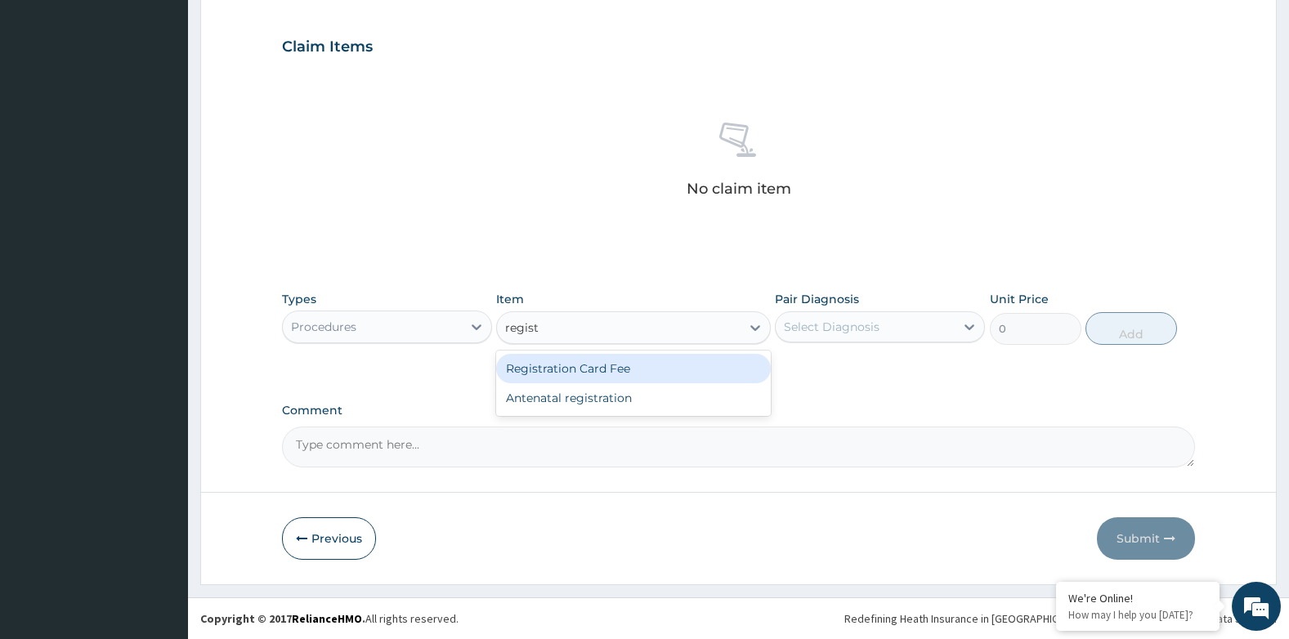
type input "registr"
click at [587, 366] on div "Registration Card Fee" at bounding box center [633, 368] width 274 height 29
type input "2900"
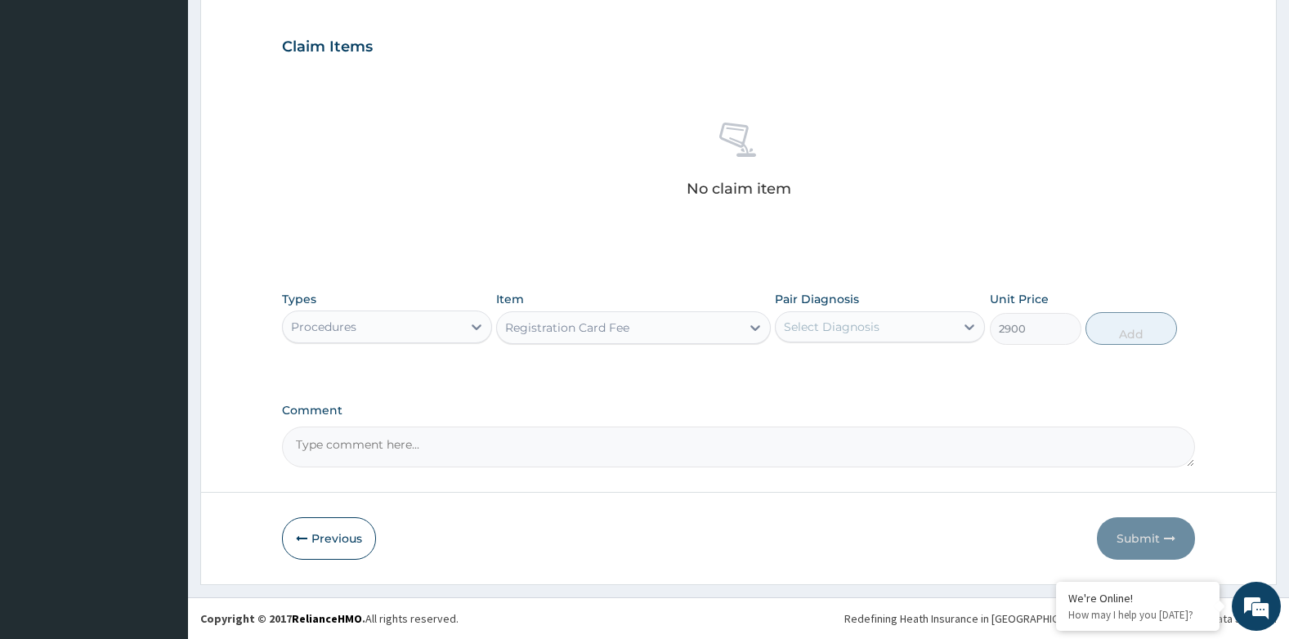
click at [880, 328] on div "Select Diagnosis" at bounding box center [864, 327] width 179 height 26
click at [787, 369] on input "checkbox" at bounding box center [789, 367] width 11 height 11
checkbox input "true"
click at [1146, 335] on button "Add" at bounding box center [1131, 328] width 92 height 33
type input "0"
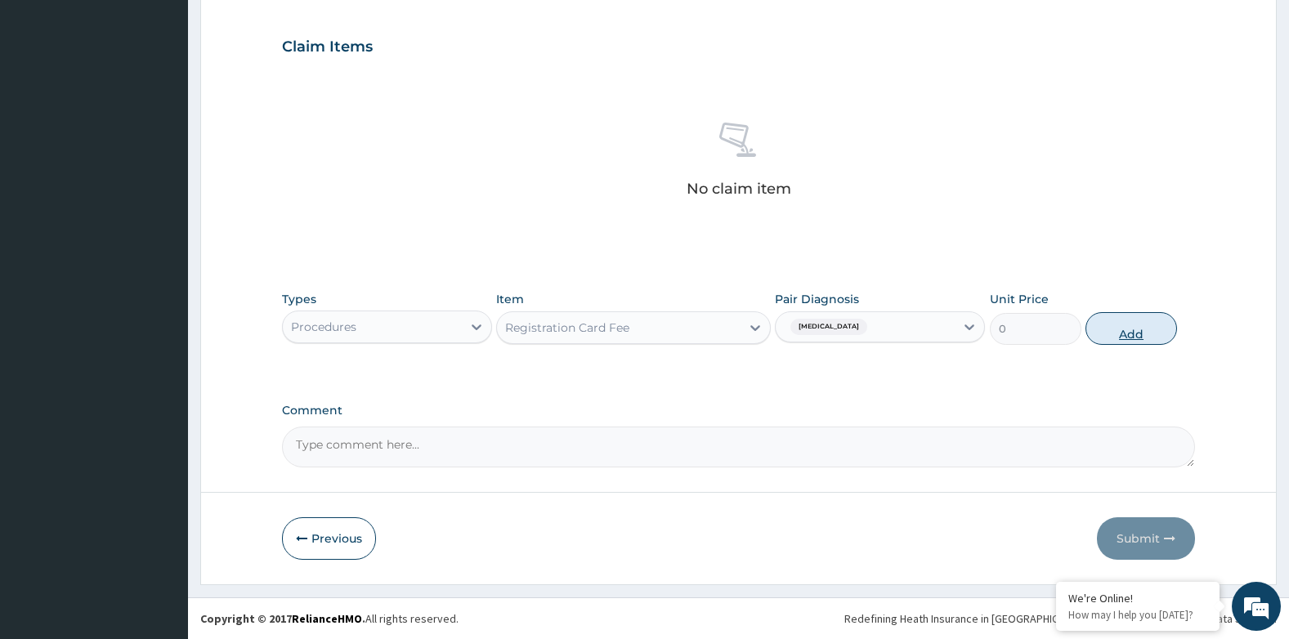
scroll to position [462, 0]
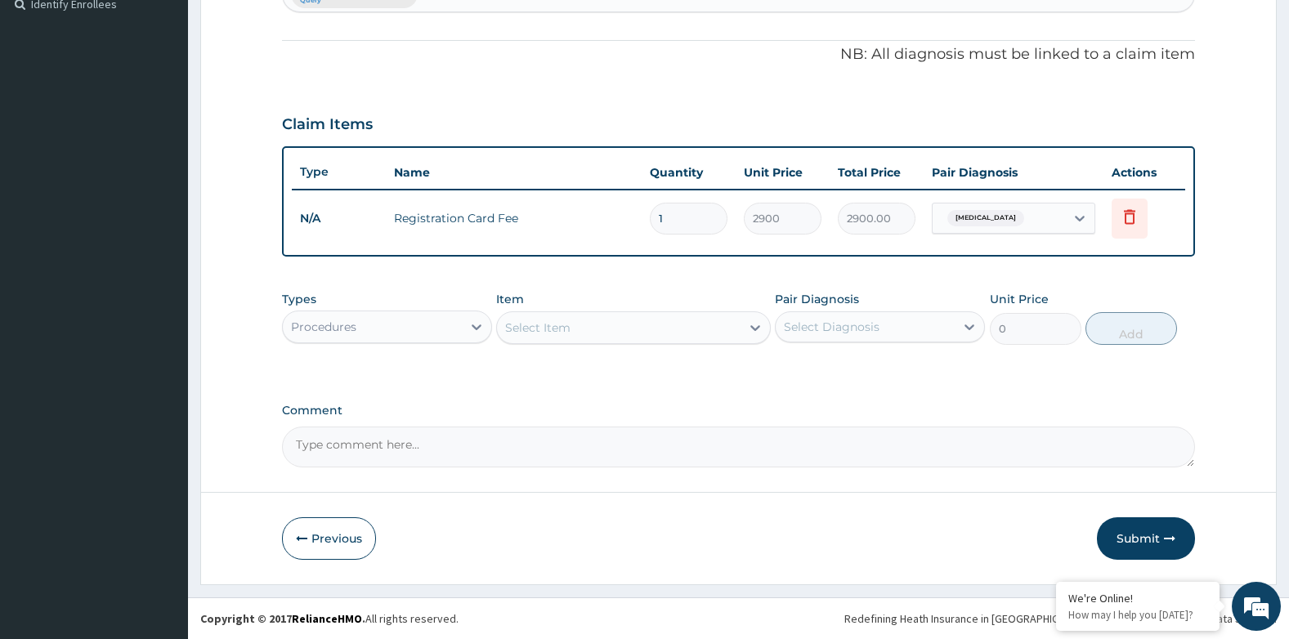
click at [584, 333] on div "Select Item" at bounding box center [618, 328] width 243 height 26
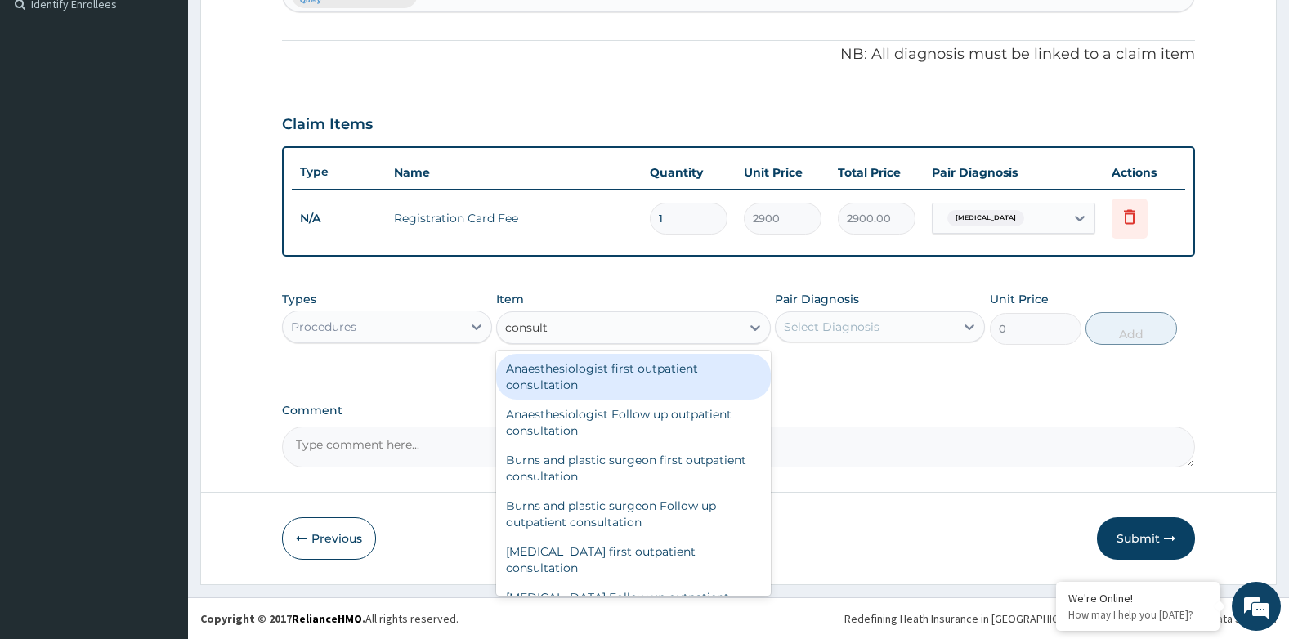
type input "consulta"
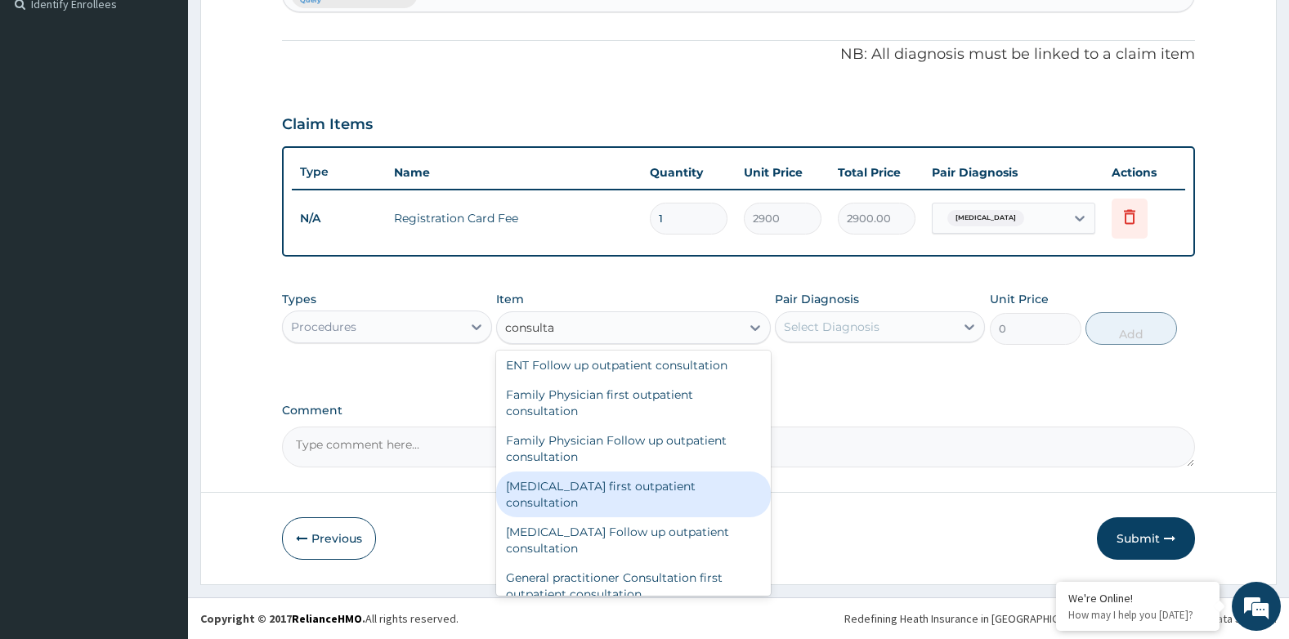
scroll to position [817, 0]
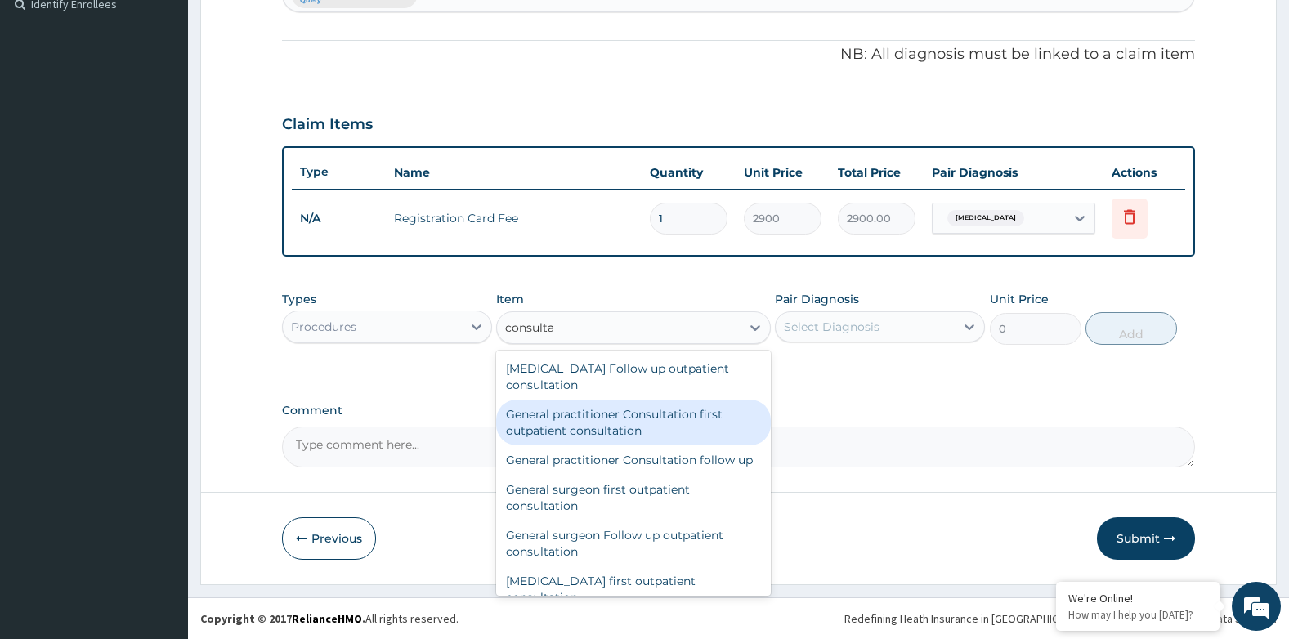
click at [543, 428] on div "General practitioner Consultation first outpatient consultation" at bounding box center [633, 423] width 274 height 46
type input "3600"
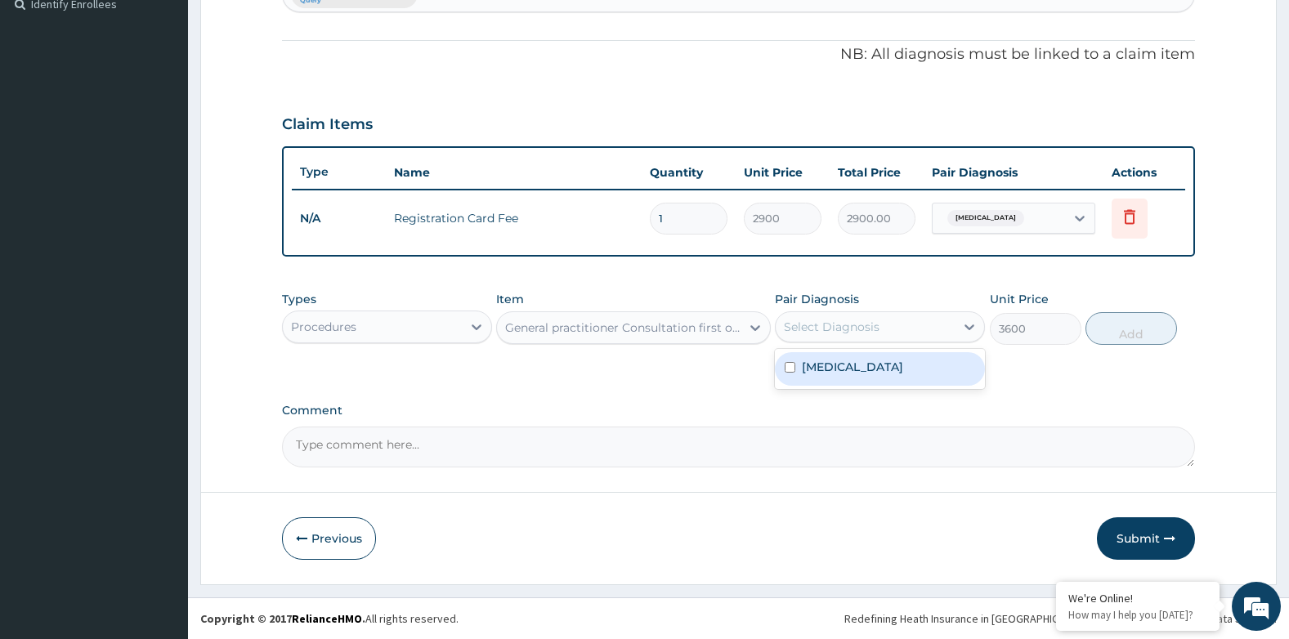
click at [840, 319] on div "Select Diagnosis" at bounding box center [832, 327] width 96 height 16
click at [788, 366] on input "checkbox" at bounding box center [789, 367] width 11 height 11
checkbox input "true"
click at [1119, 331] on button "Add" at bounding box center [1131, 328] width 92 height 33
type input "0"
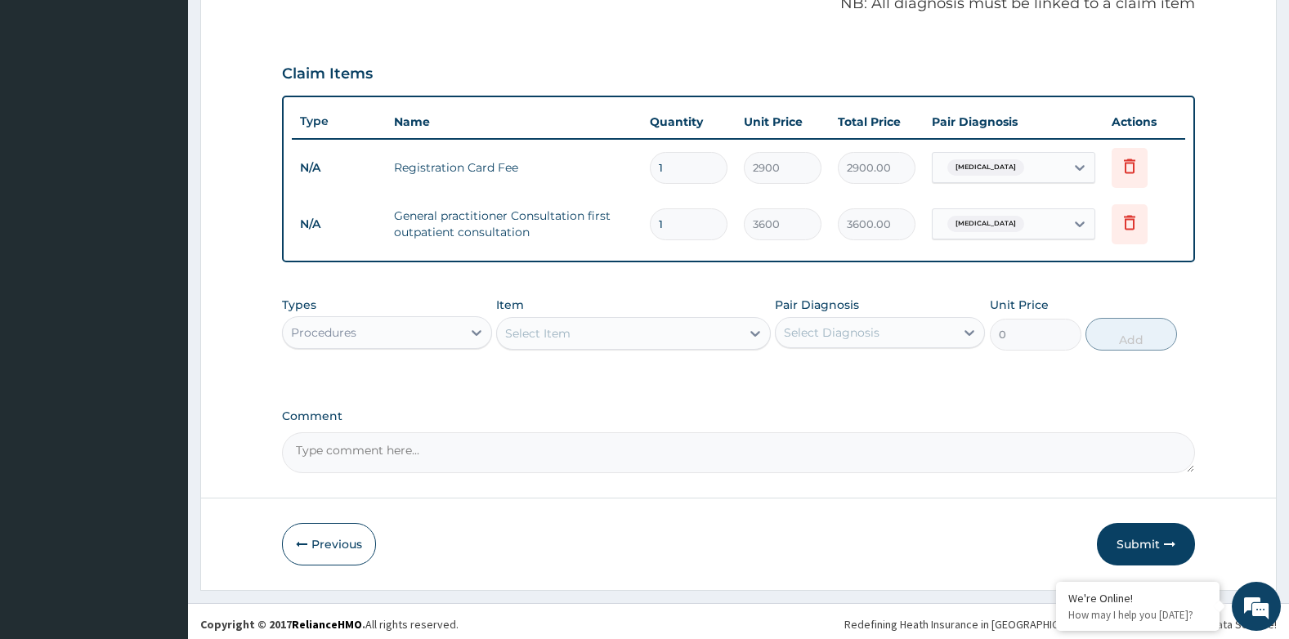
scroll to position [518, 0]
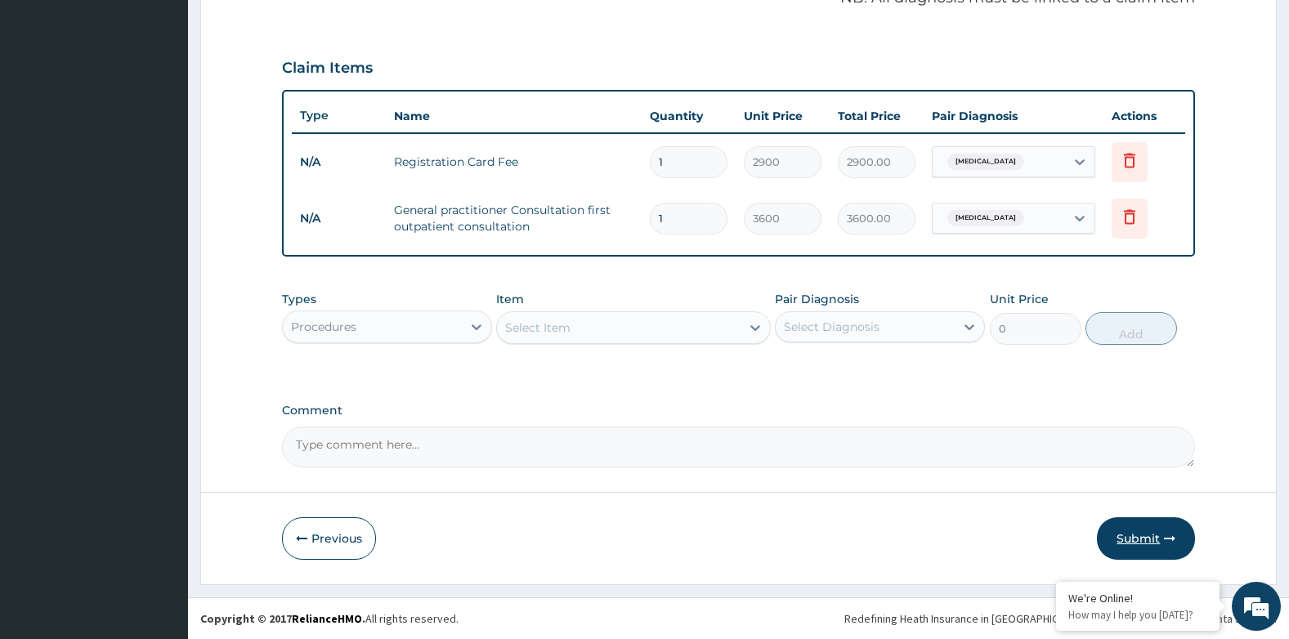
click at [1132, 539] on button "Submit" at bounding box center [1146, 538] width 98 height 42
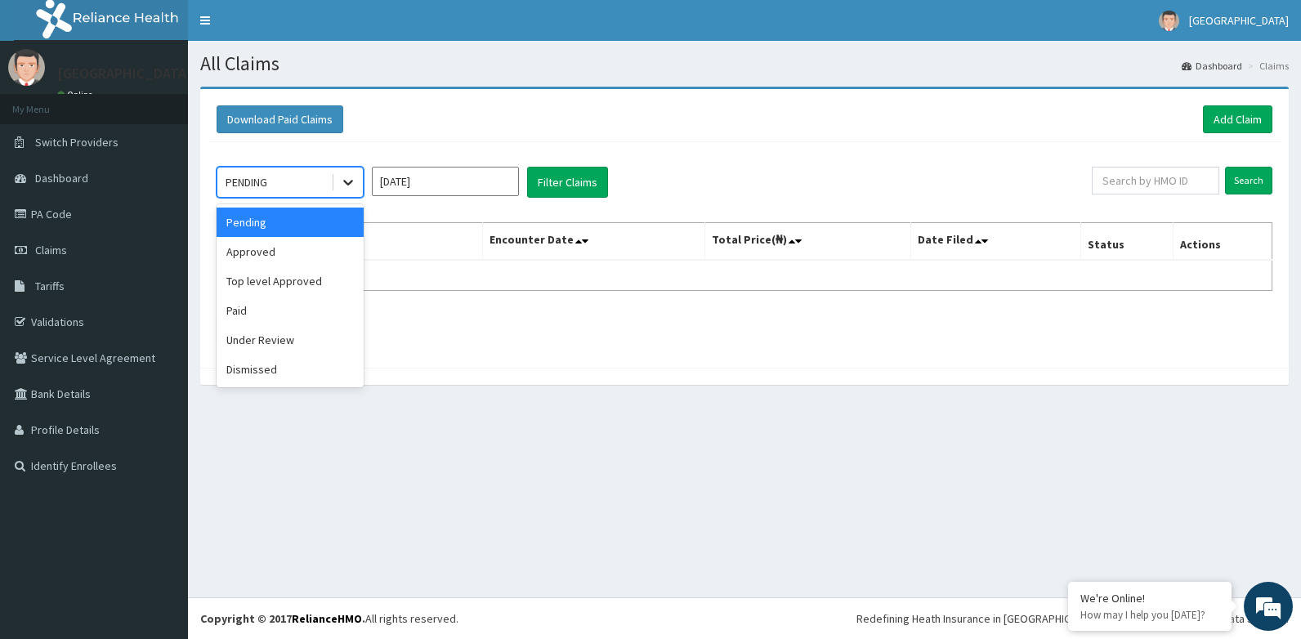
click at [345, 182] on icon at bounding box center [348, 184] width 10 height 6
click at [273, 253] on div "Approved" at bounding box center [290, 251] width 147 height 29
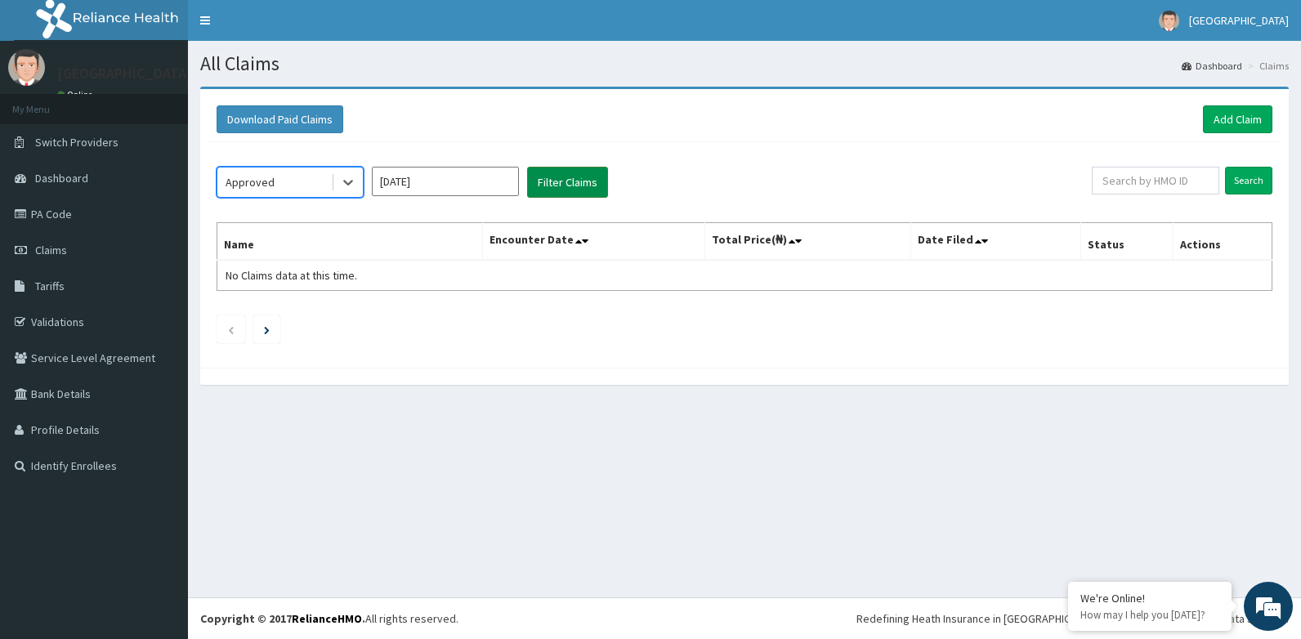
click at [583, 184] on button "Filter Claims" at bounding box center [567, 182] width 81 height 31
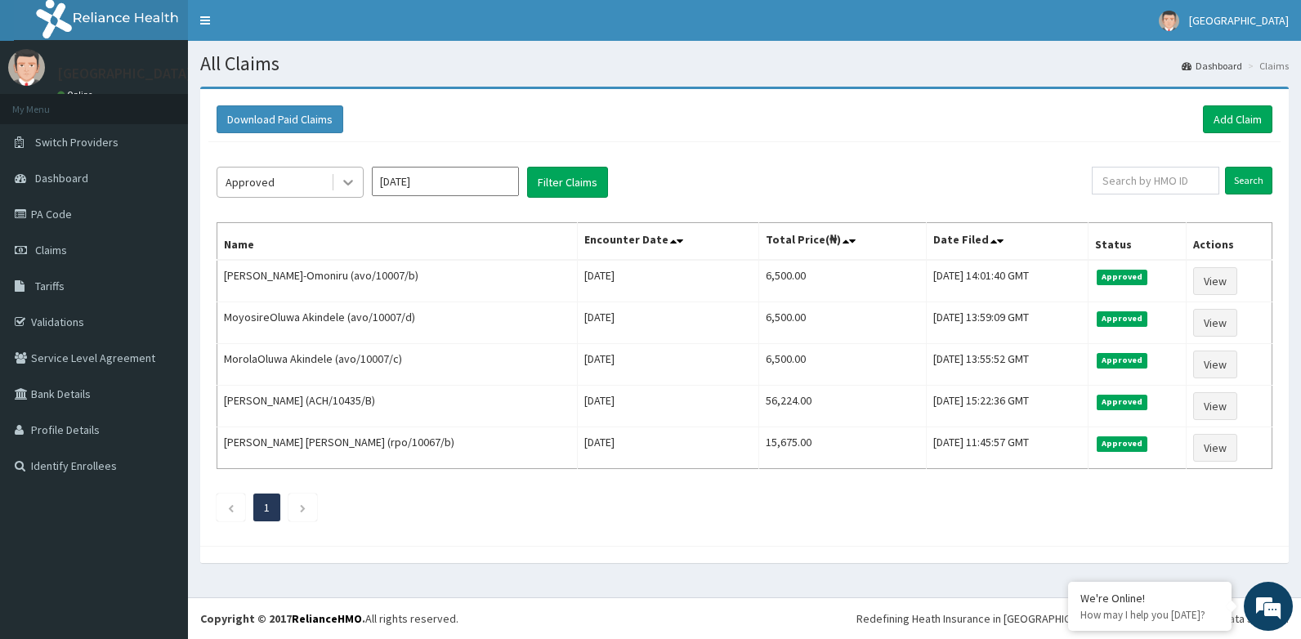
click at [351, 177] on icon at bounding box center [348, 182] width 16 height 16
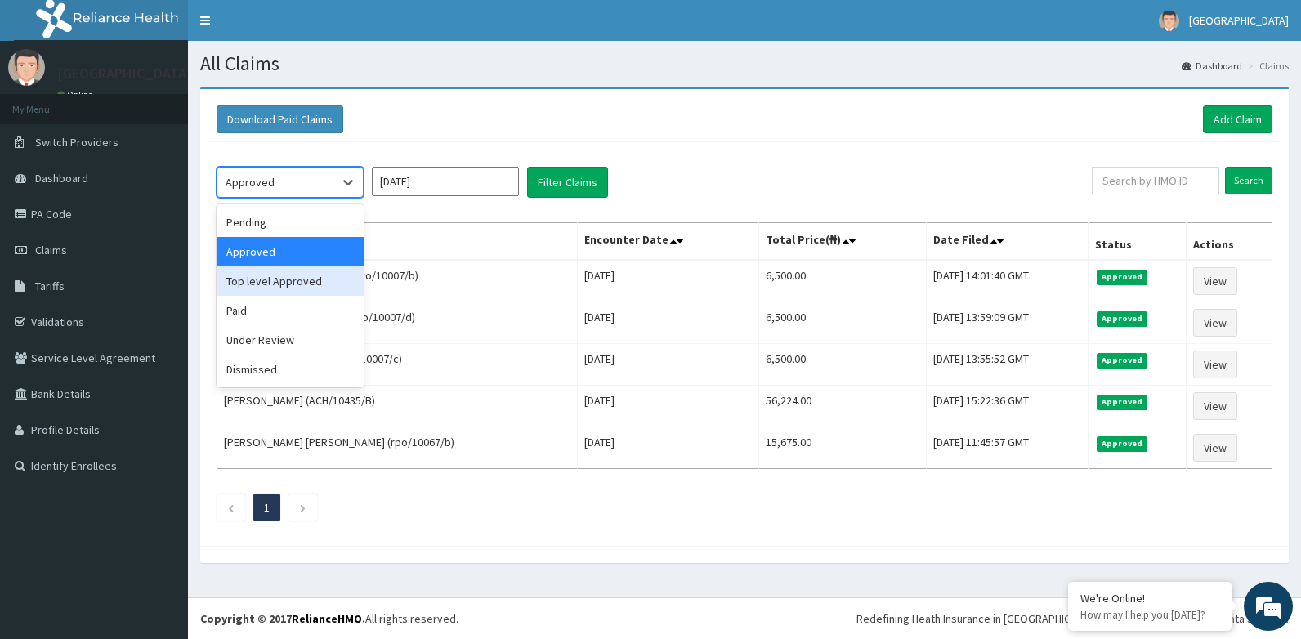
click at [275, 283] on div "Top level Approved" at bounding box center [290, 280] width 147 height 29
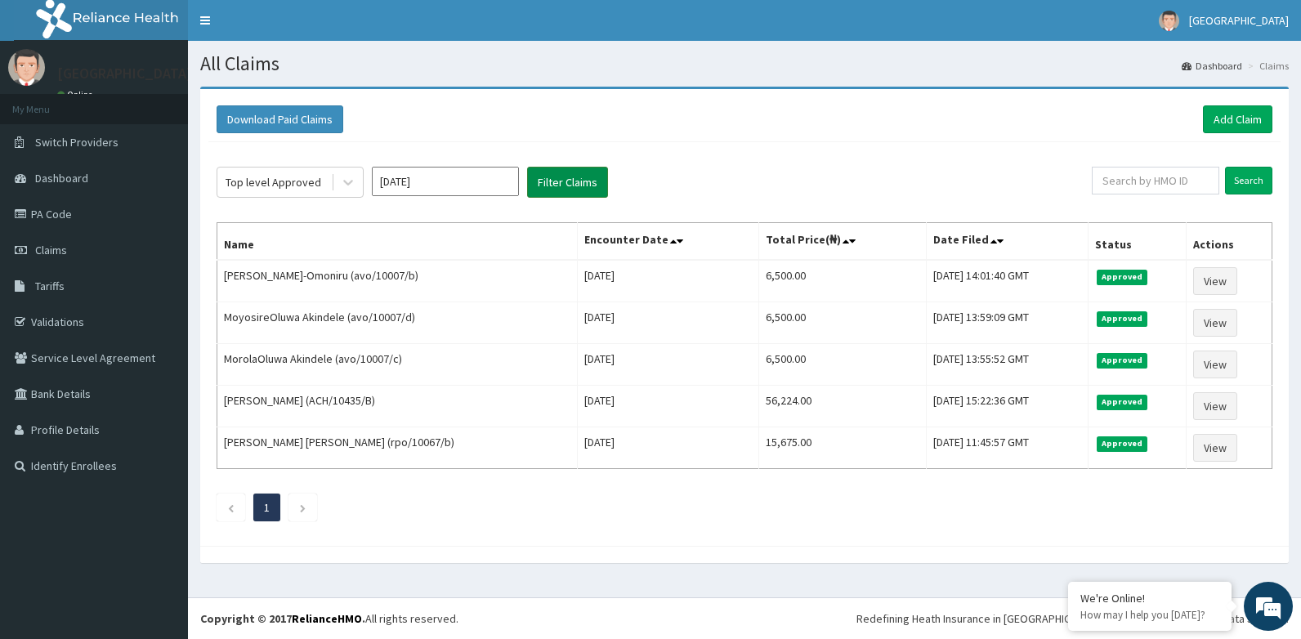
click at [574, 183] on button "Filter Claims" at bounding box center [567, 182] width 81 height 31
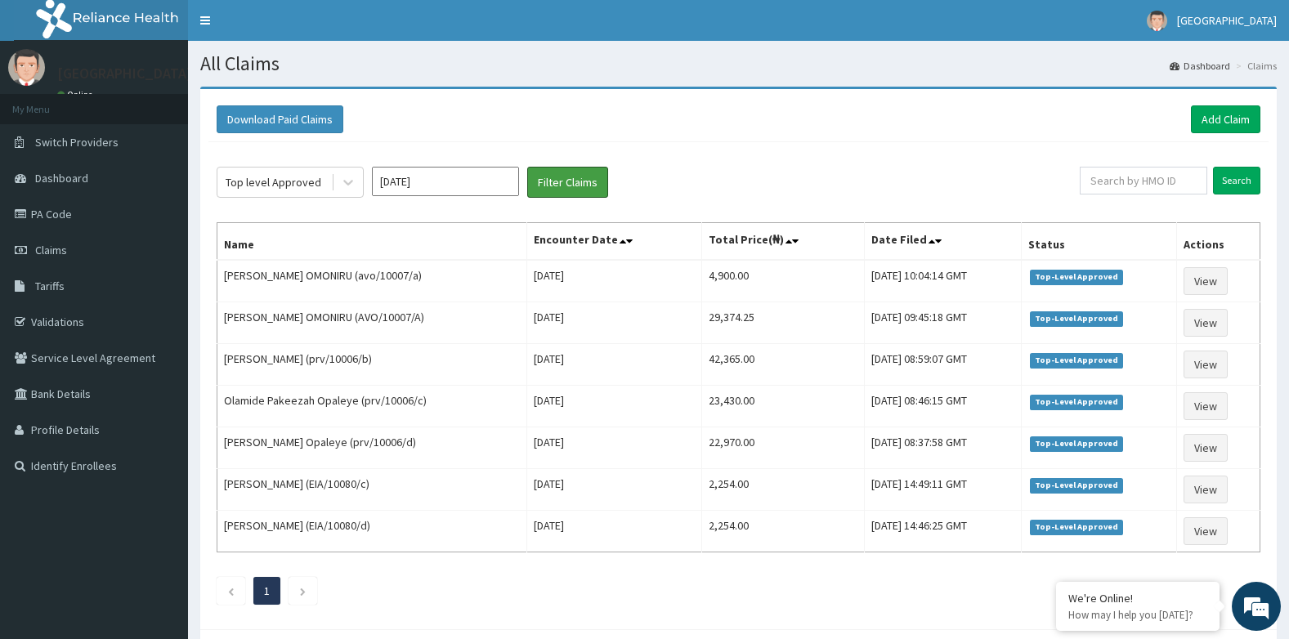
scroll to position [78, 0]
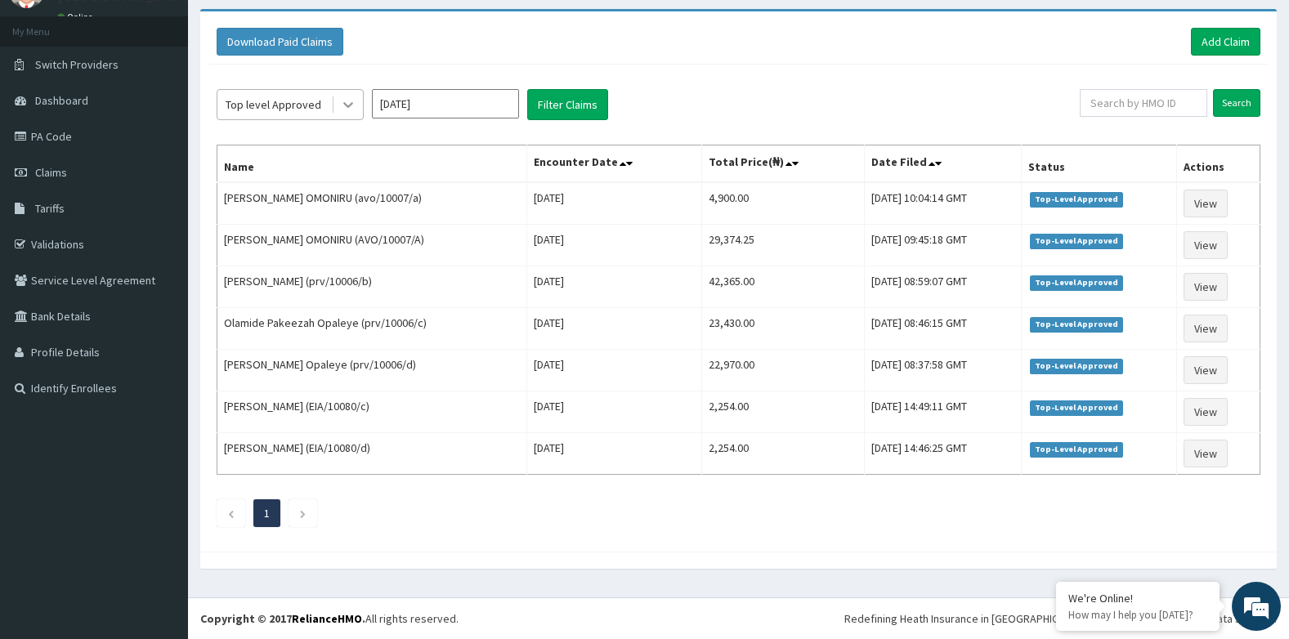
click at [345, 107] on icon at bounding box center [348, 104] width 16 height 16
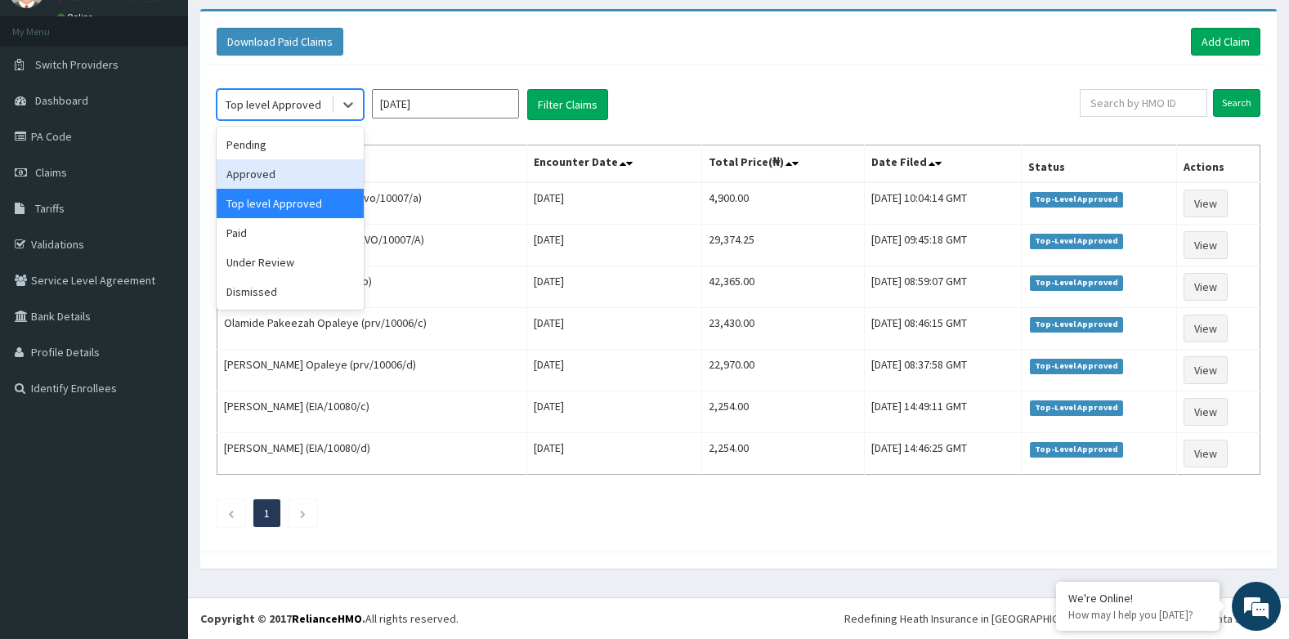
click at [275, 174] on div "Approved" at bounding box center [290, 173] width 147 height 29
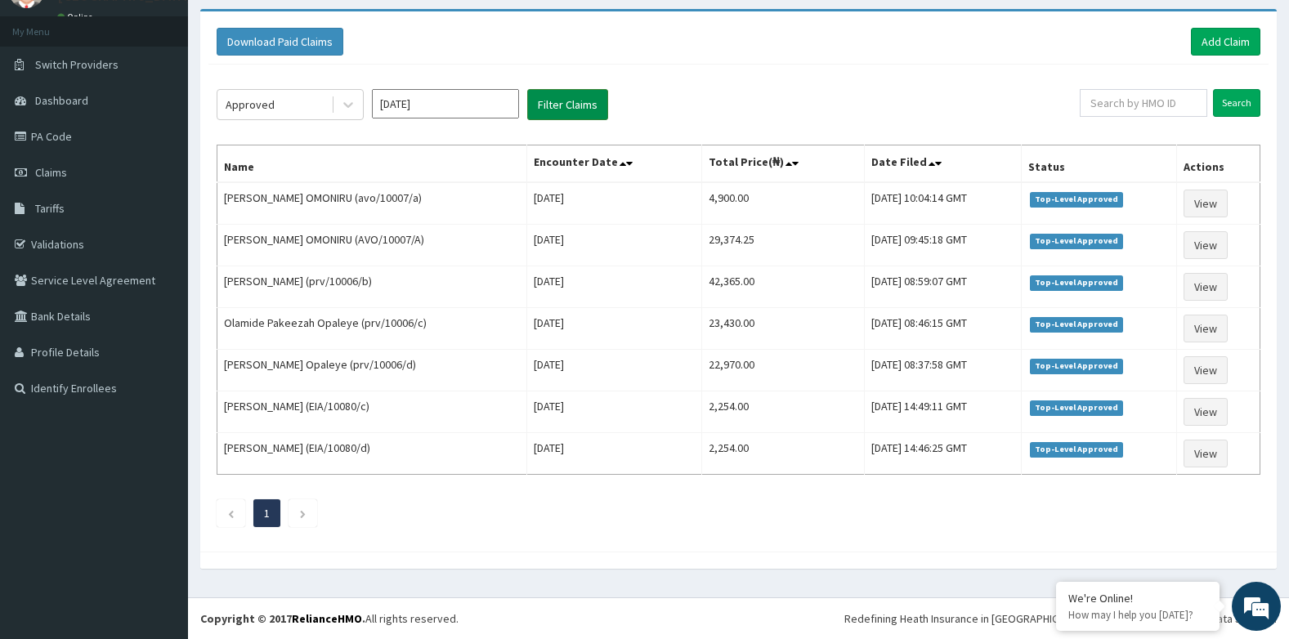
click at [550, 106] on button "Filter Claims" at bounding box center [567, 104] width 81 height 31
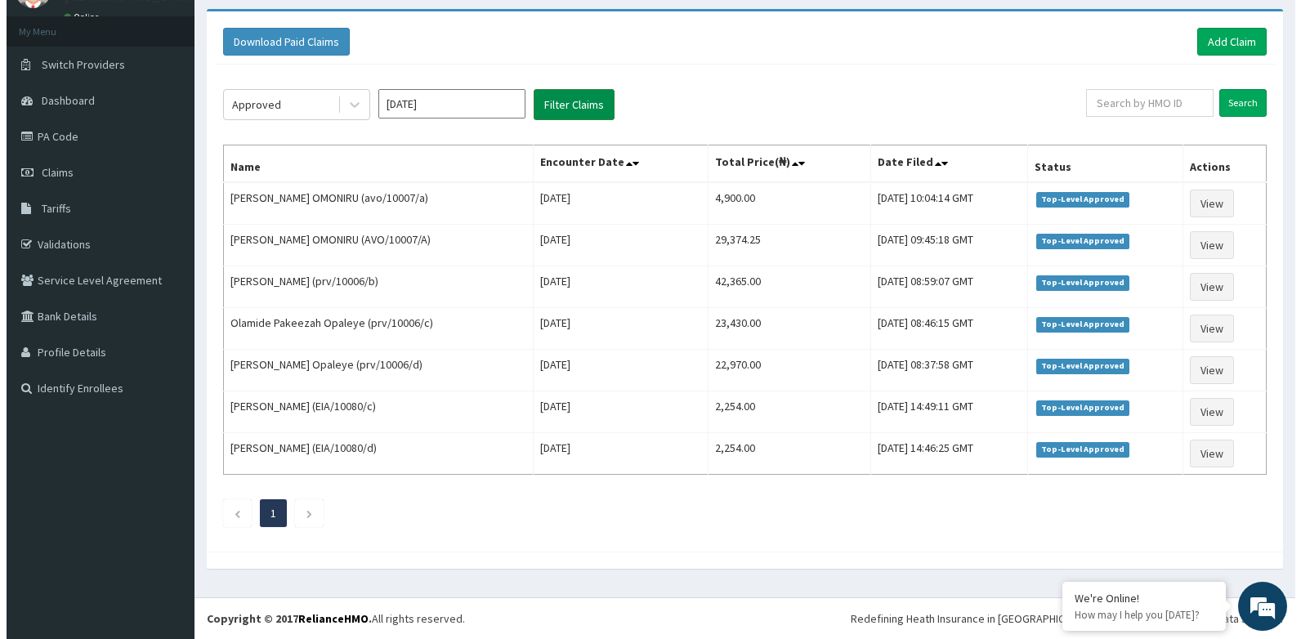
scroll to position [0, 0]
